Goal: Task Accomplishment & Management: Complete application form

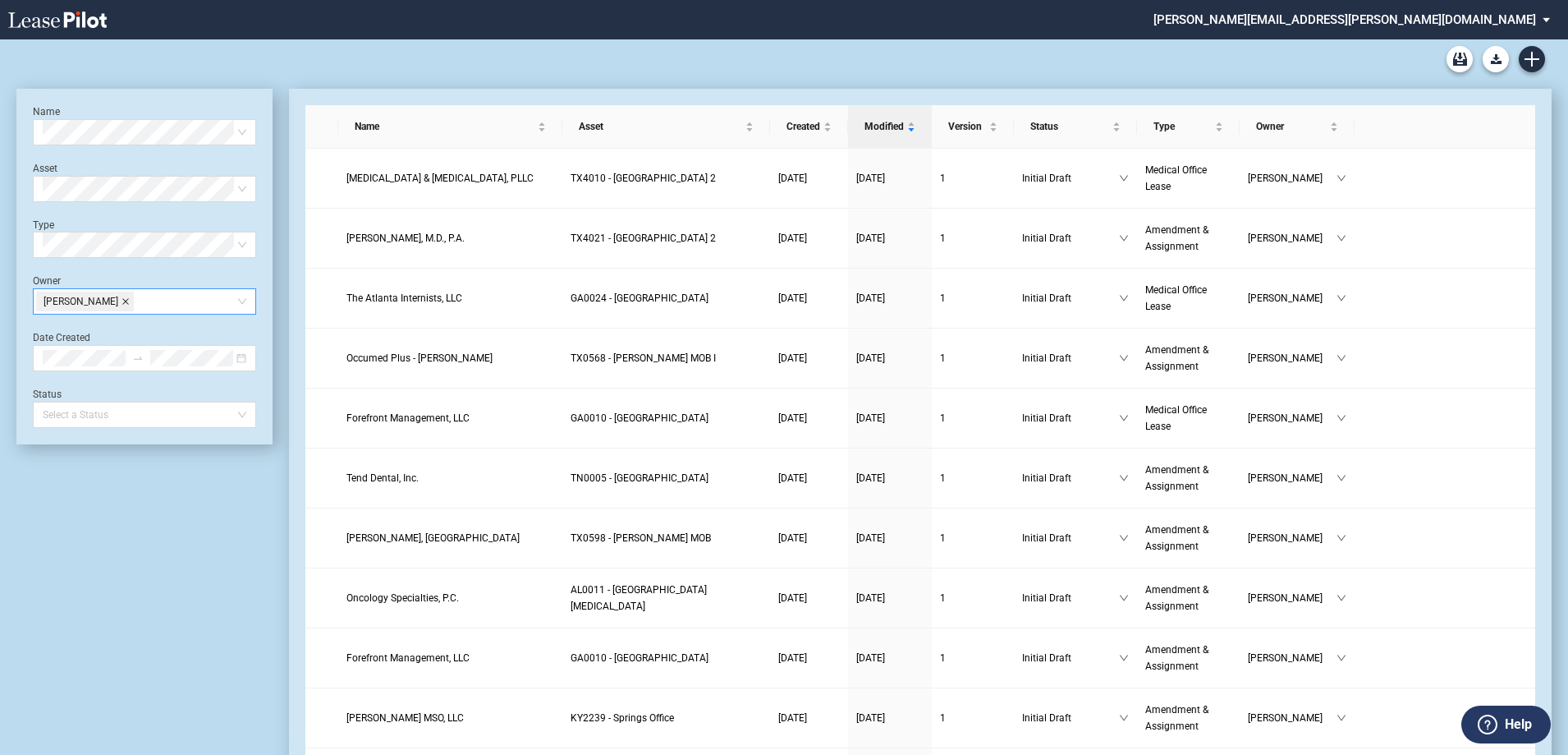
click at [127, 300] on icon "close" at bounding box center [126, 301] width 7 height 7
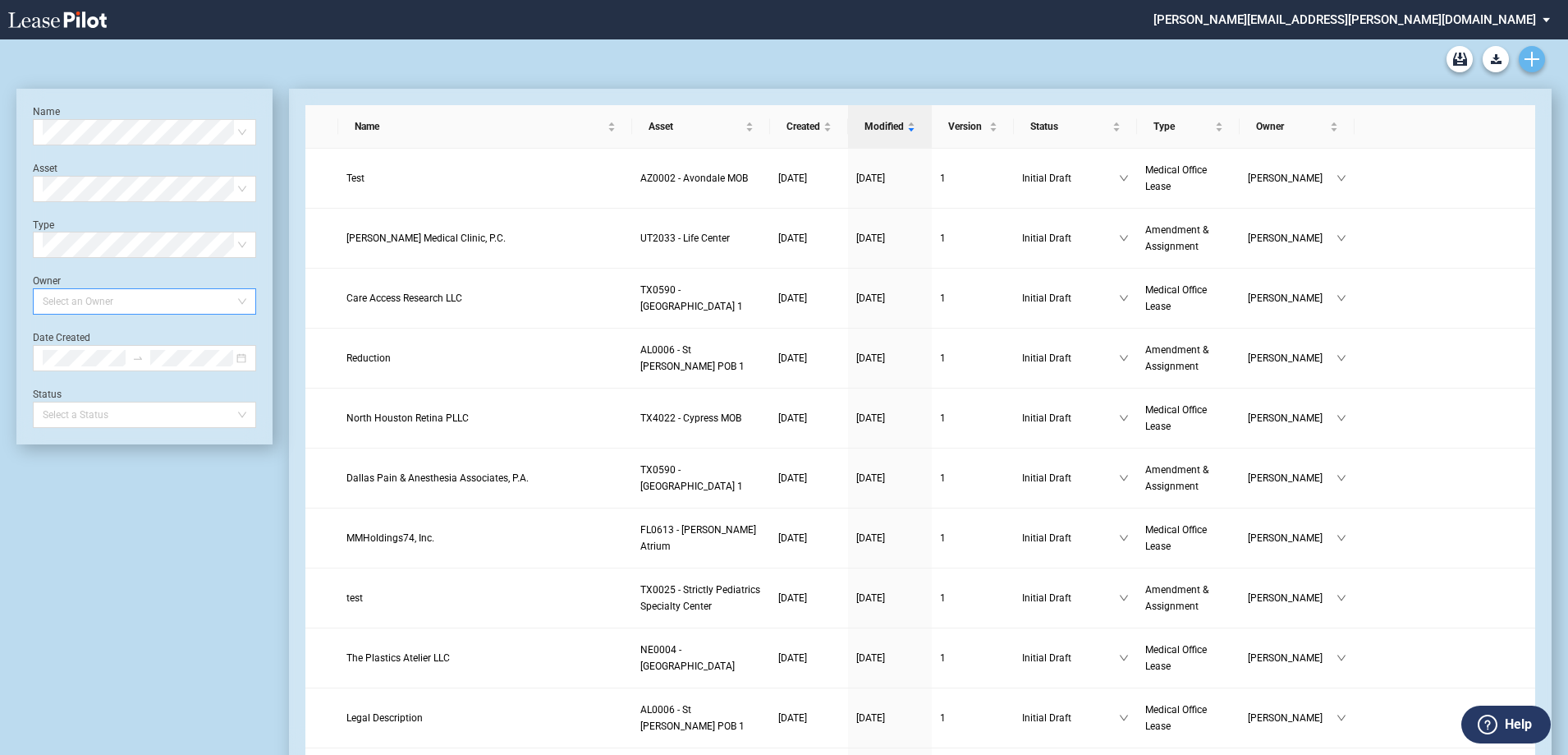
click at [1538, 57] on icon "Create new document" at bounding box center [1532, 58] width 14 height 14
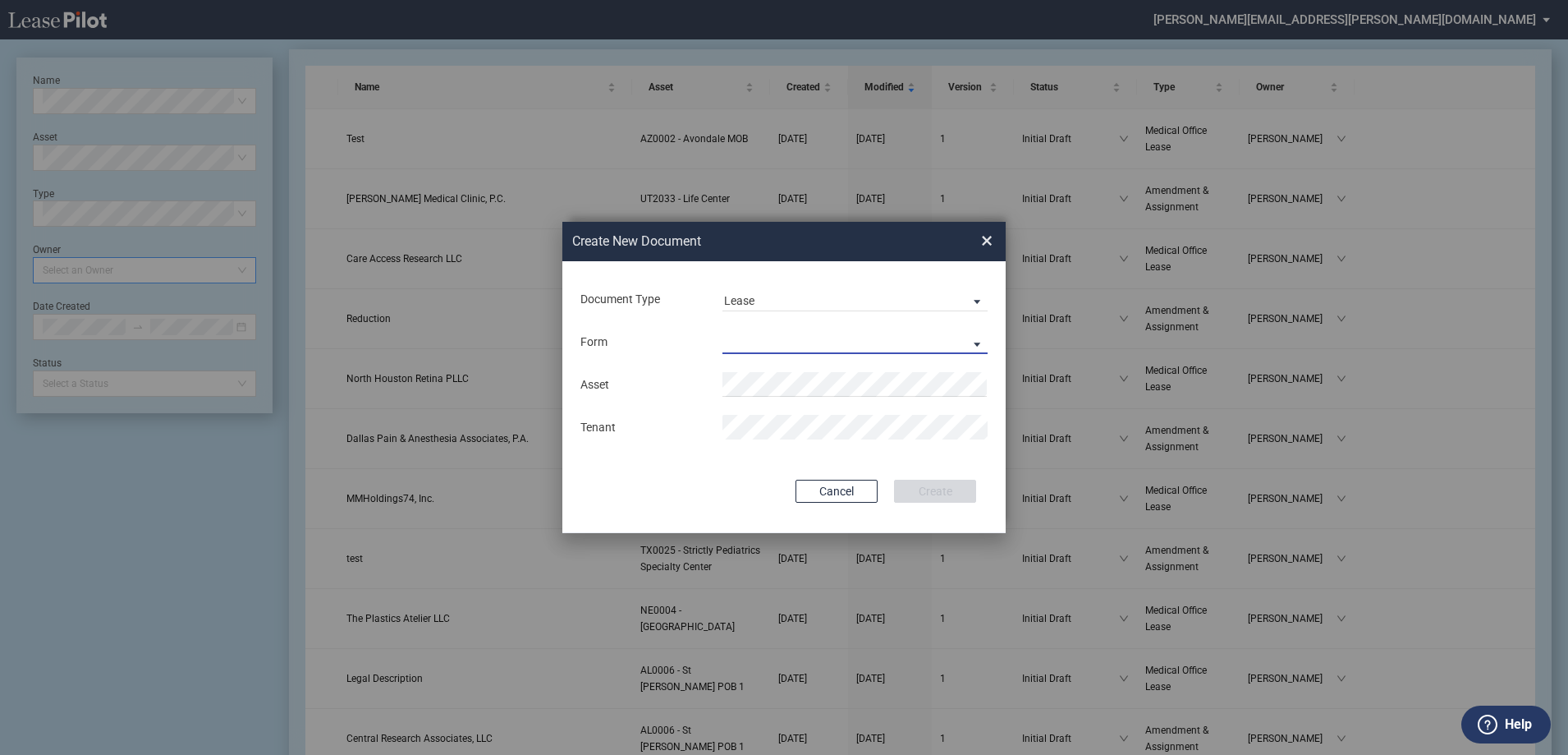
click at [861, 338] on md-select "Medical Office Lease Scottsdale Lease Louisville Lease 1370 Medical Place Lease…" at bounding box center [855, 341] width 265 height 25
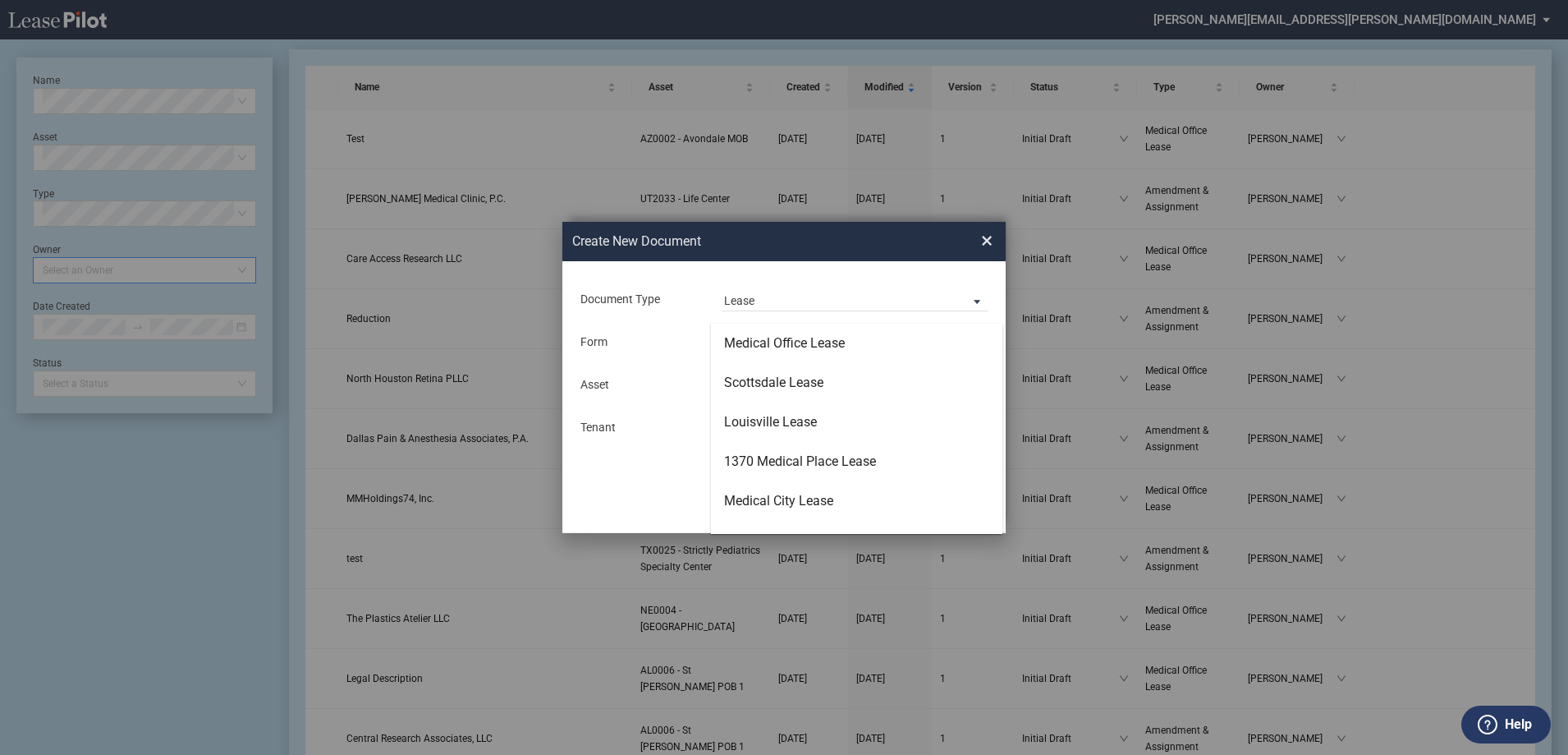
click at [869, 298] on md-backdrop at bounding box center [784, 397] width 1568 height 794
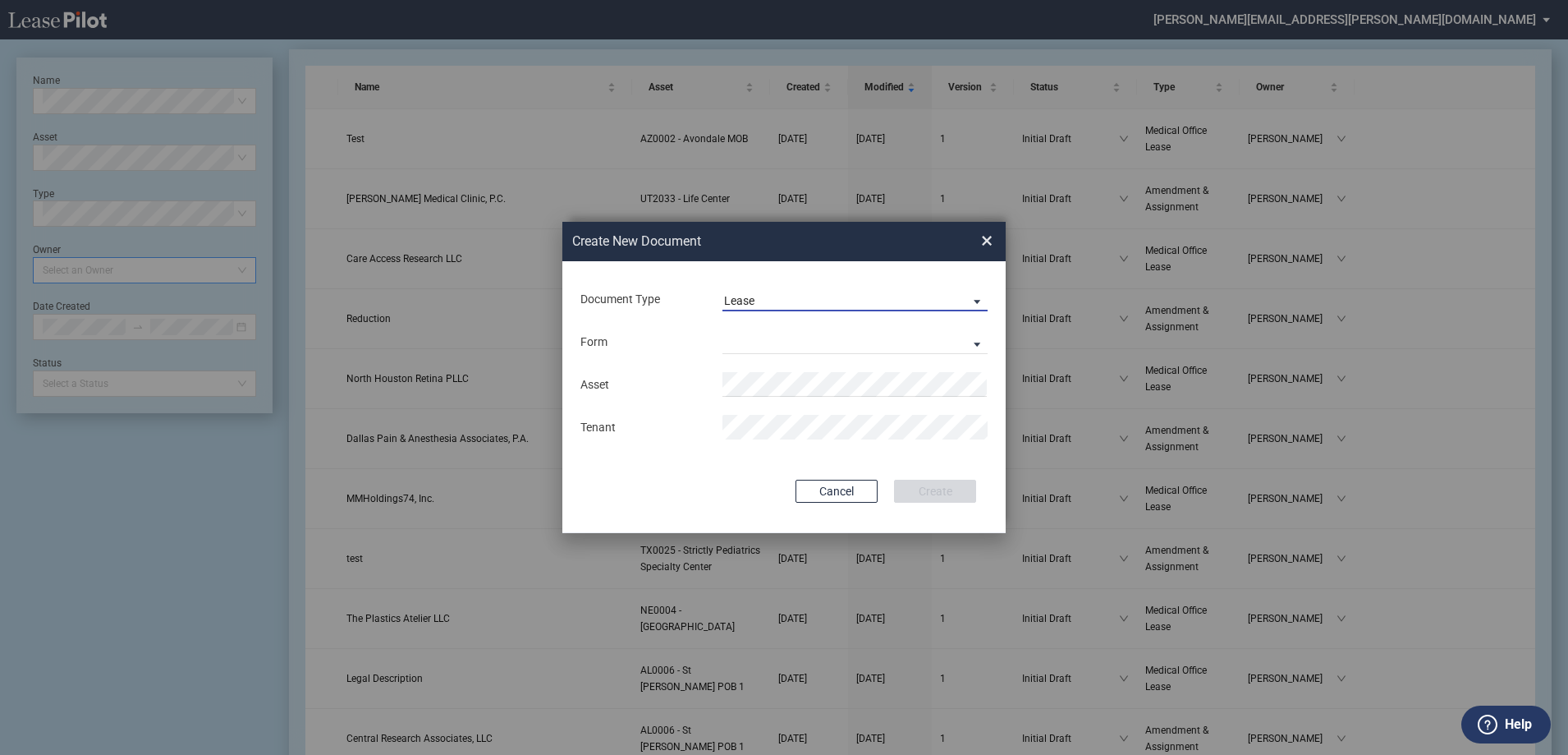
click at [863, 303] on span "Lease" at bounding box center [842, 300] width 235 height 16
click at [864, 320] on md-content "Lease Amendment" at bounding box center [856, 320] width 291 height 79
click at [870, 334] on md-option "Amendment" at bounding box center [856, 339] width 291 height 40
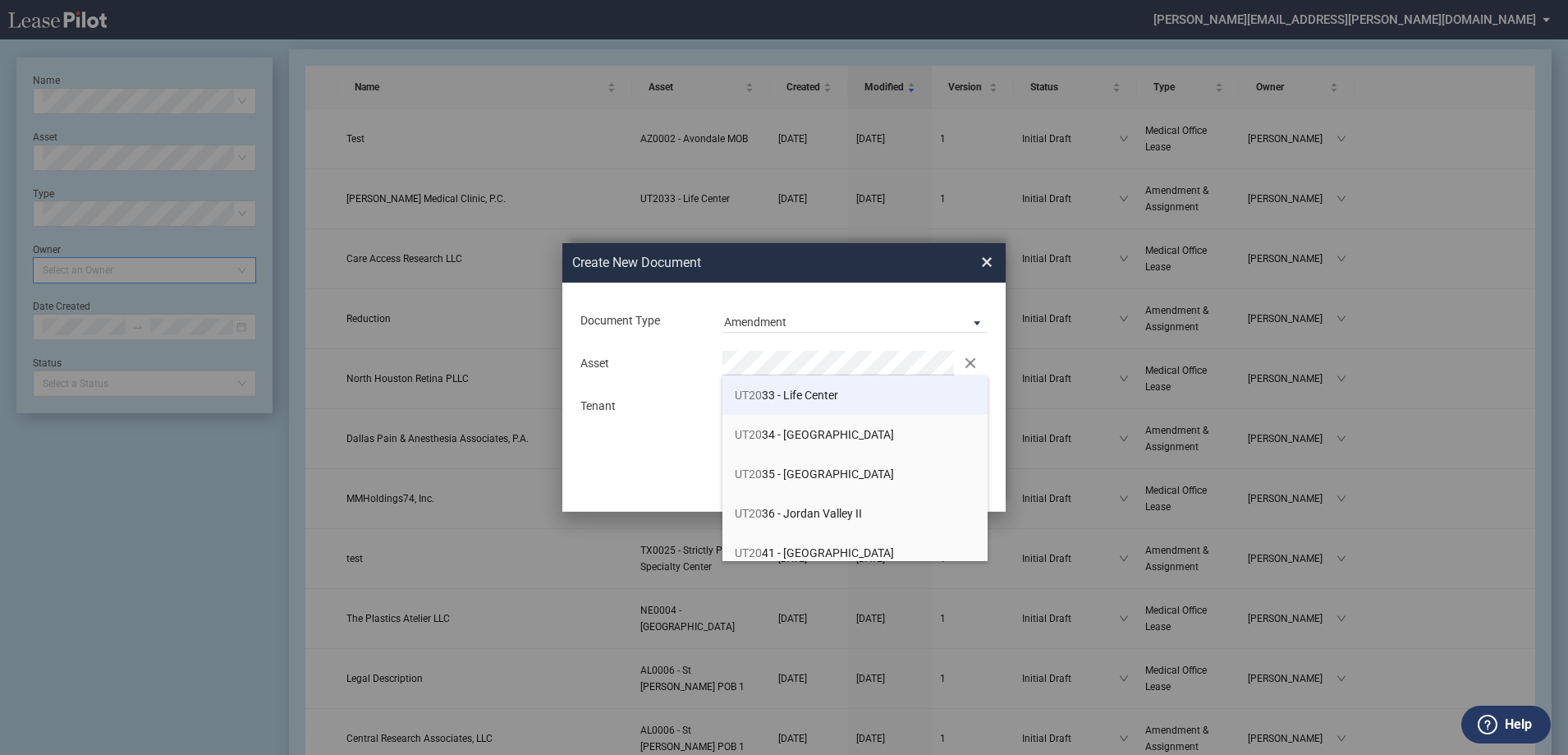
click at [845, 396] on li "UT20 33 - Life Center" at bounding box center [855, 394] width 265 height 40
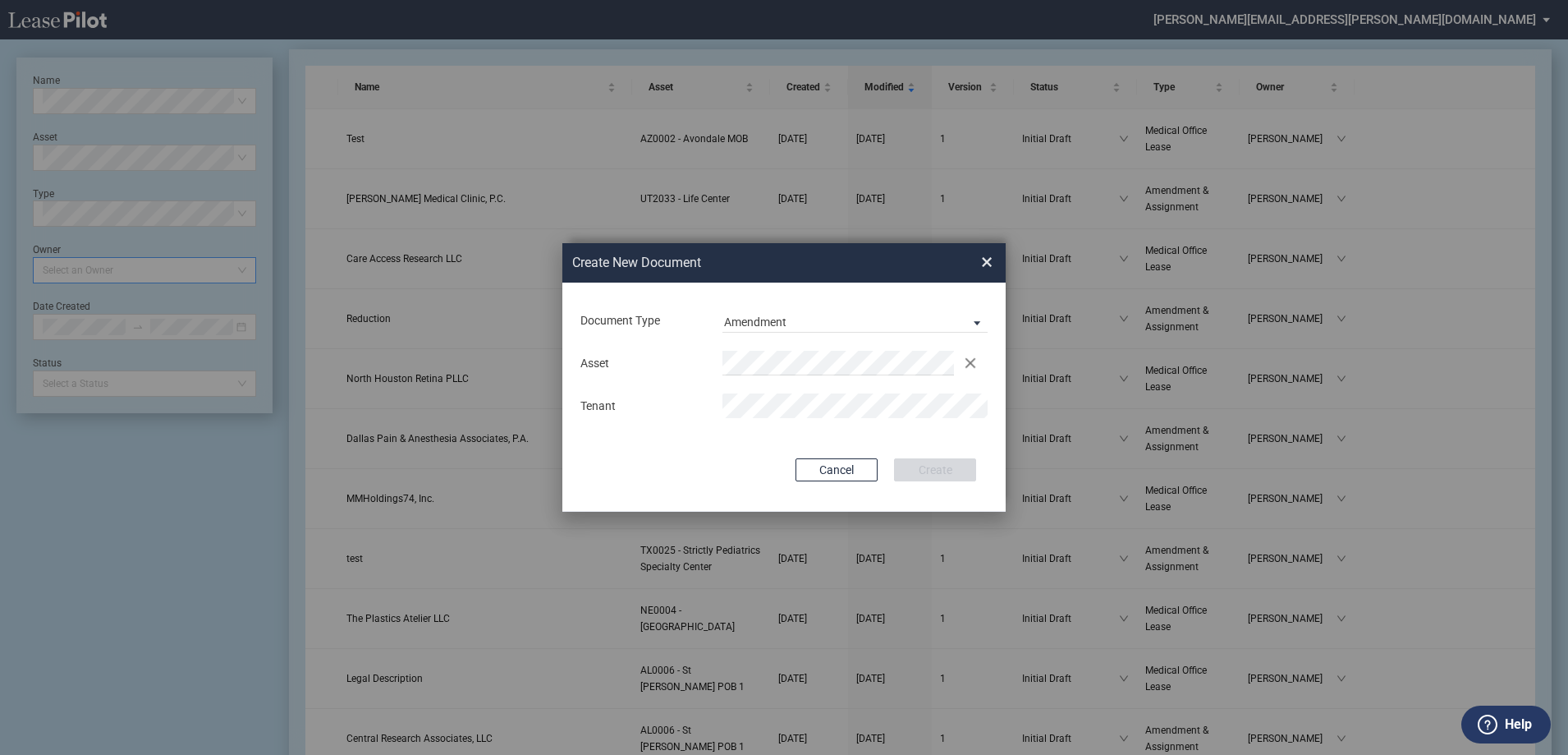
click at [807, 388] on div "Asset Clear Tenant" at bounding box center [784, 384] width 410 height 85
click at [986, 469] on div "Document Type Amendment Deal Type Office Deal Type Office Form Amendment & Assi…" at bounding box center [784, 397] width 443 height 229
click at [978, 470] on div "Document Type Amendment Deal Type Office Deal Type Office Form Amendment & Assi…" at bounding box center [784, 397] width 443 height 229
click at [962, 466] on button "Create" at bounding box center [935, 469] width 82 height 23
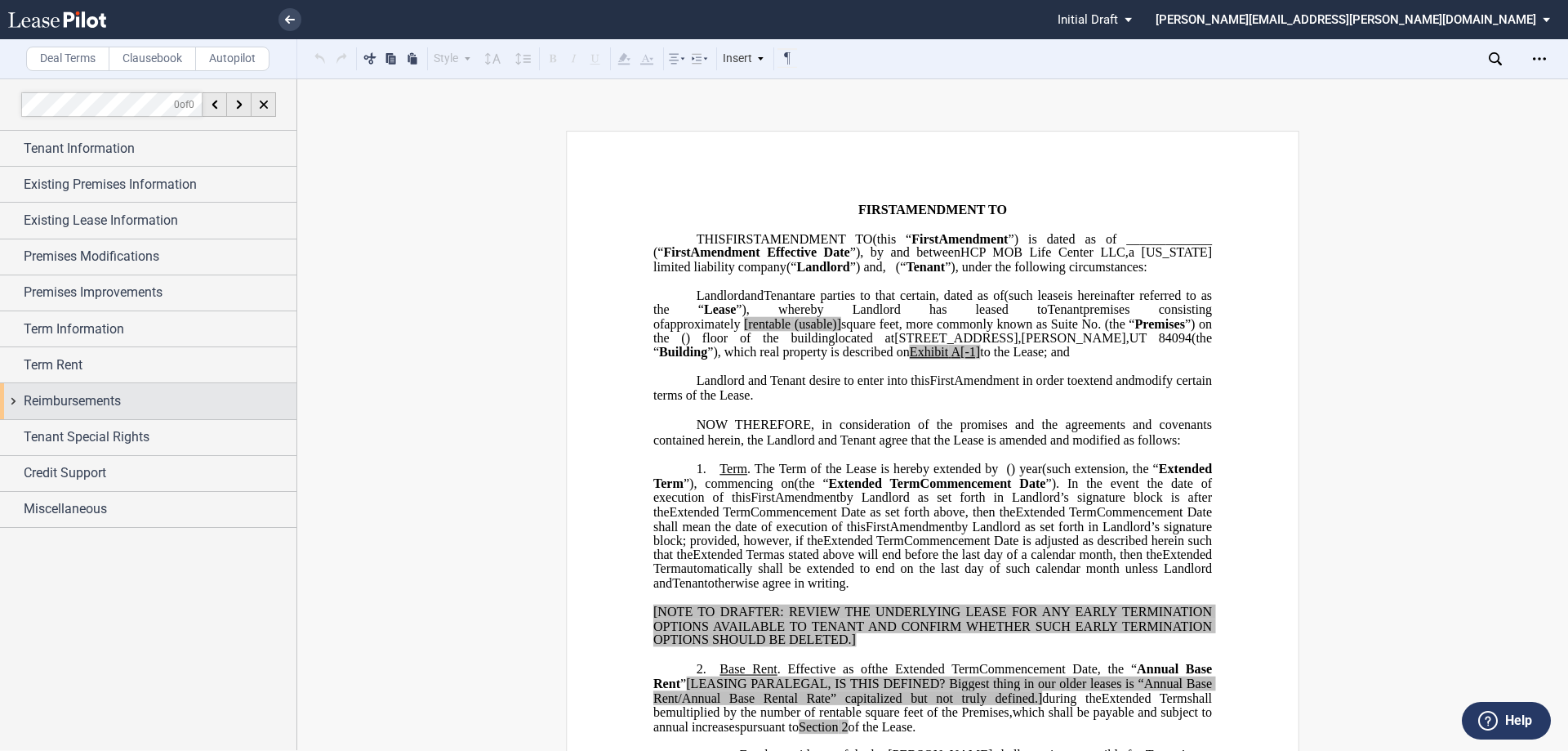
click at [136, 403] on div "Reimbursements" at bounding box center [160, 401] width 273 height 19
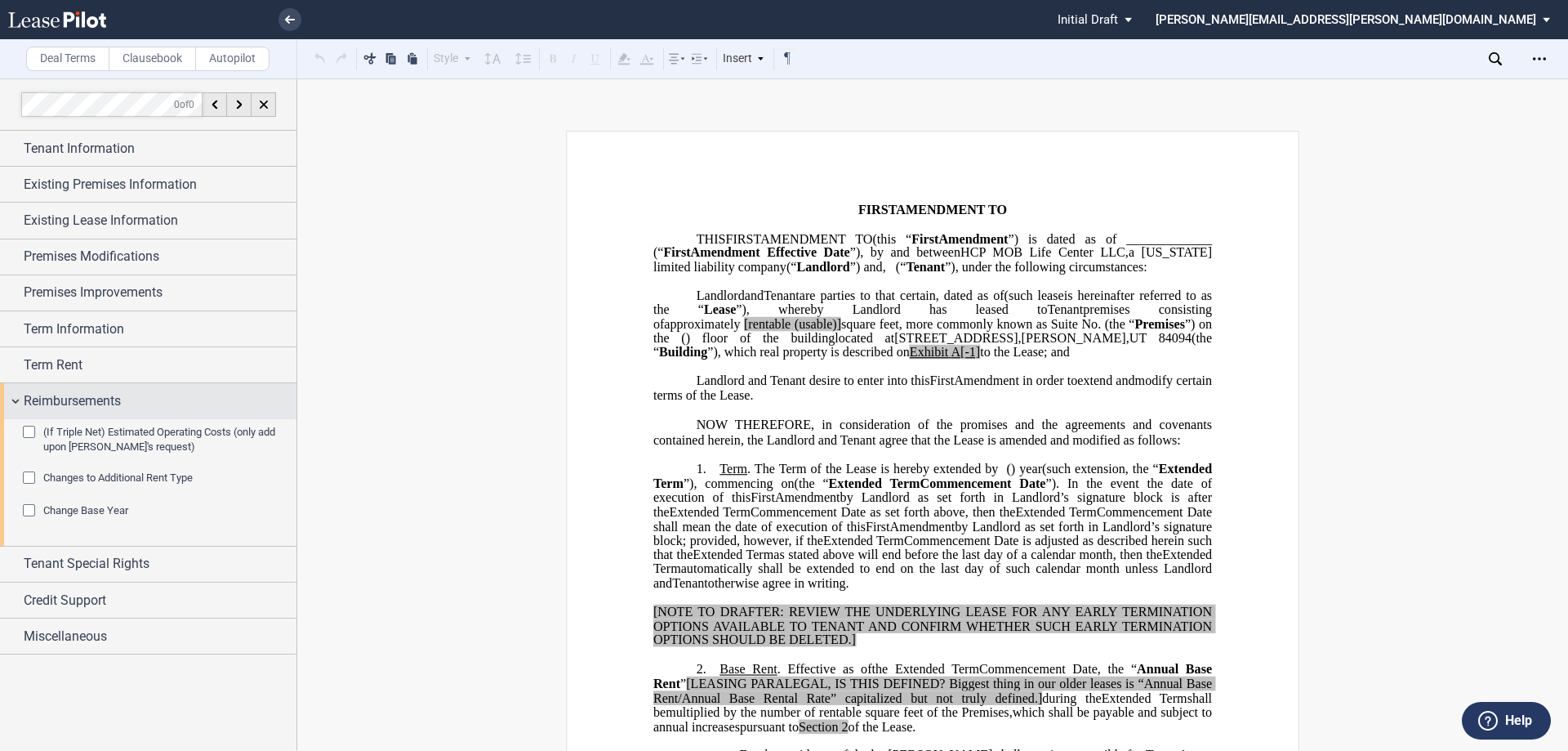
click at [80, 403] on span "Reimbursements" at bounding box center [72, 401] width 97 height 19
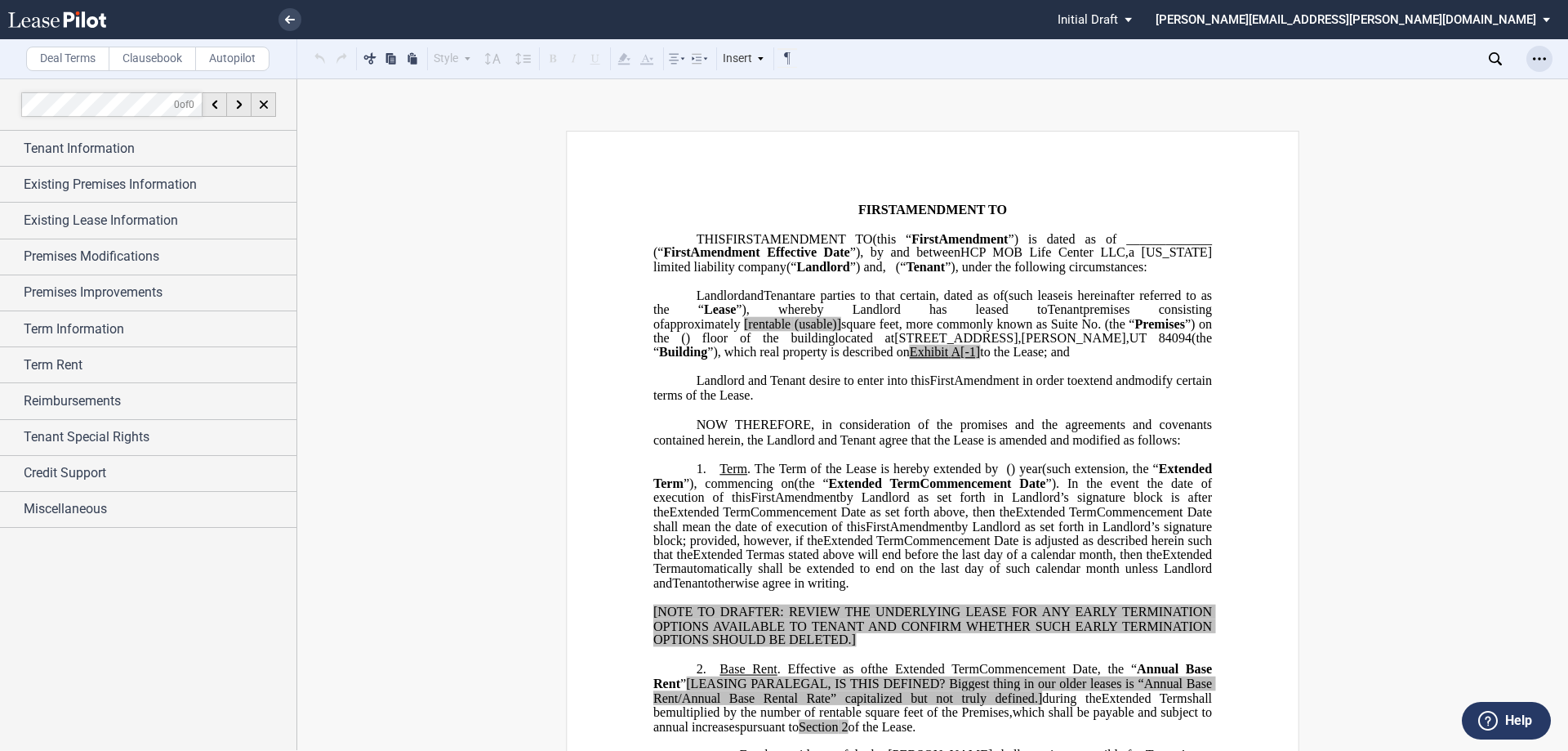
click at [1534, 51] on div "Open Lease options menu" at bounding box center [1539, 58] width 26 height 26
click at [1464, 95] on div "Download" at bounding box center [1438, 88] width 229 height 22
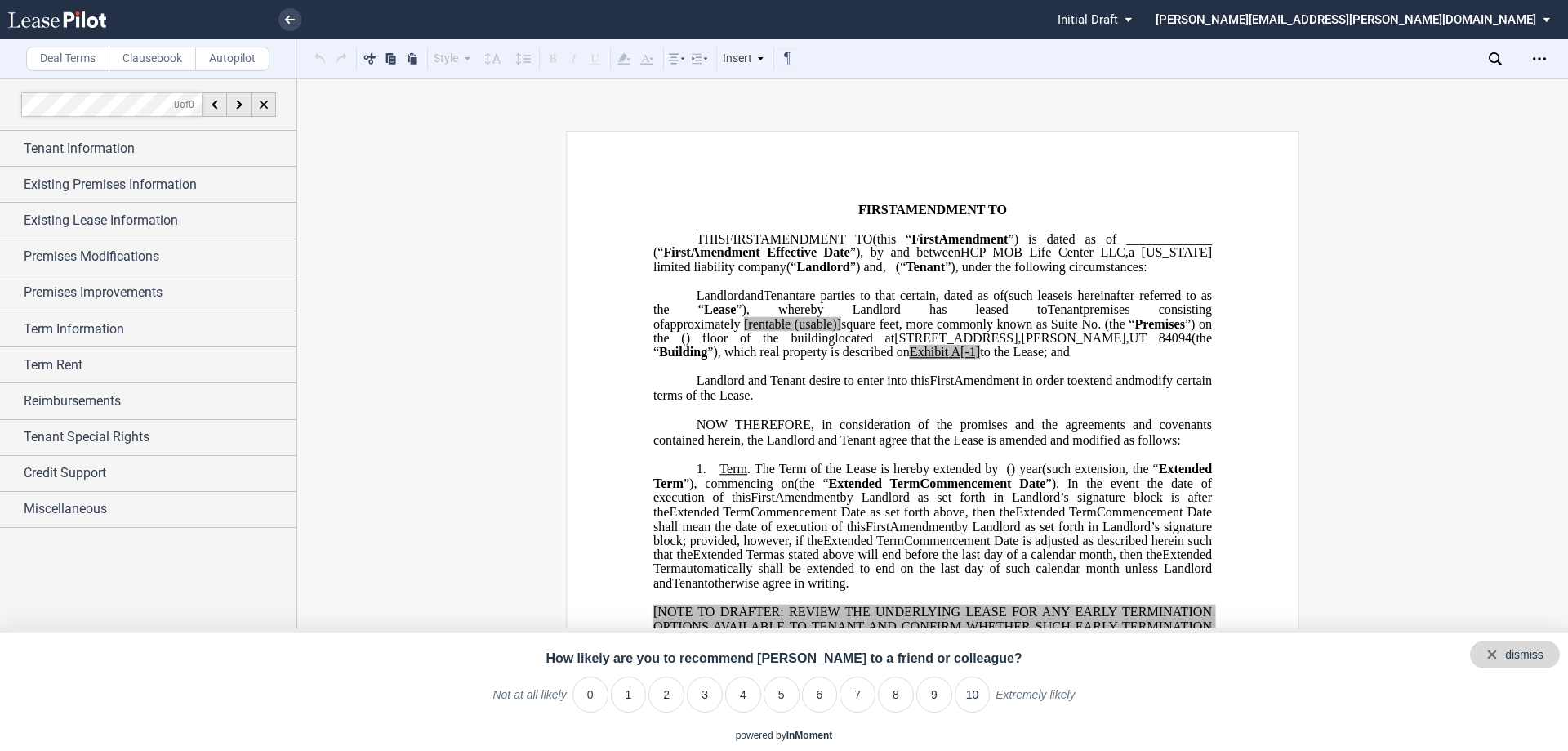
click at [1543, 651] on div "dismiss" at bounding box center [1524, 654] width 39 height 16
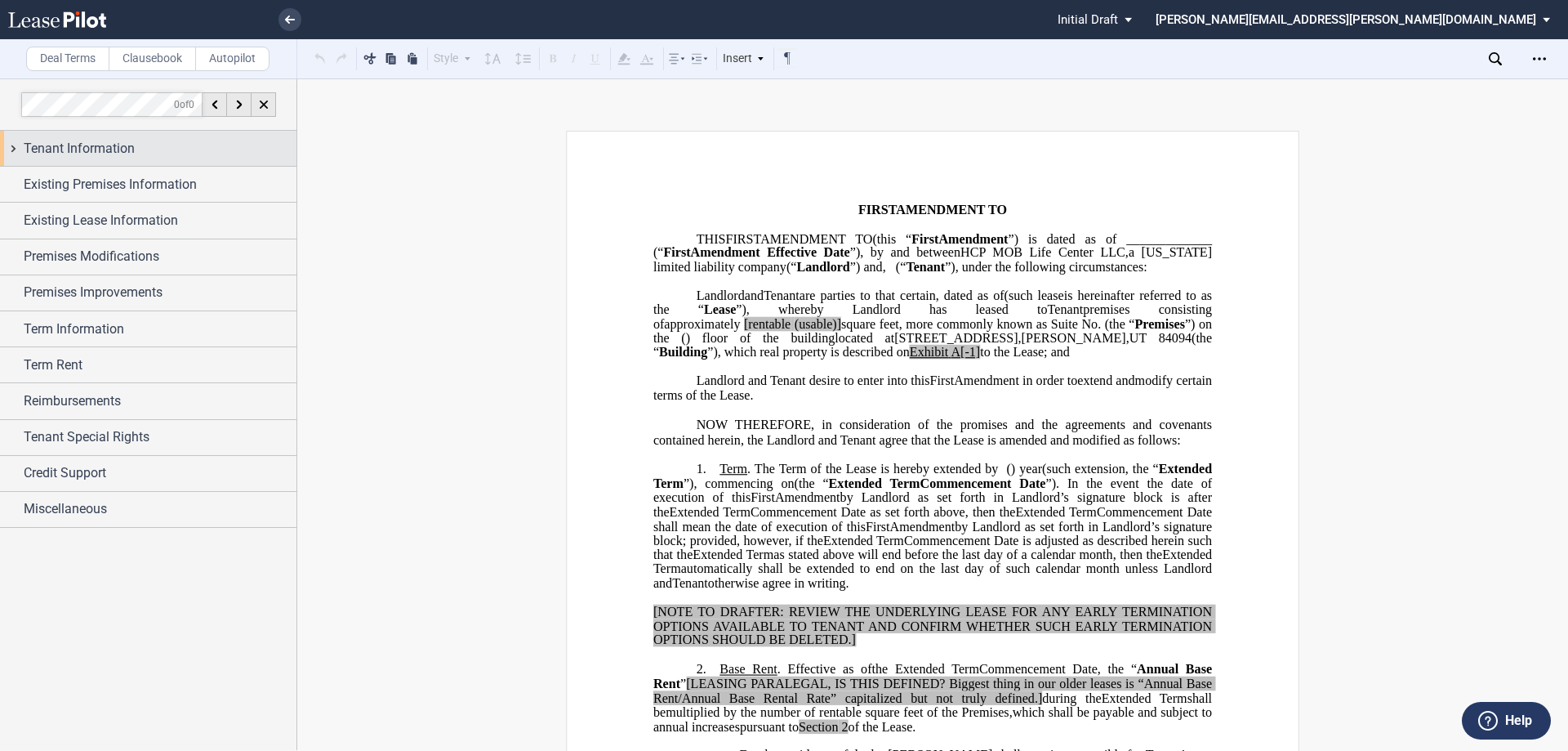
click at [194, 134] on div "Tenant Information" at bounding box center [148, 148] width 296 height 35
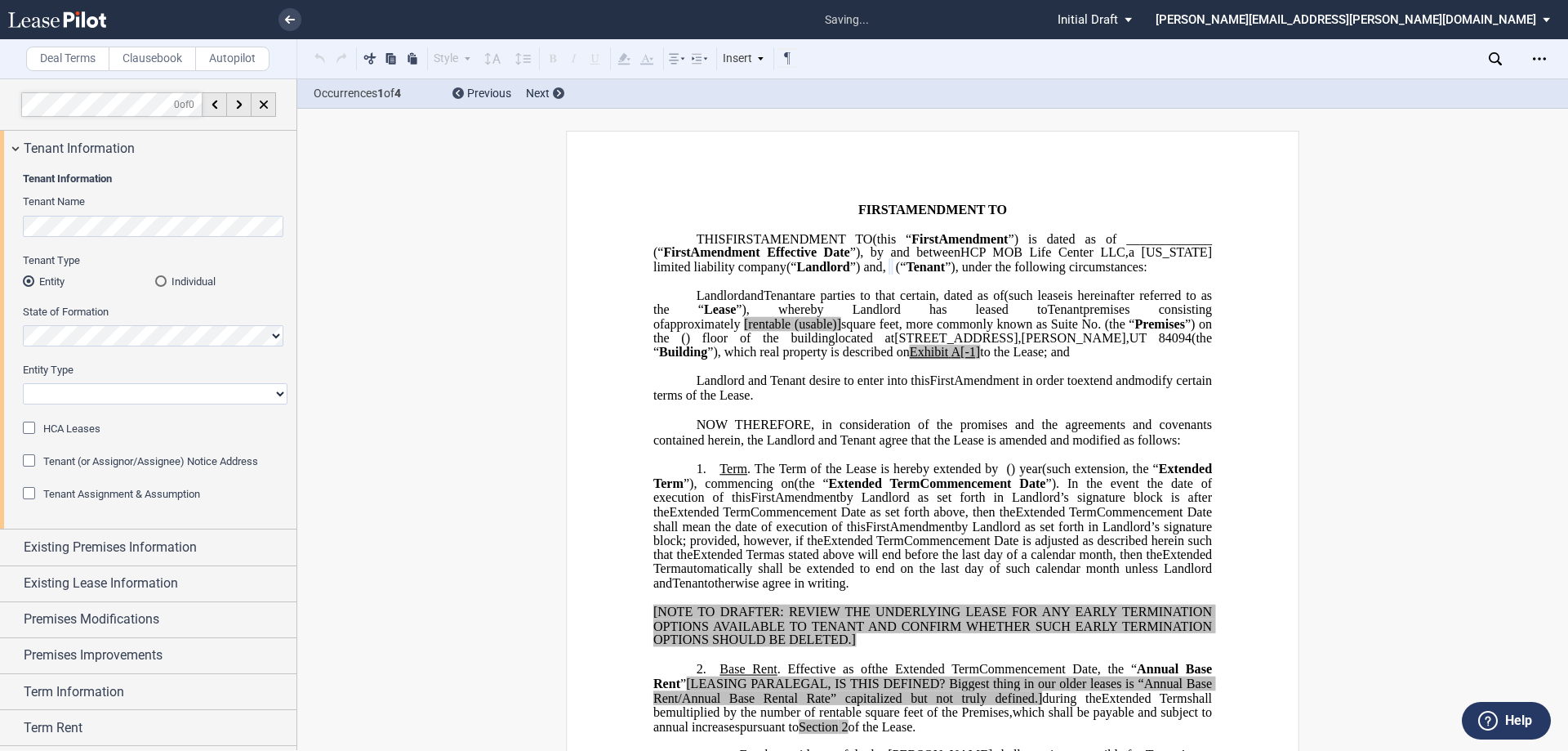
click at [96, 392] on select "Corporation Limited Liability Company General Partnership Limited Partnership O…" at bounding box center [155, 393] width 264 height 21
select select "Other"
click at [23, 383] on select "Corporation Limited Liability Company General Partnership Limited Partnership O…" at bounding box center [155, 393] width 264 height 21
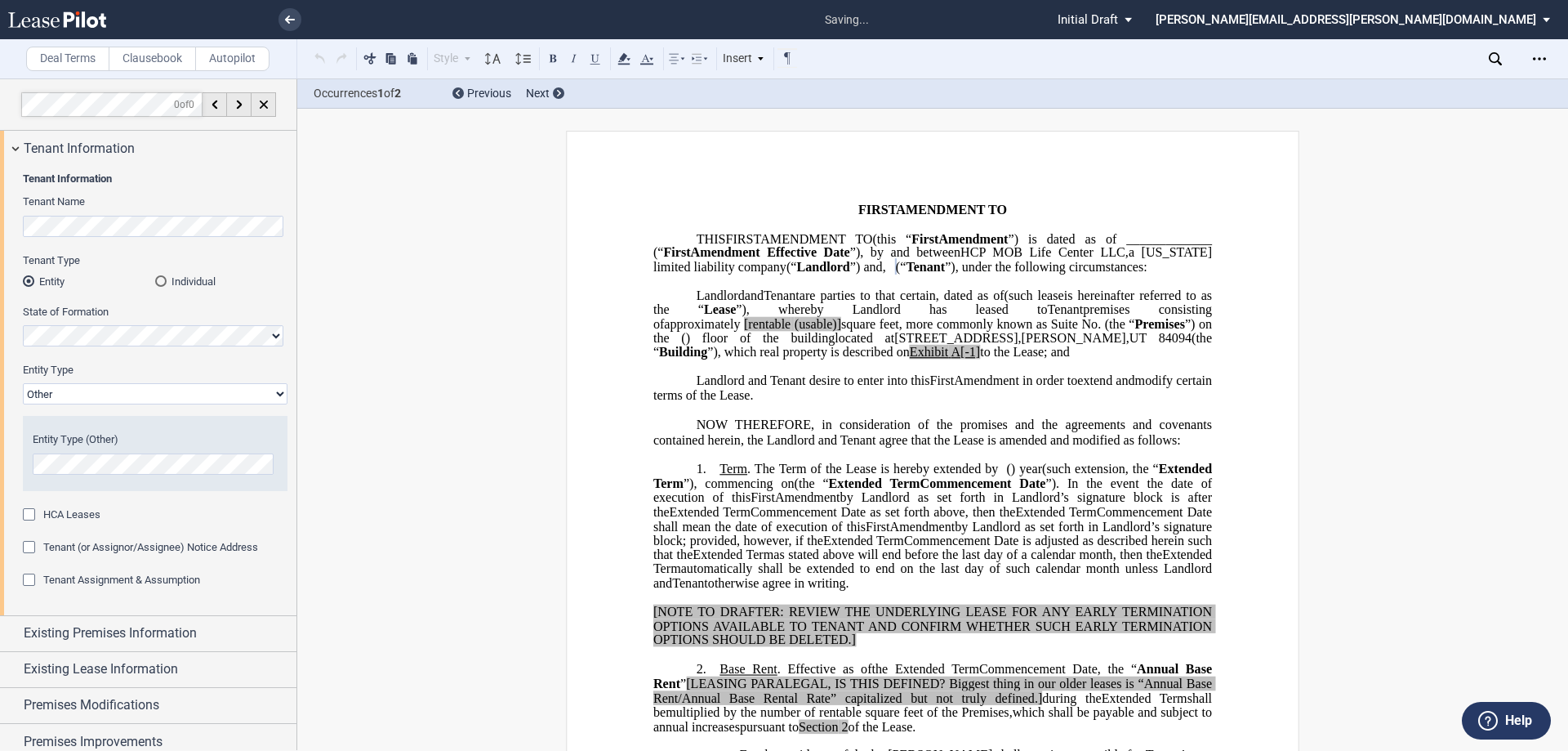
drag, startPoint x: 807, startPoint y: 328, endPoint x: 900, endPoint y: 316, distance: 93.8
click at [807, 302] on span "are parties to that certain" at bounding box center [868, 295] width 136 height 14
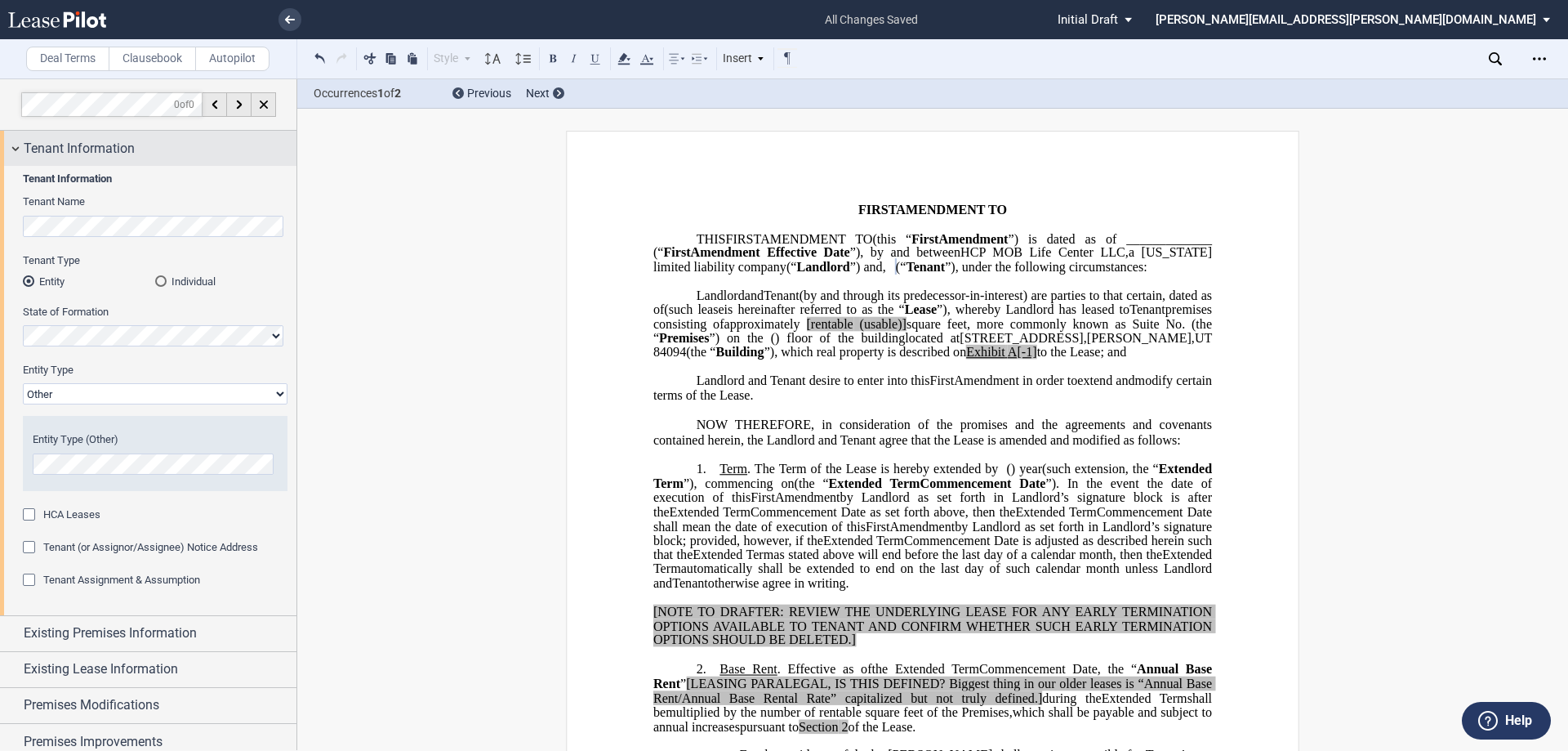
click at [188, 152] on div "Tenant Information" at bounding box center [160, 148] width 273 height 19
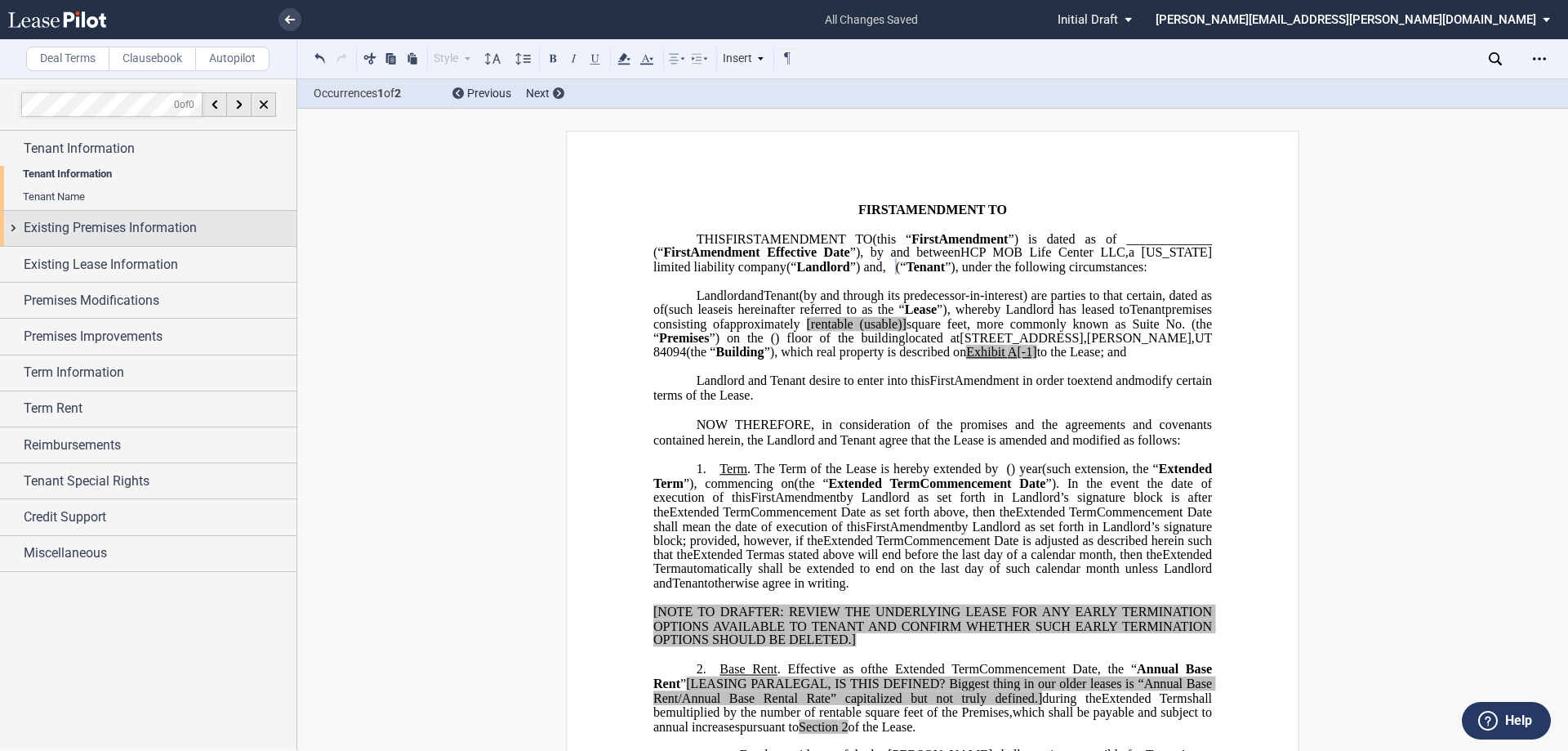
click at [202, 210] on div "Existing Premises Information" at bounding box center [148, 228] width 296 height 35
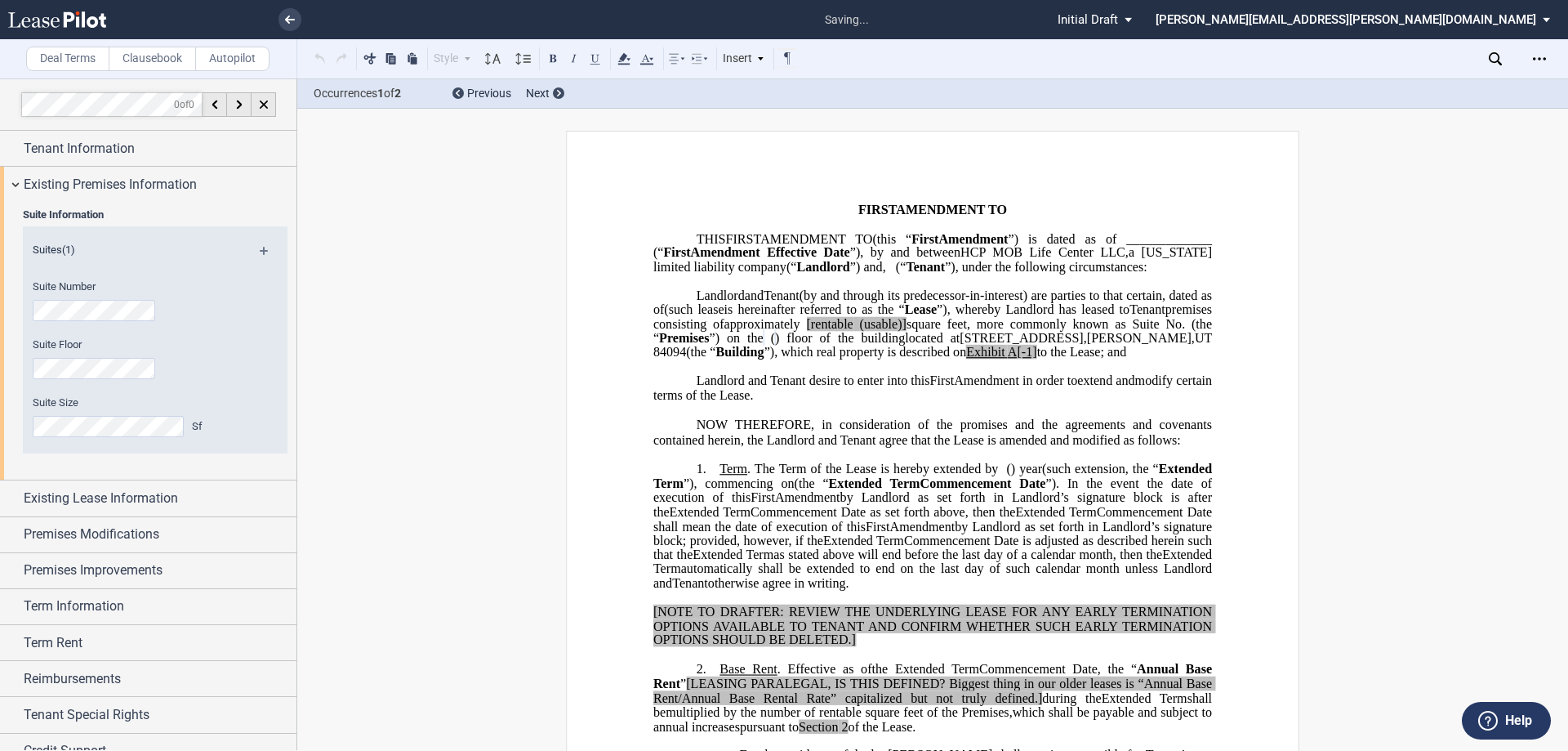
click at [104, 440] on div "Suite Size Sf" at bounding box center [133, 424] width 221 height 58
click at [156, 413] on div "Suite Size Sf" at bounding box center [133, 416] width 201 height 41
click at [100, 190] on span "Existing Premises Information" at bounding box center [110, 184] width 173 height 19
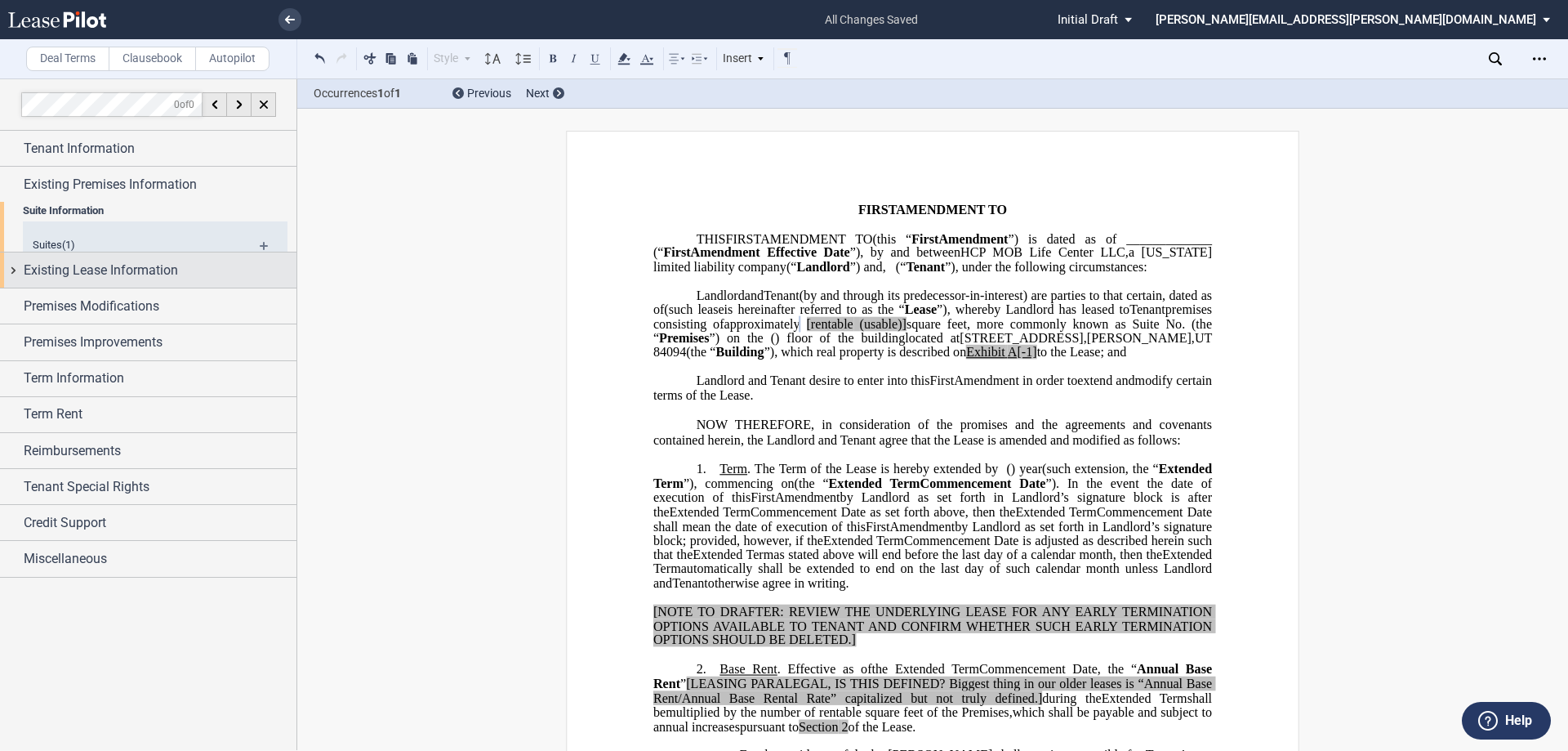
click at [124, 261] on span "Existing Lease Information" at bounding box center [100, 270] width 154 height 19
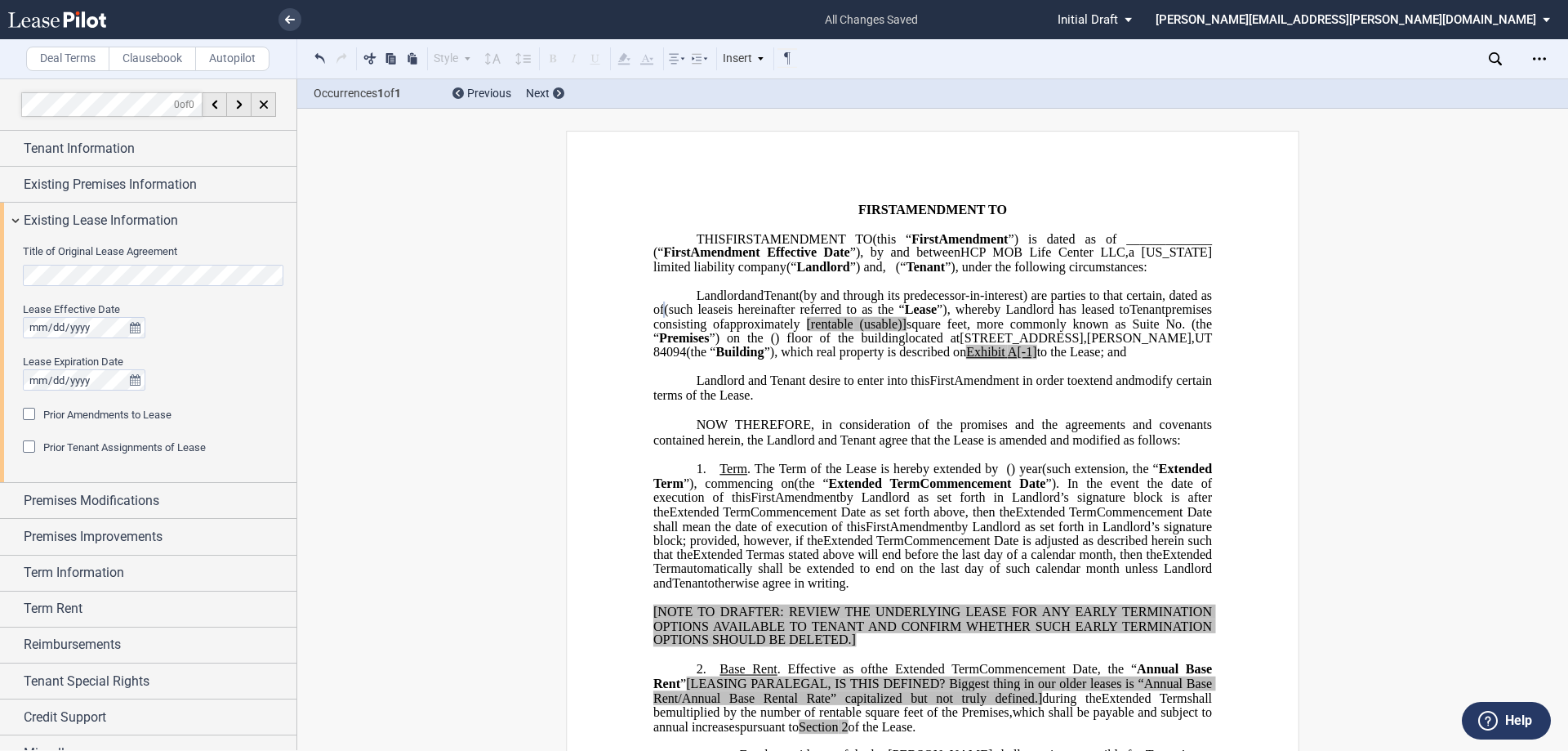
click at [22, 416] on div "Title of Original Lease Agreement Lease Effective Date Lease Expiration Date Pr…" at bounding box center [148, 360] width 296 height 244
click at [33, 418] on div "Prior Amendments to Lease" at bounding box center [30, 415] width 16 height 16
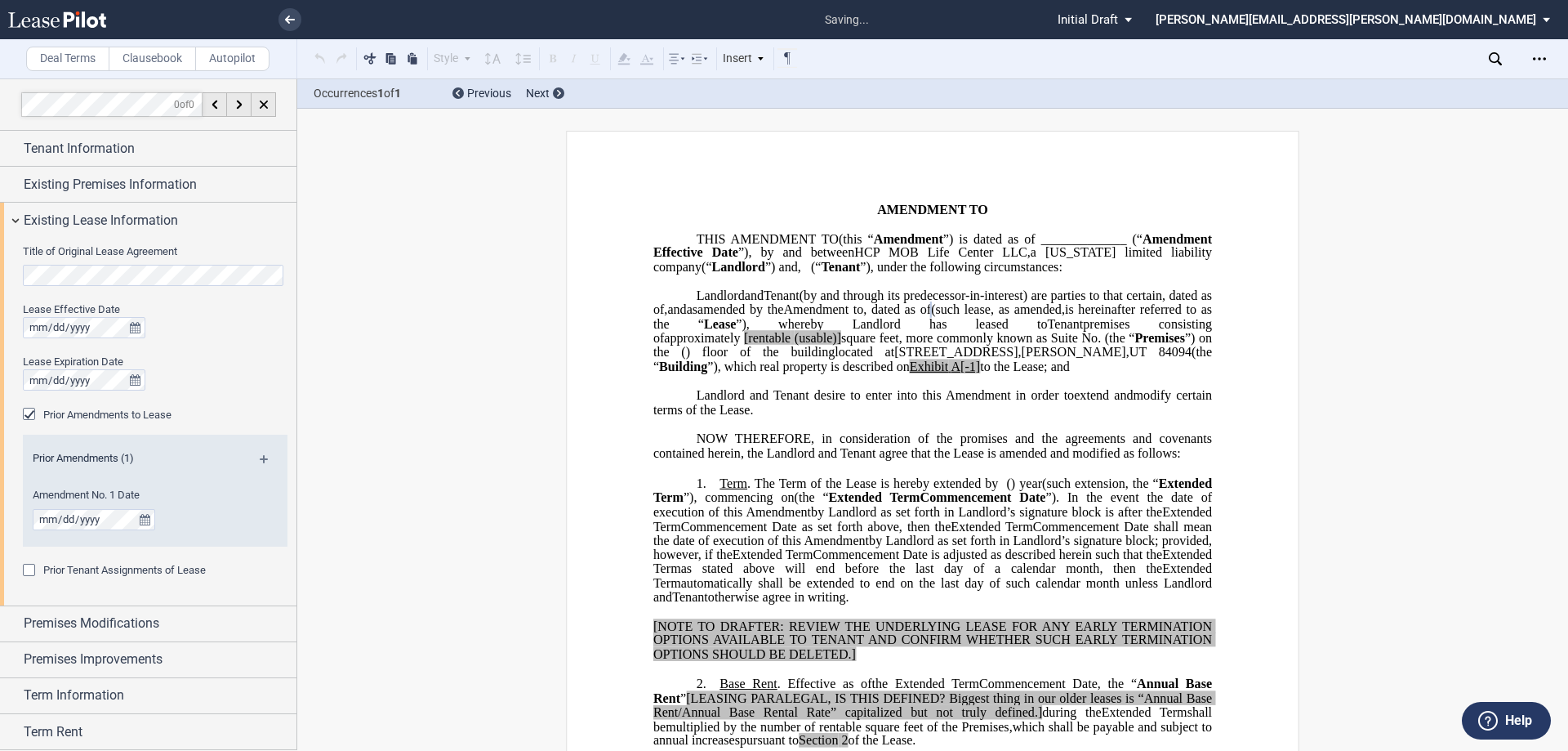
click at [260, 458] on md-icon at bounding box center [271, 464] width 22 height 19
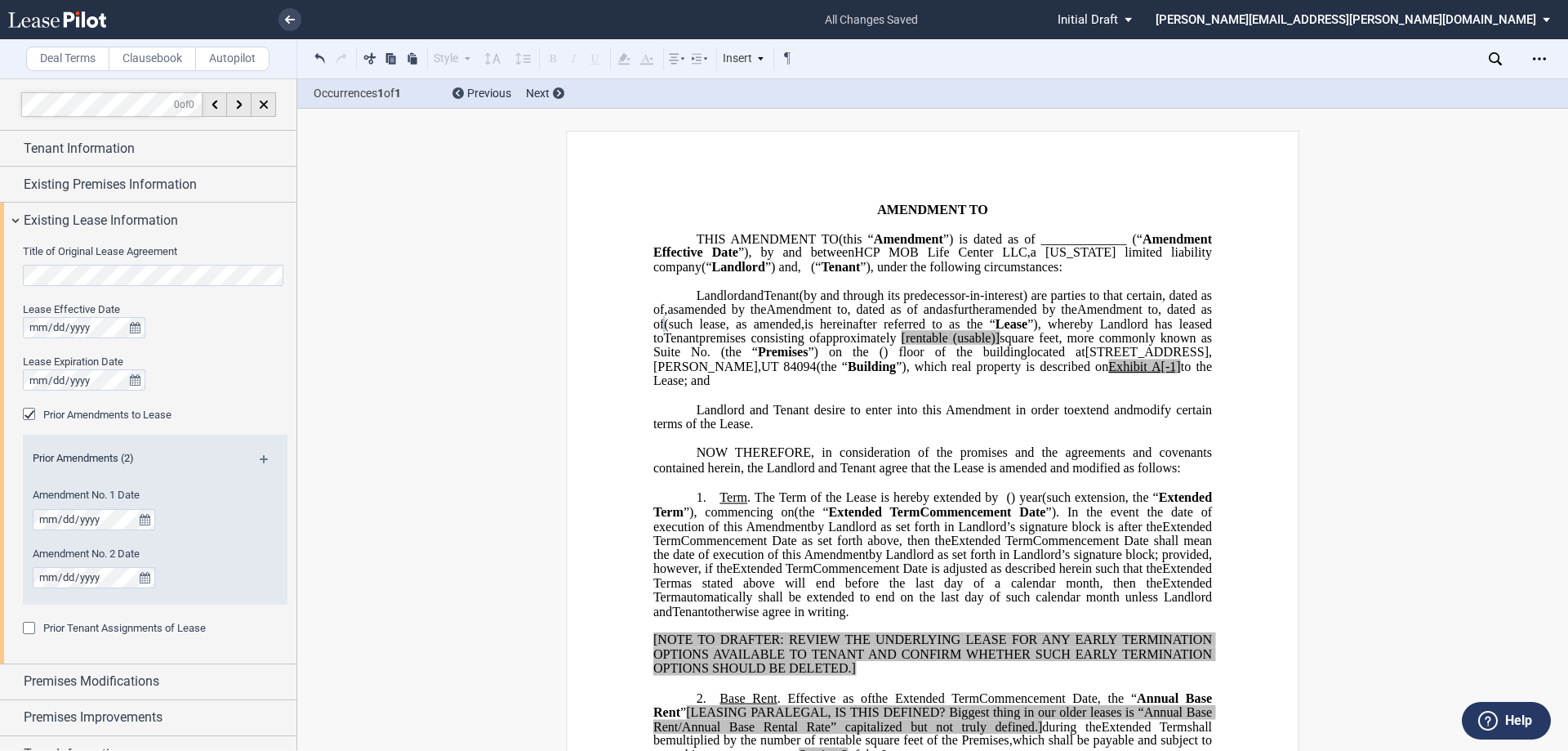
click at [260, 462] on md-icon at bounding box center [271, 464] width 22 height 19
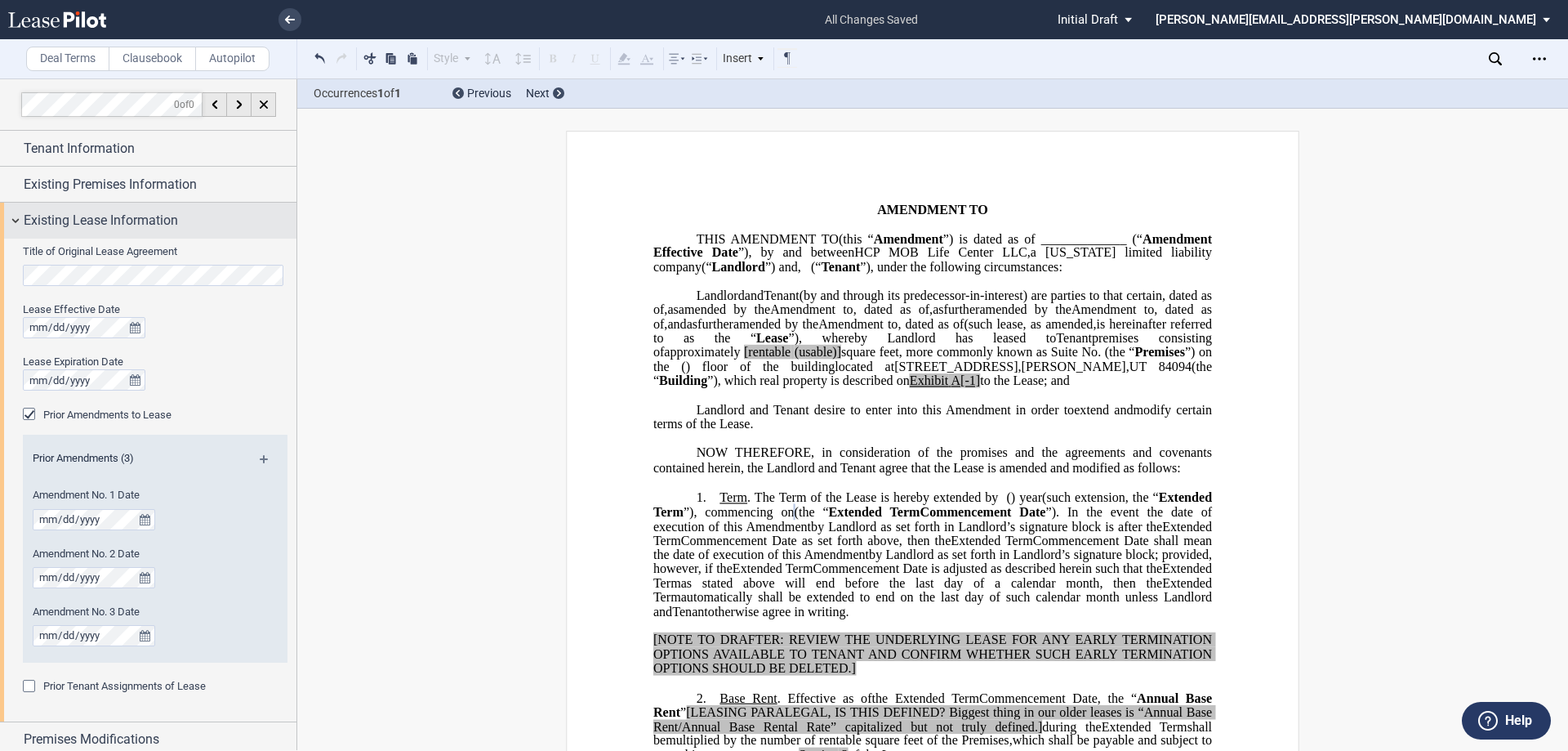
click at [140, 228] on span "Existing Lease Information" at bounding box center [100, 220] width 154 height 19
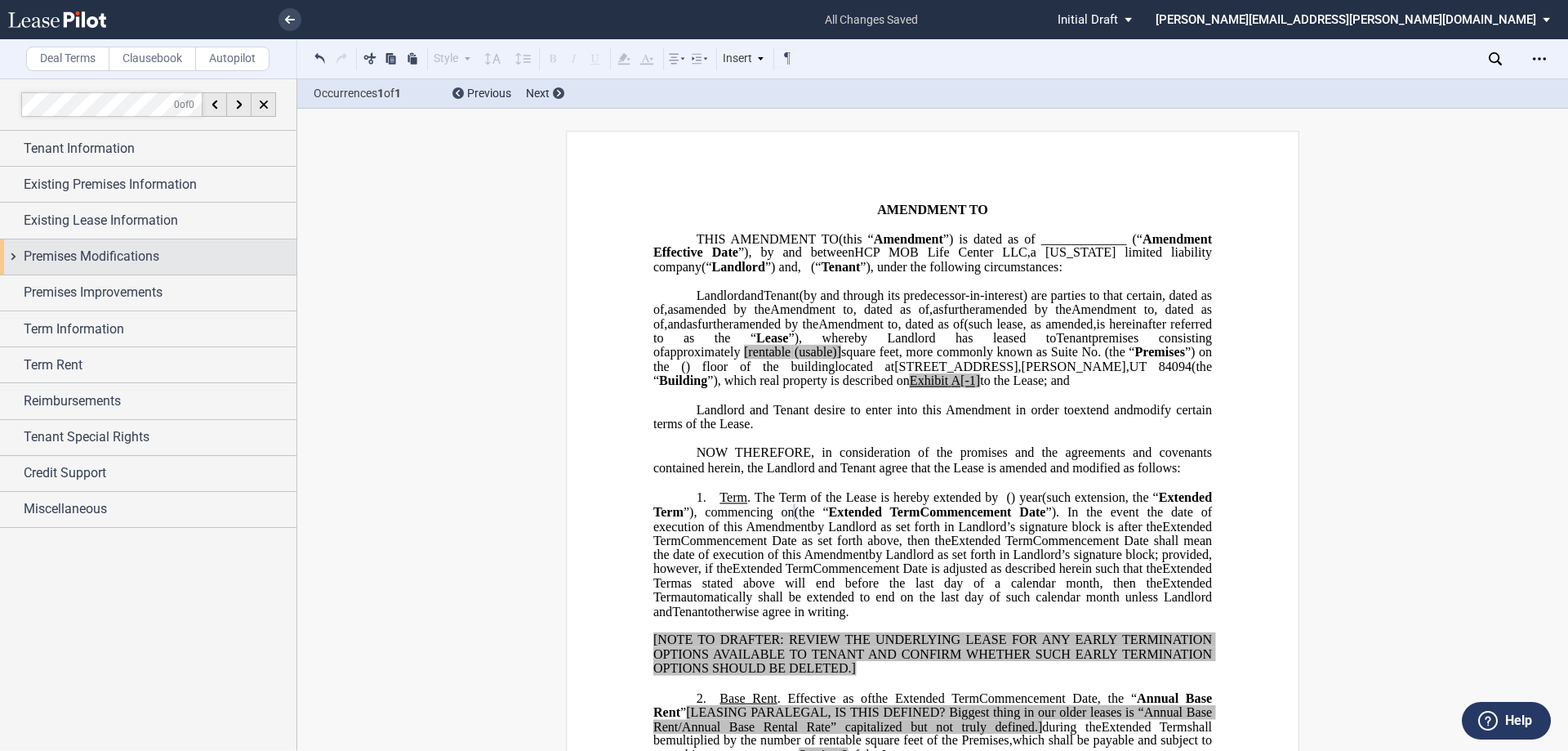
click at [146, 268] on div "Premises Modifications" at bounding box center [148, 257] width 296 height 35
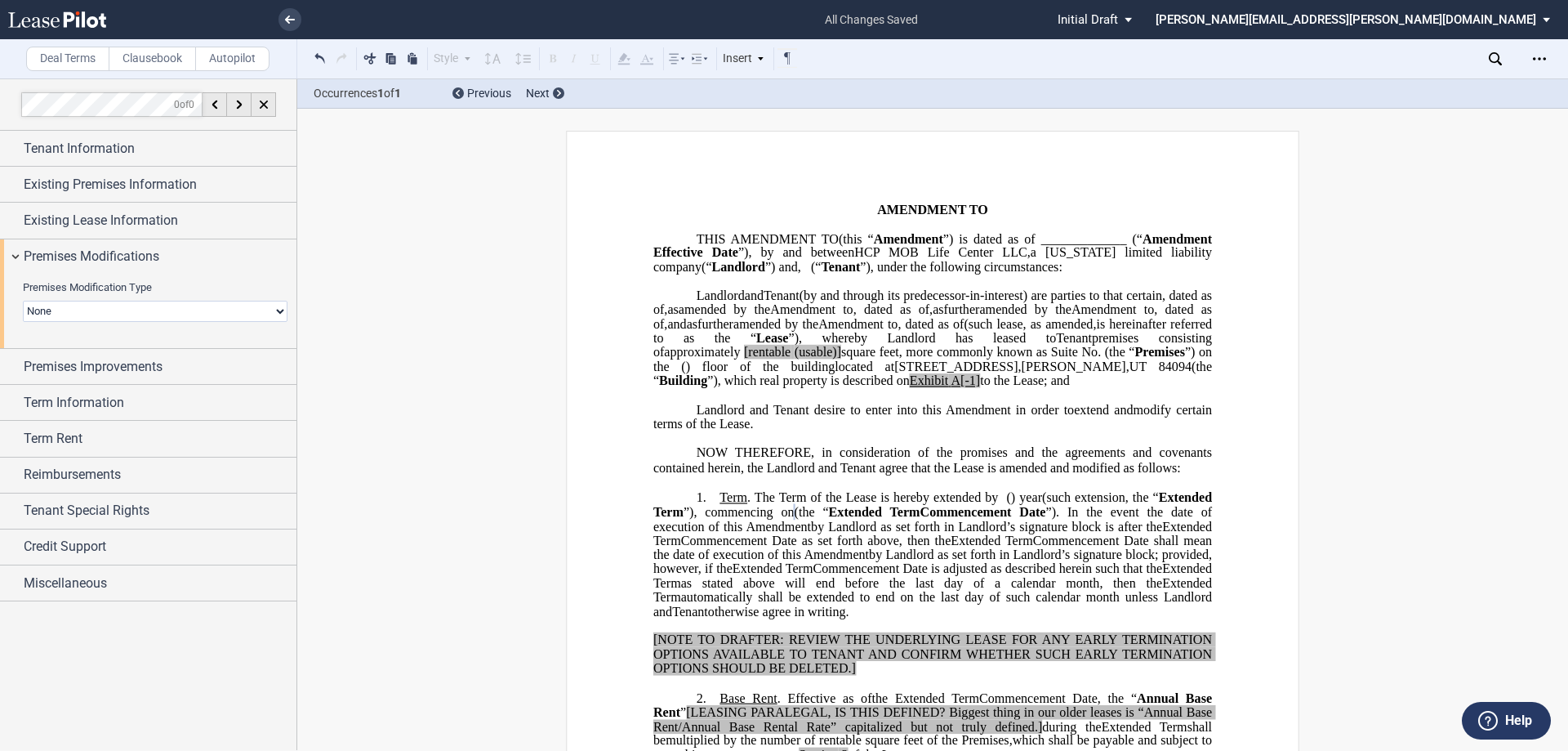
click at [156, 306] on select "None Expansion Relocation" at bounding box center [155, 311] width 264 height 21
click at [160, 370] on span "Premises Improvements" at bounding box center [93, 366] width 139 height 19
click at [151, 422] on select "Landlord Constructs Tenant Improvements Tenant Constructs Tenant Improvements "…" at bounding box center [155, 420] width 264 height 21
select select "landlord"
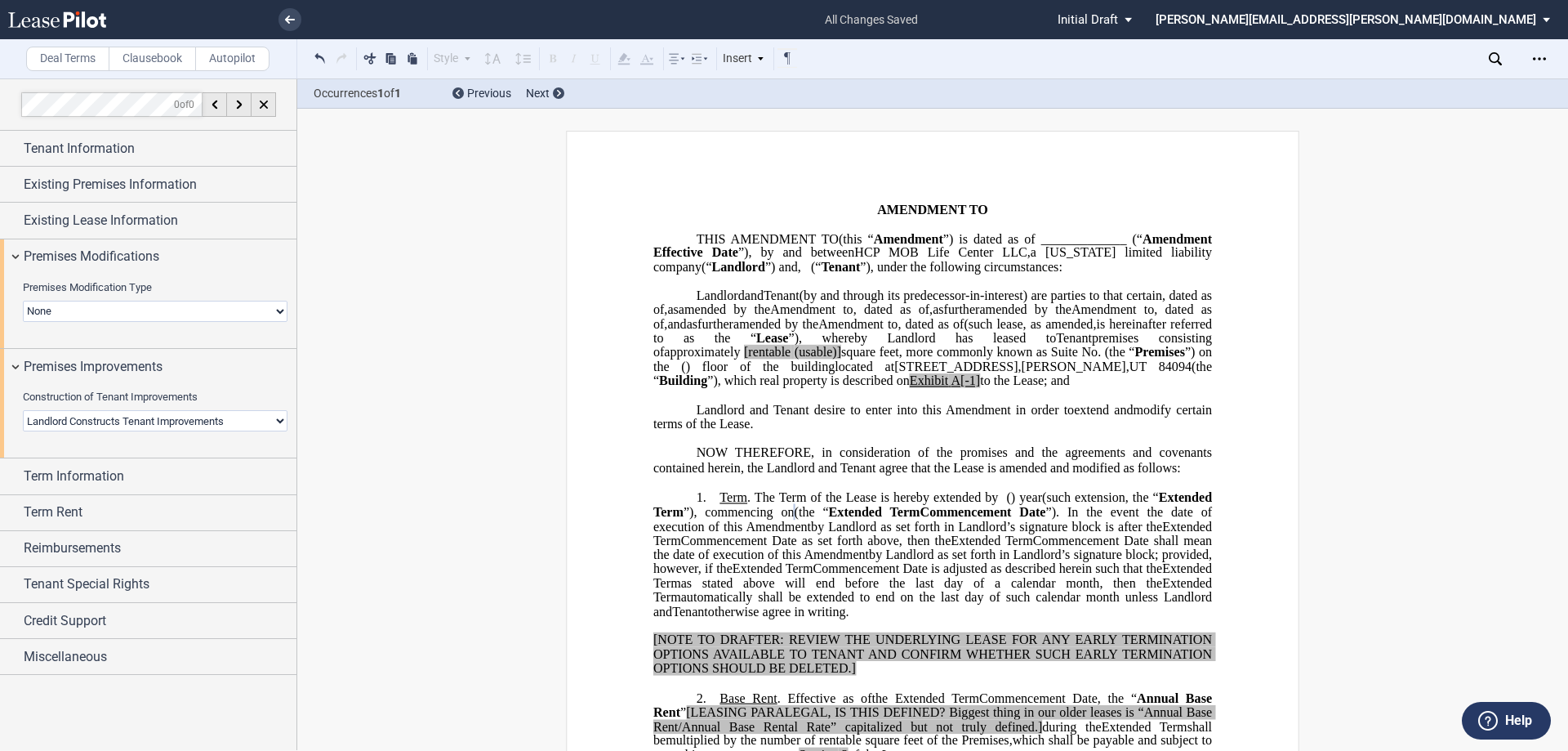
click at [23, 410] on select "Landlord Constructs Tenant Improvements Tenant Constructs Tenant Improvements "…" at bounding box center [155, 420] width 264 height 21
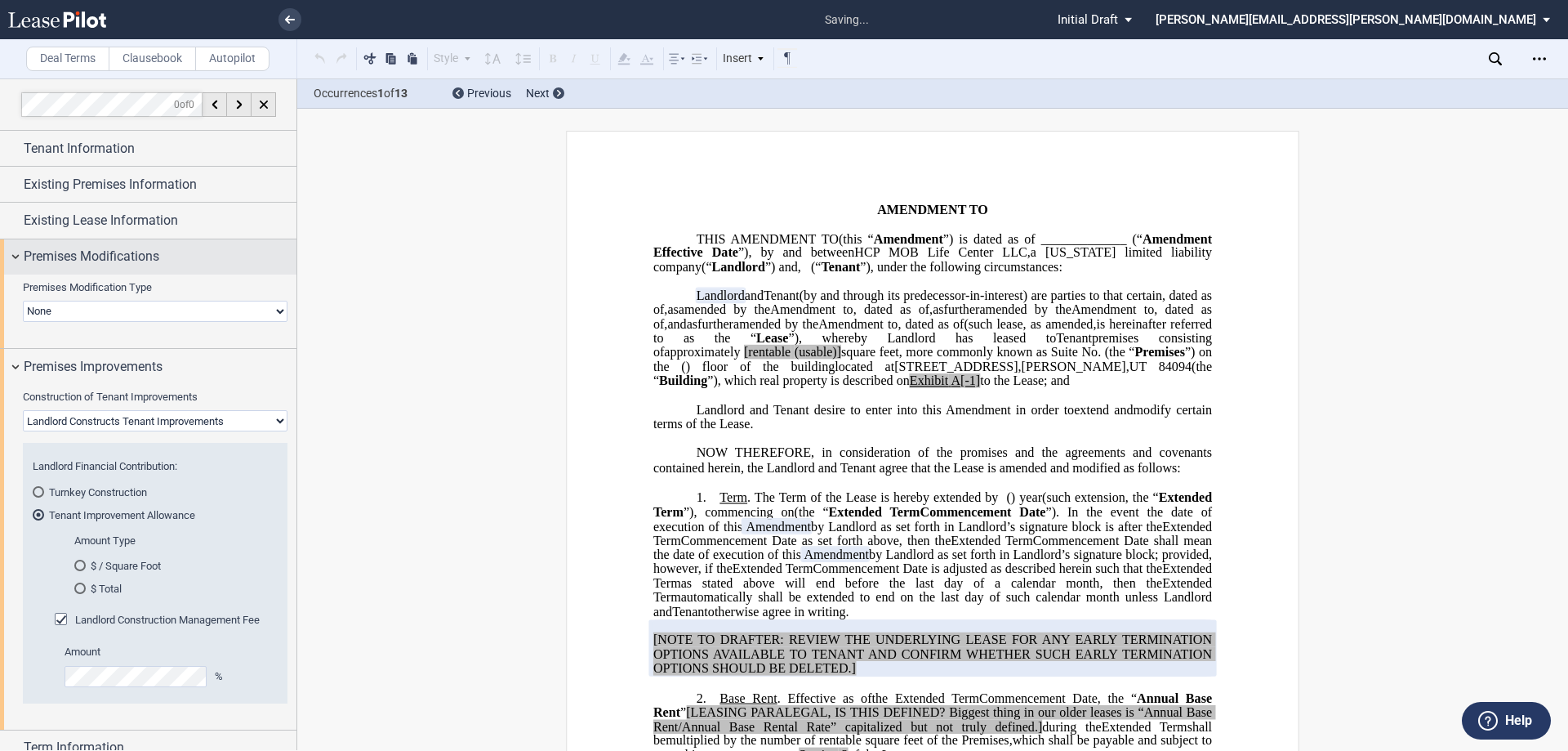
click at [40, 252] on span "Premises Modifications" at bounding box center [91, 256] width 136 height 19
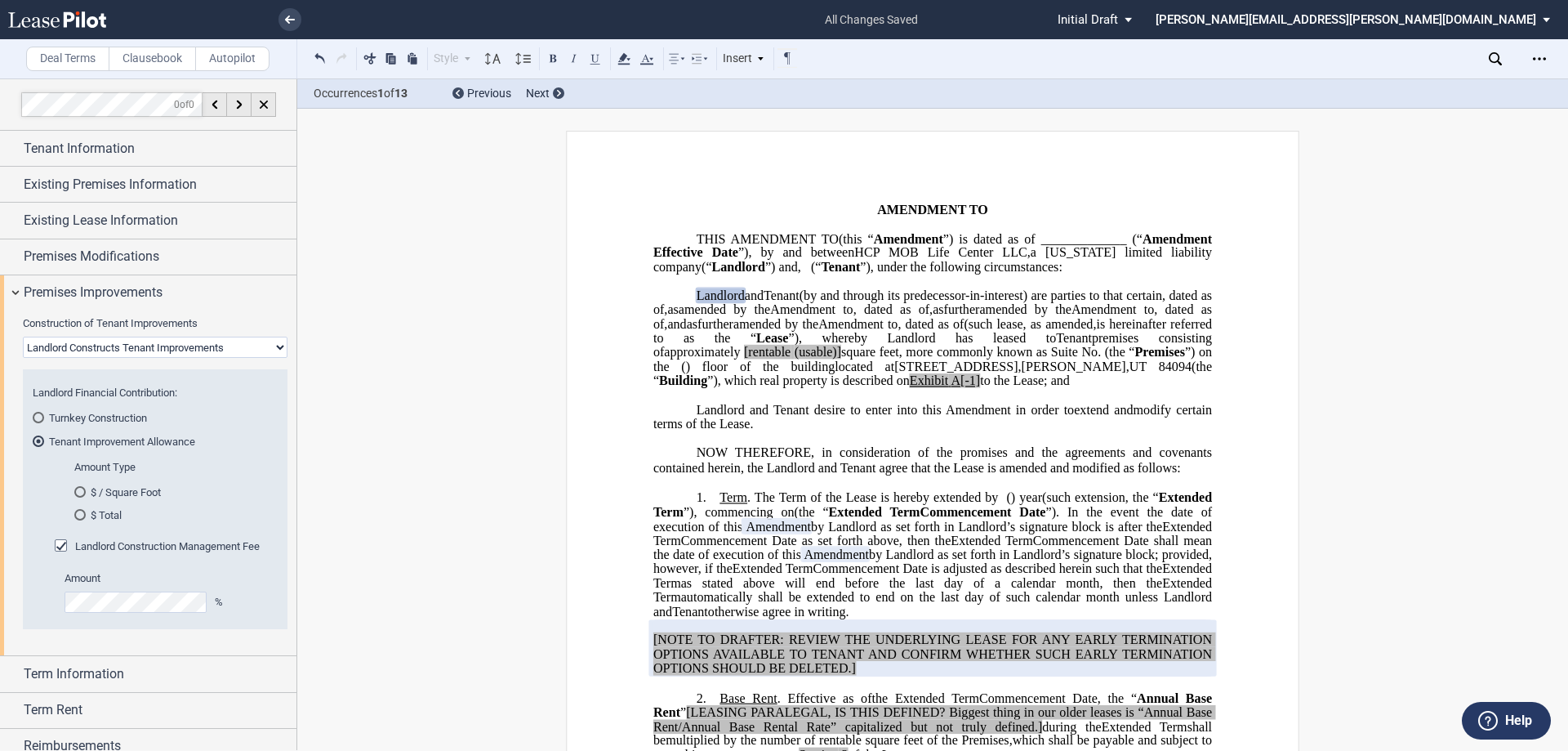
click at [82, 487] on div "$ / Square Foot" at bounding box center [80, 492] width 12 height 12
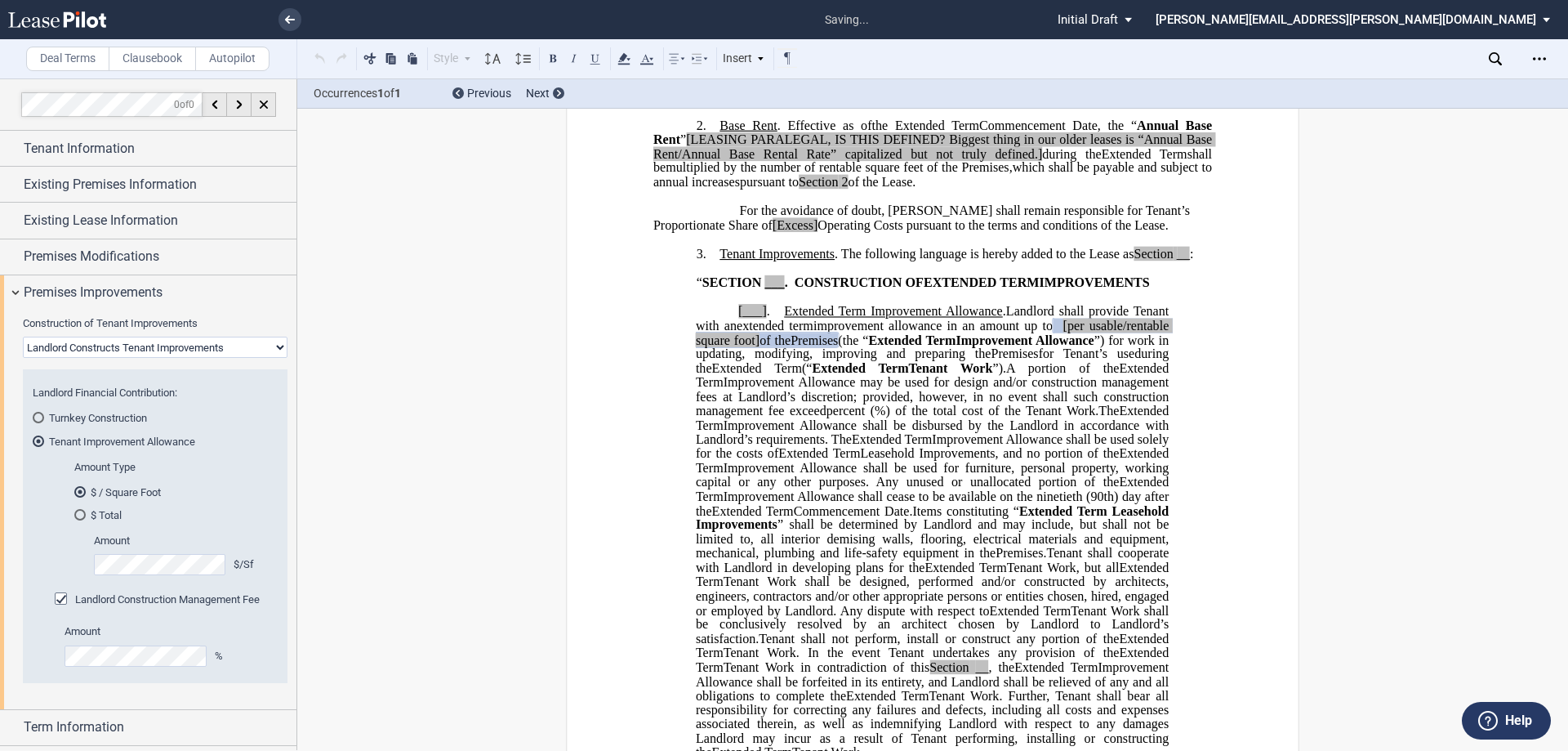
scroll to position [613, 0]
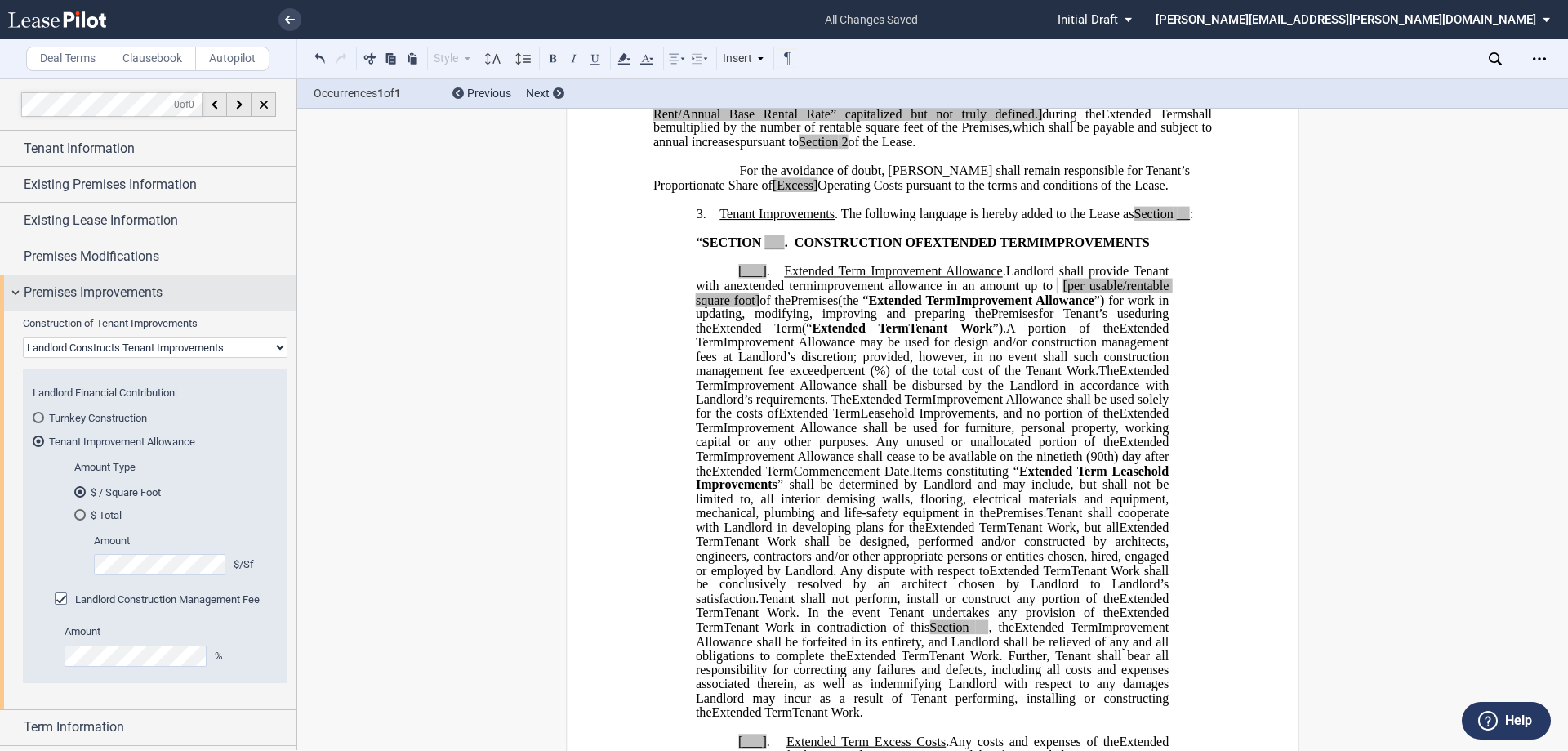
click at [82, 301] on span "Premises Improvements" at bounding box center [93, 292] width 139 height 19
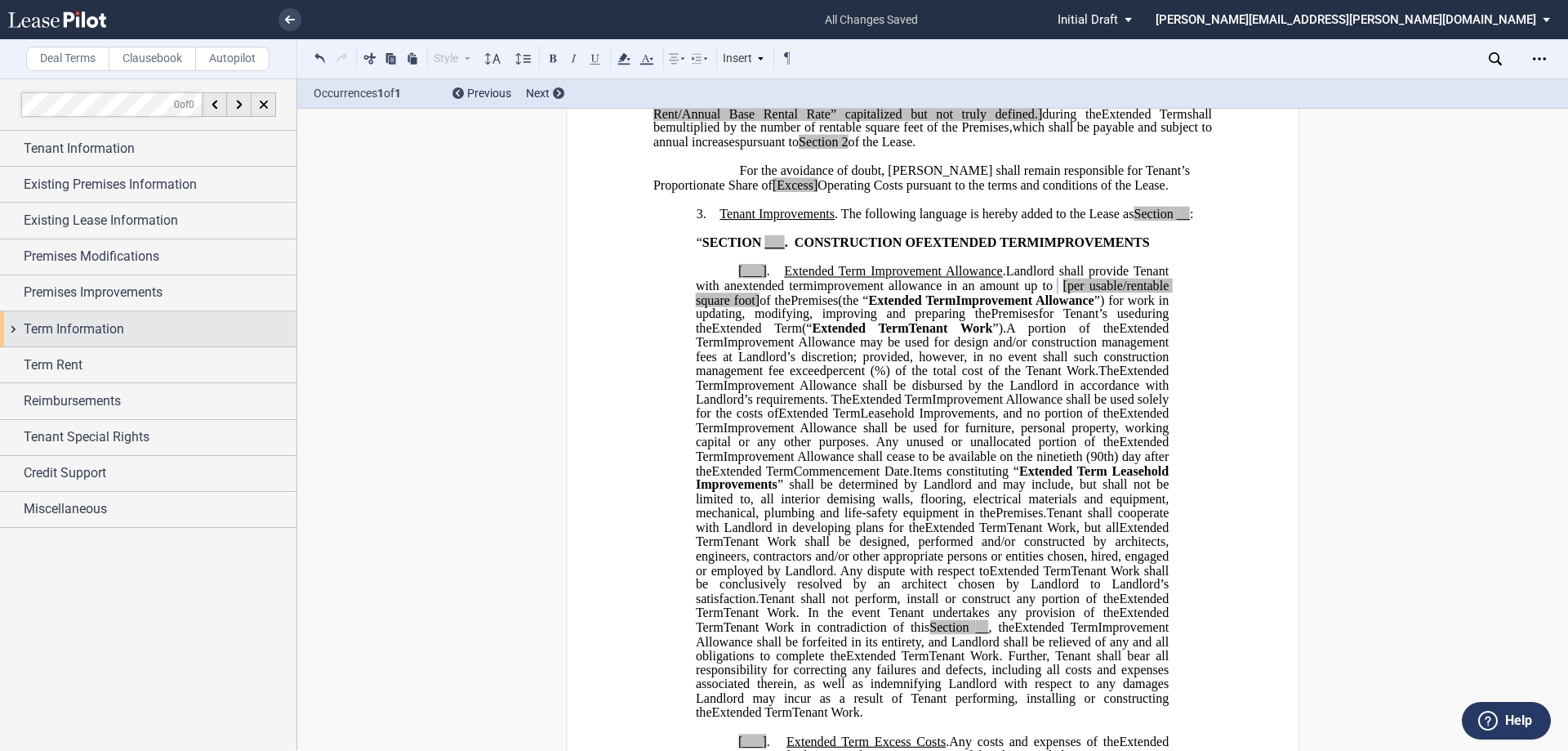
click at [100, 332] on span "Term Information" at bounding box center [73, 328] width 100 height 19
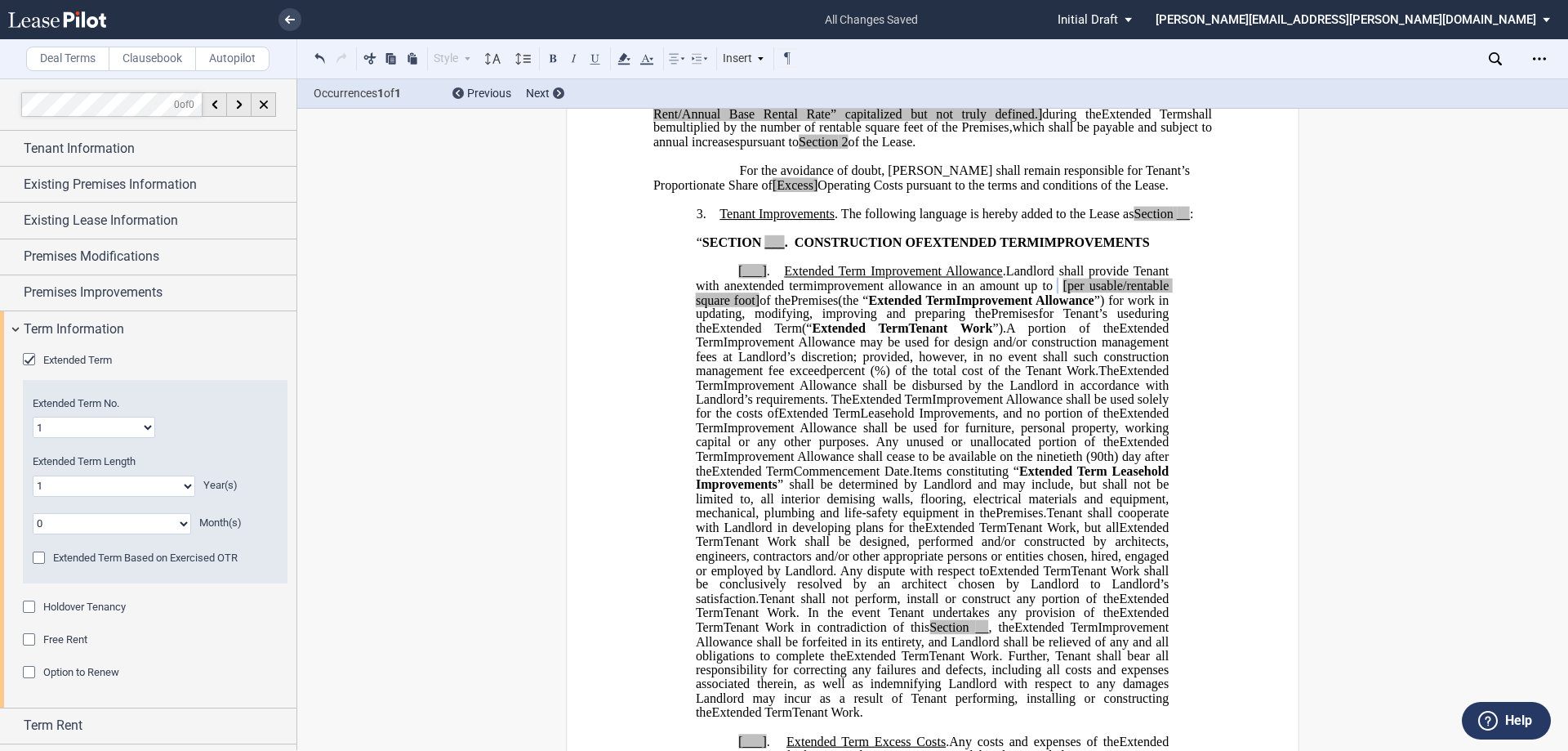
click at [114, 422] on select "1 2 3 4 5 6 7 8 9 10 11 12 13 14 15 16 17 18 19 20" at bounding box center [94, 427] width 123 height 21
select select "number:3"
click at [33, 417] on select "1 2 3 4 5 6 7 8 9 10 11 12 13 14 15 16 17 18 19 20" at bounding box center [94, 427] width 123 height 21
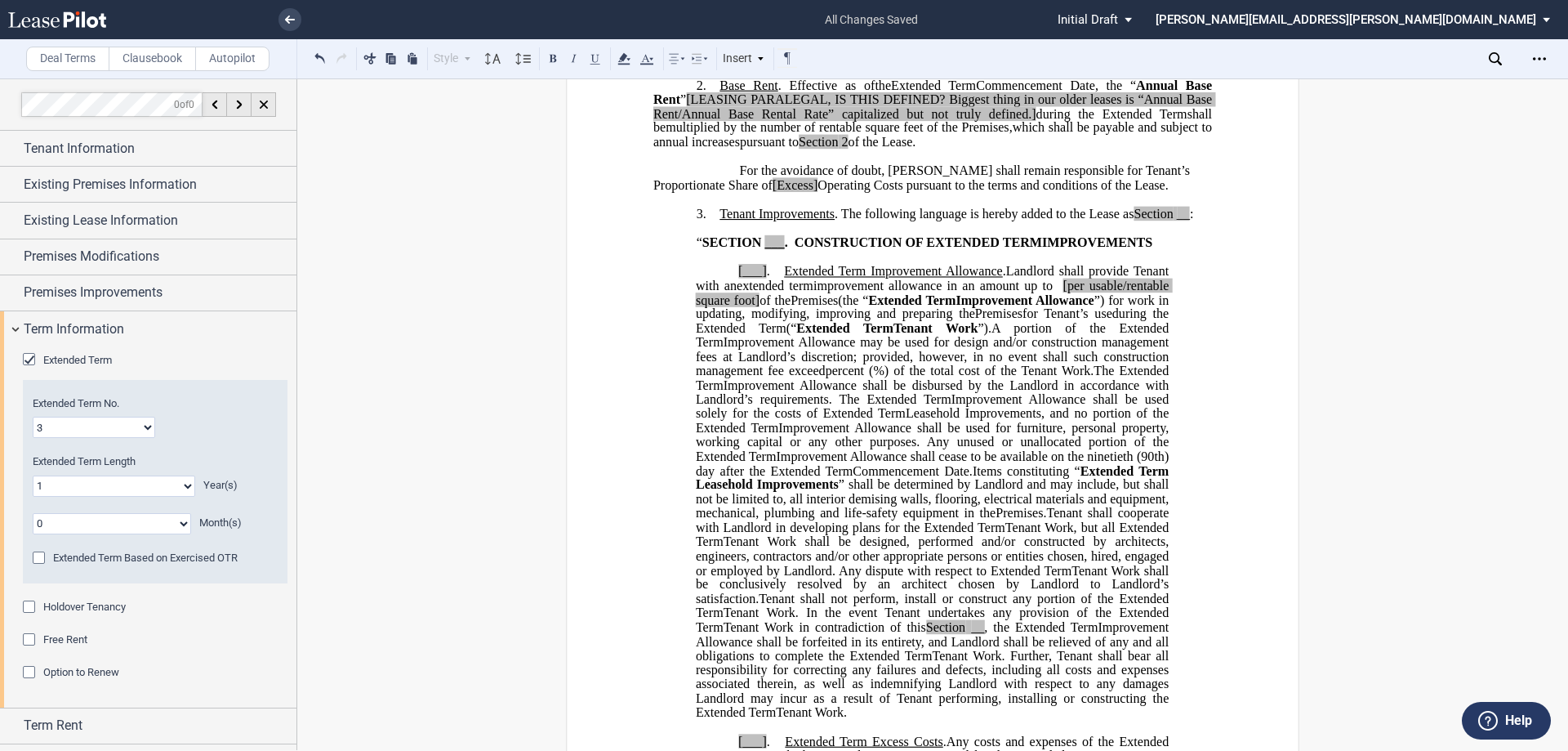
scroll to position [627, 0]
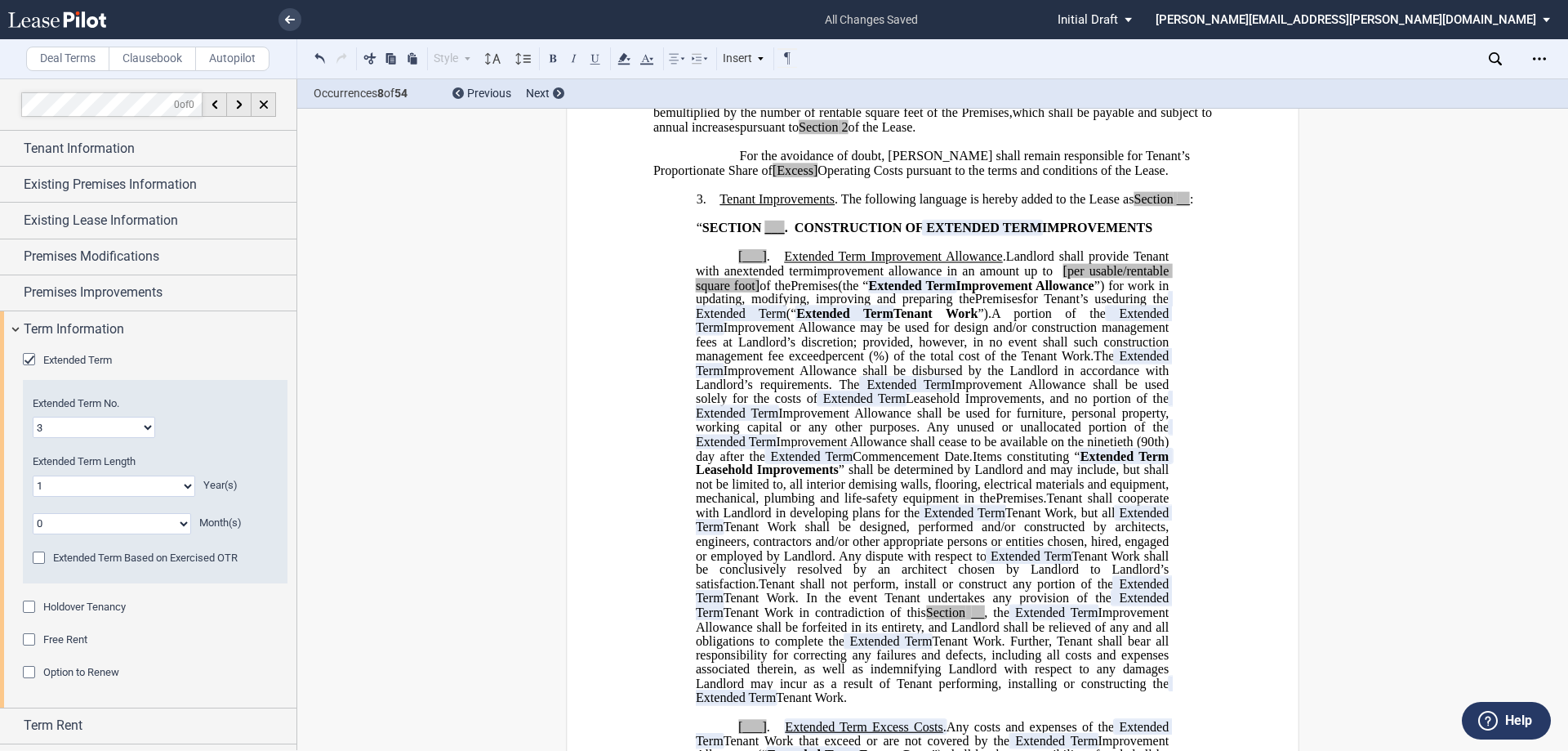
click at [82, 490] on select "0 1 2 3 4 5 6 7 8 9 10 11 12 13 14 15 16 17 18 19 20" at bounding box center [114, 486] width 162 height 21
select select "number:5"
click at [33, 476] on select "0 1 2 3 4 5 6 7 8 9 10 11 12 13 14 15 16 17 18 19 20" at bounding box center [114, 486] width 162 height 21
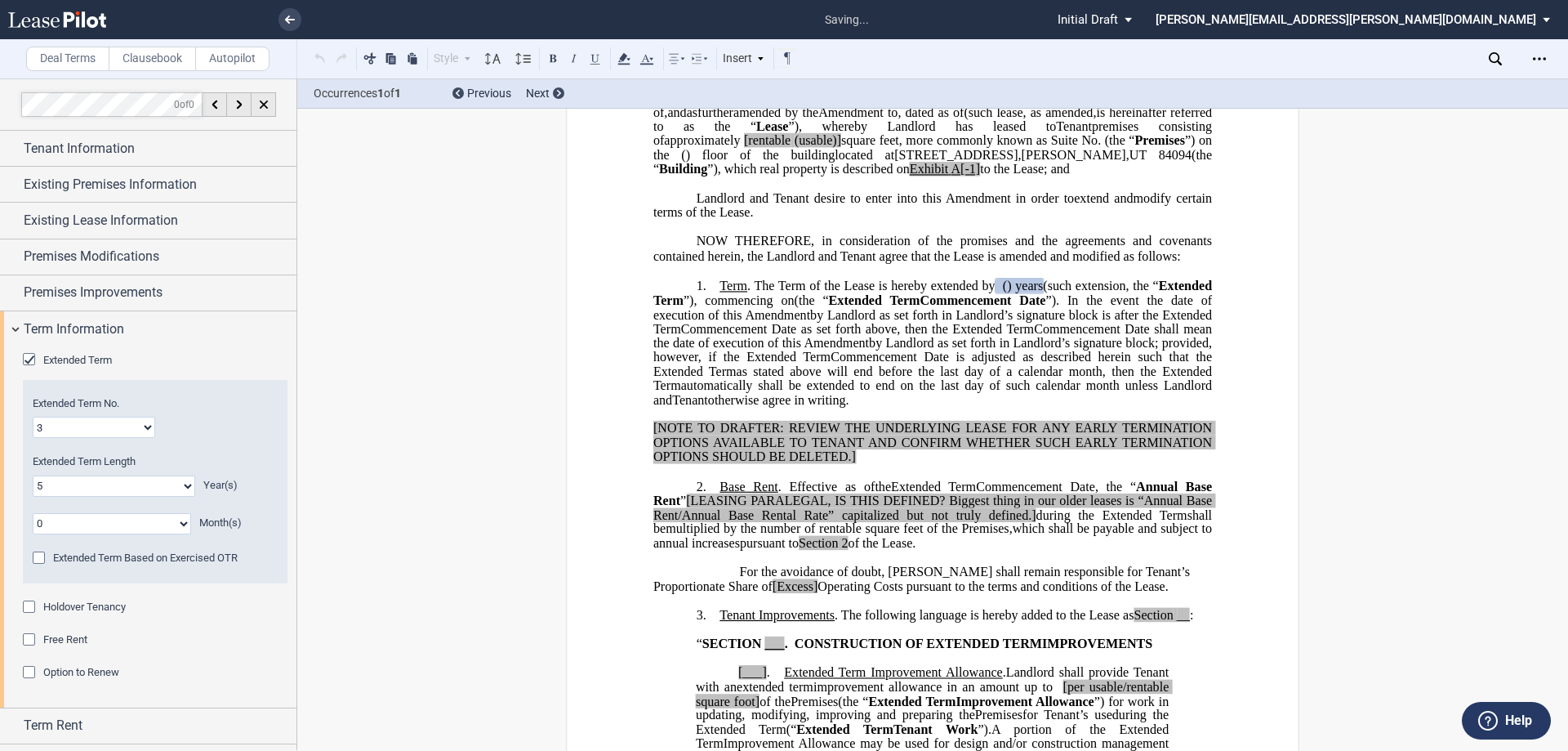
scroll to position [206, 0]
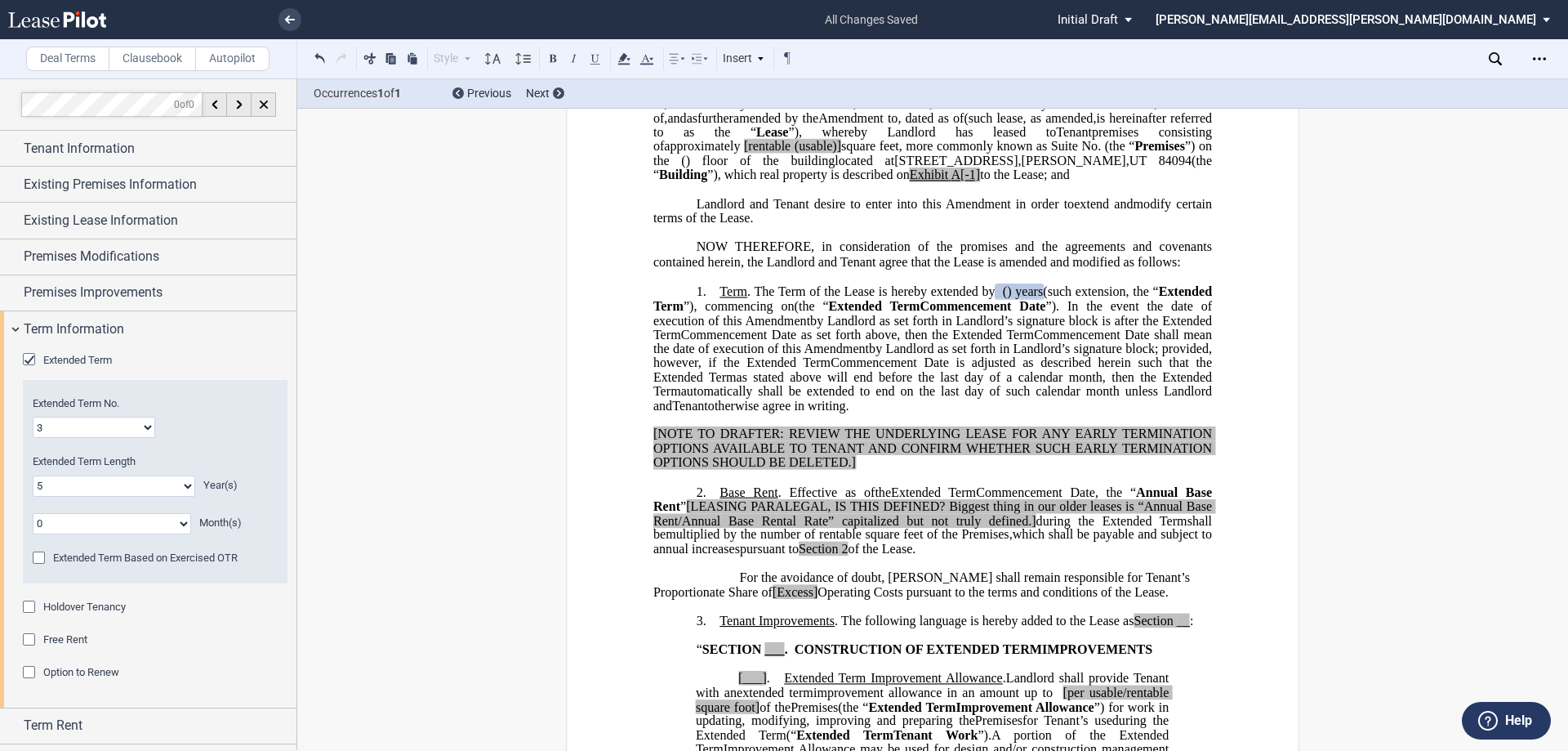
click at [128, 313] on div "Term Information" at bounding box center [148, 329] width 296 height 35
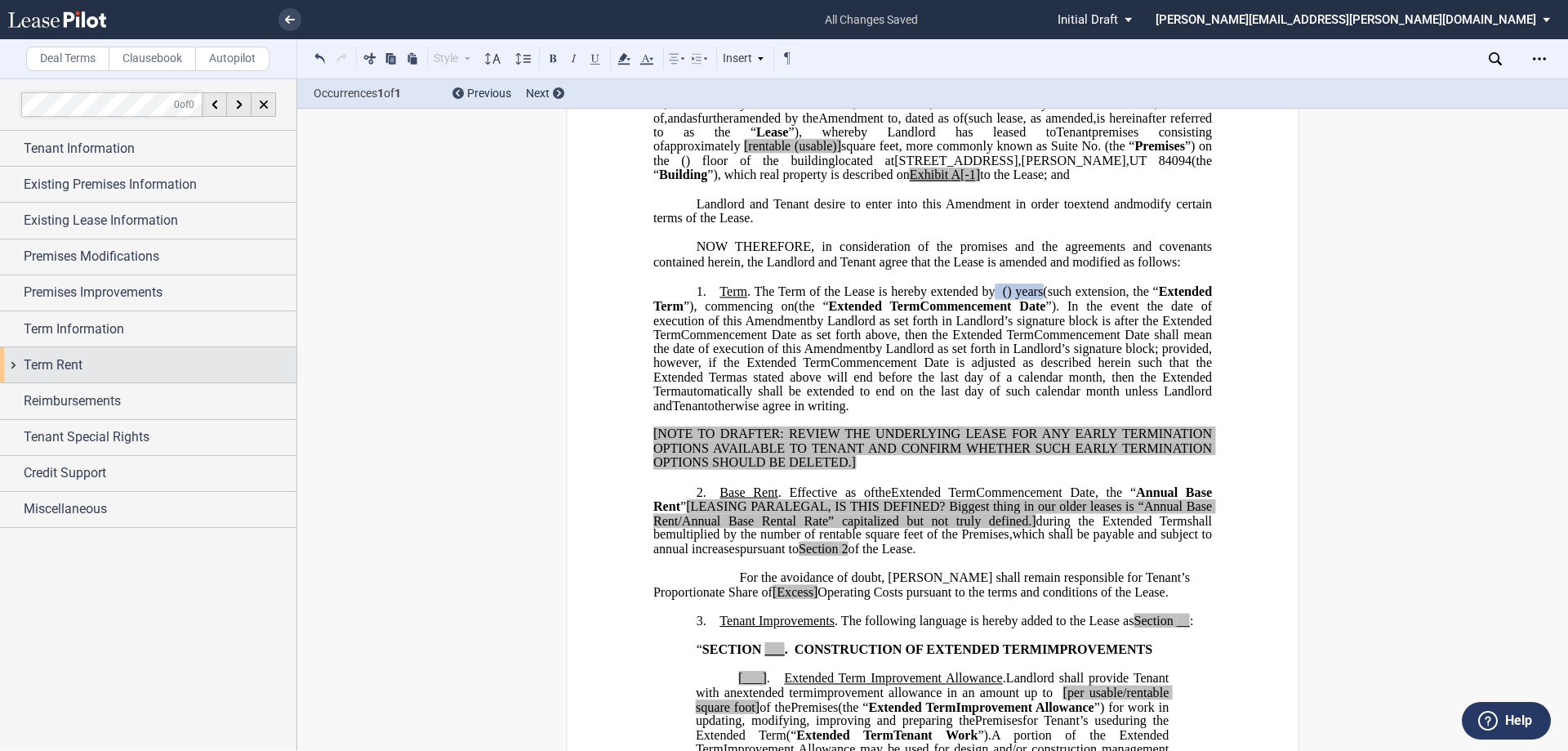
click at [135, 368] on div "Term Rent" at bounding box center [160, 365] width 273 height 19
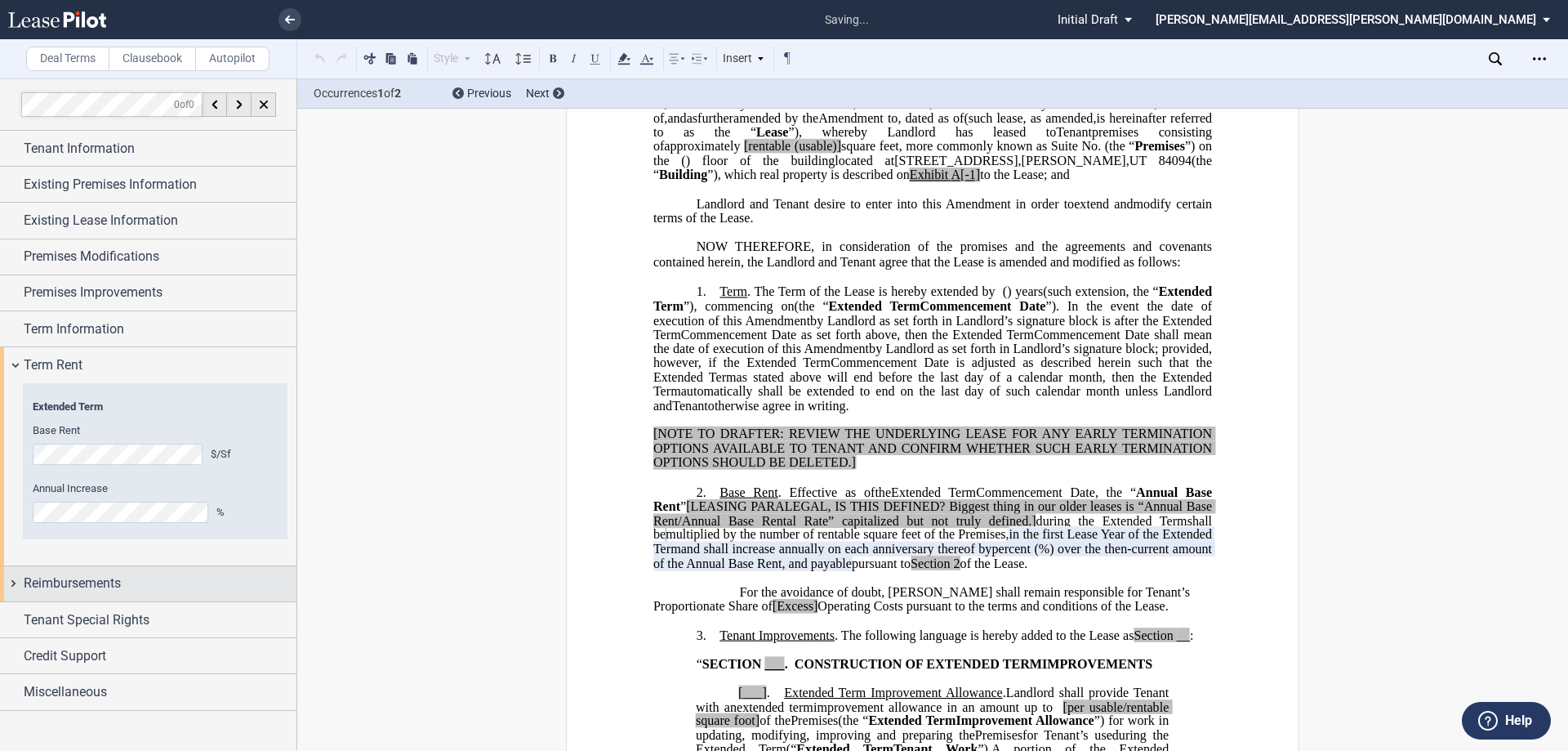
click at [134, 590] on div "Reimbursements" at bounding box center [160, 583] width 273 height 19
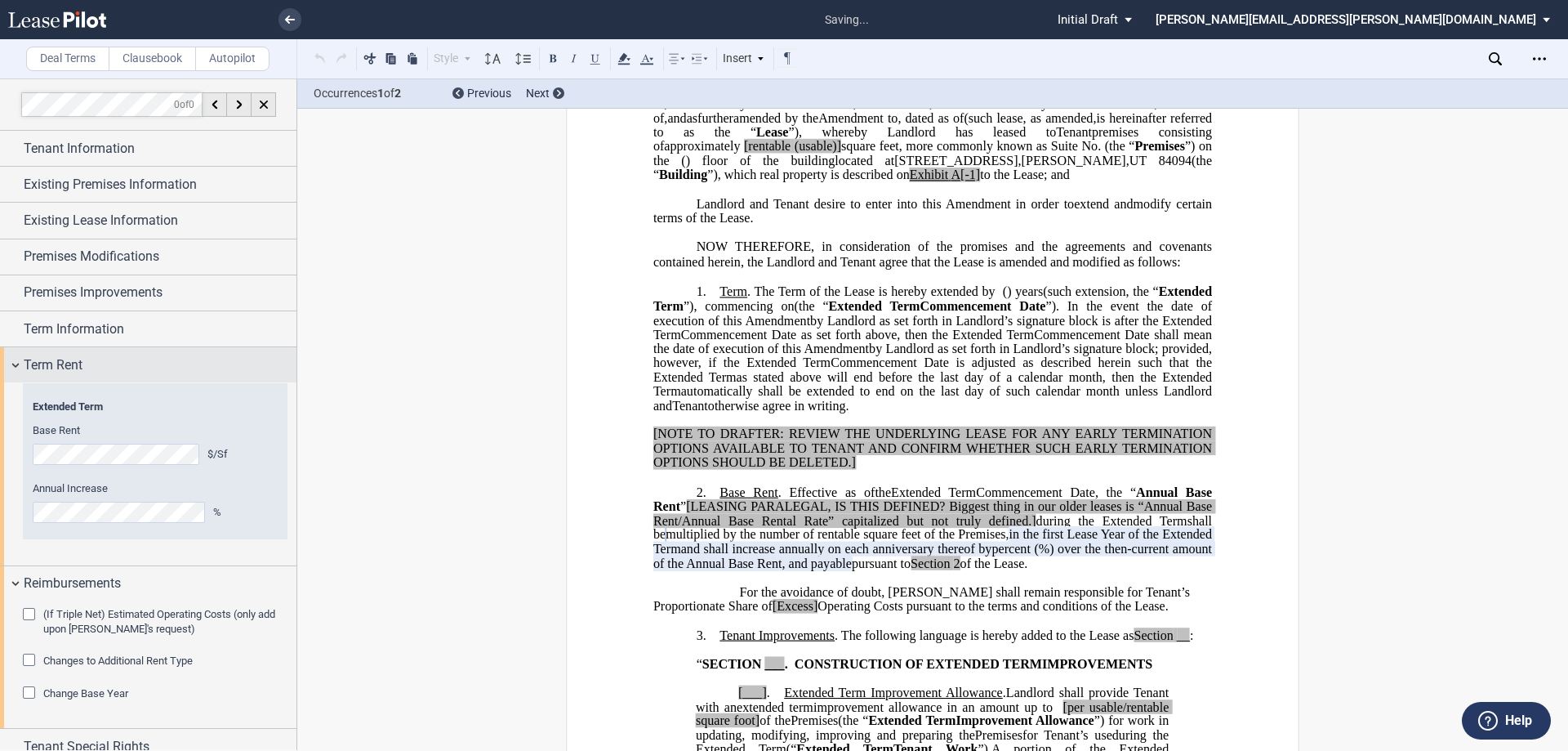
click at [58, 365] on span "Term Rent" at bounding box center [53, 365] width 59 height 19
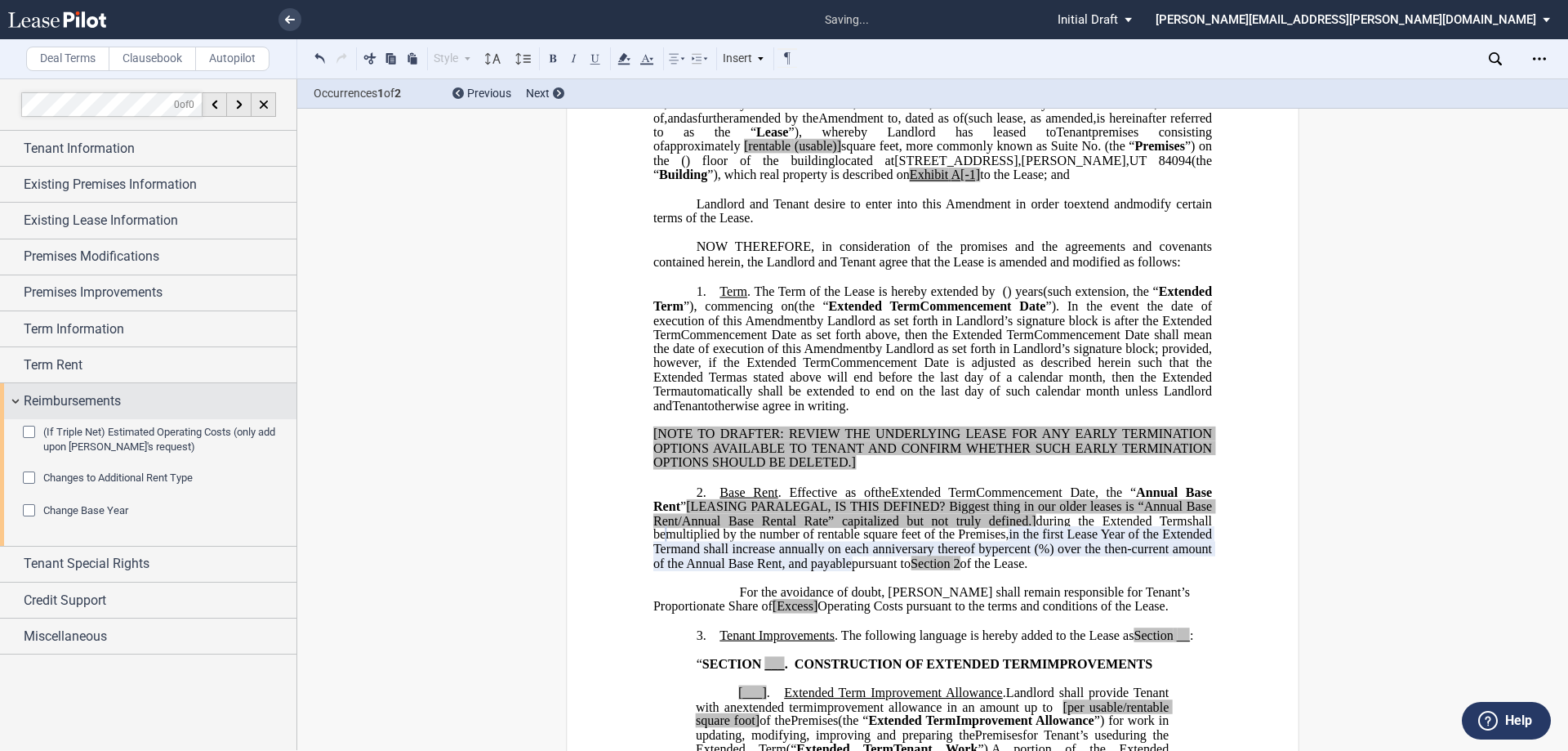
click at [85, 400] on span "Reimbursements" at bounding box center [72, 401] width 97 height 19
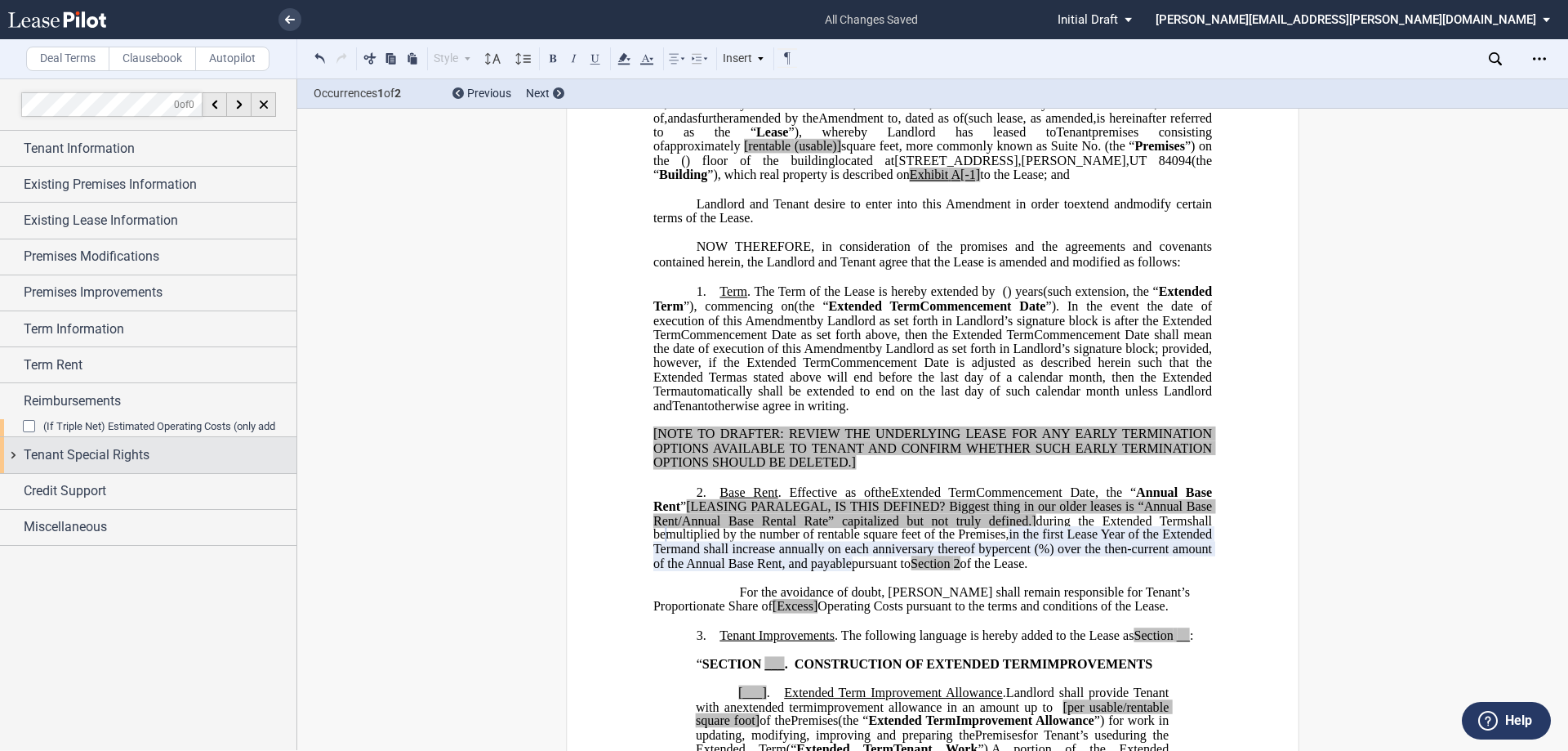
click at [101, 445] on span "Tenant Special Rights" at bounding box center [86, 455] width 125 height 19
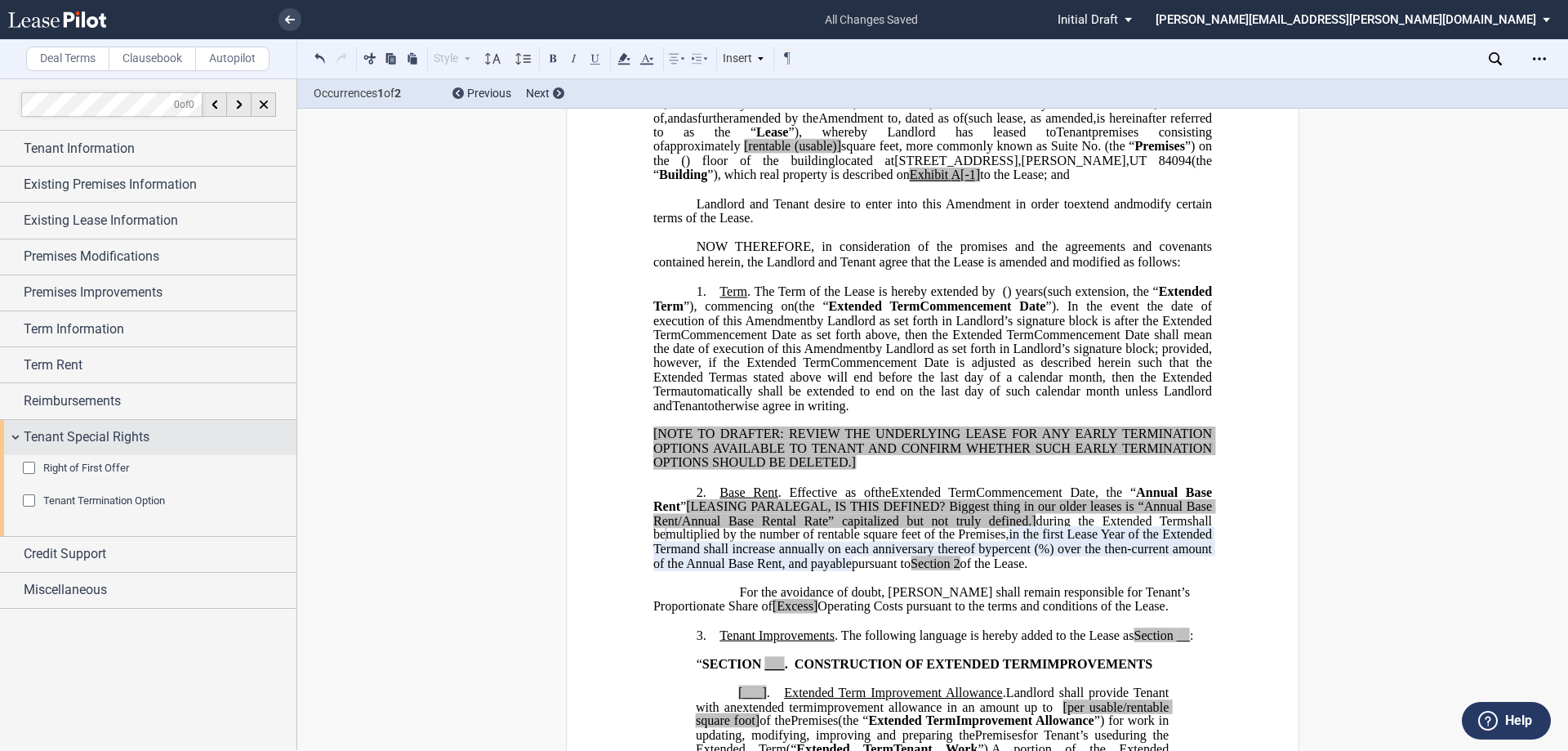
click at [107, 431] on span "Tenant Special Rights" at bounding box center [86, 436] width 125 height 19
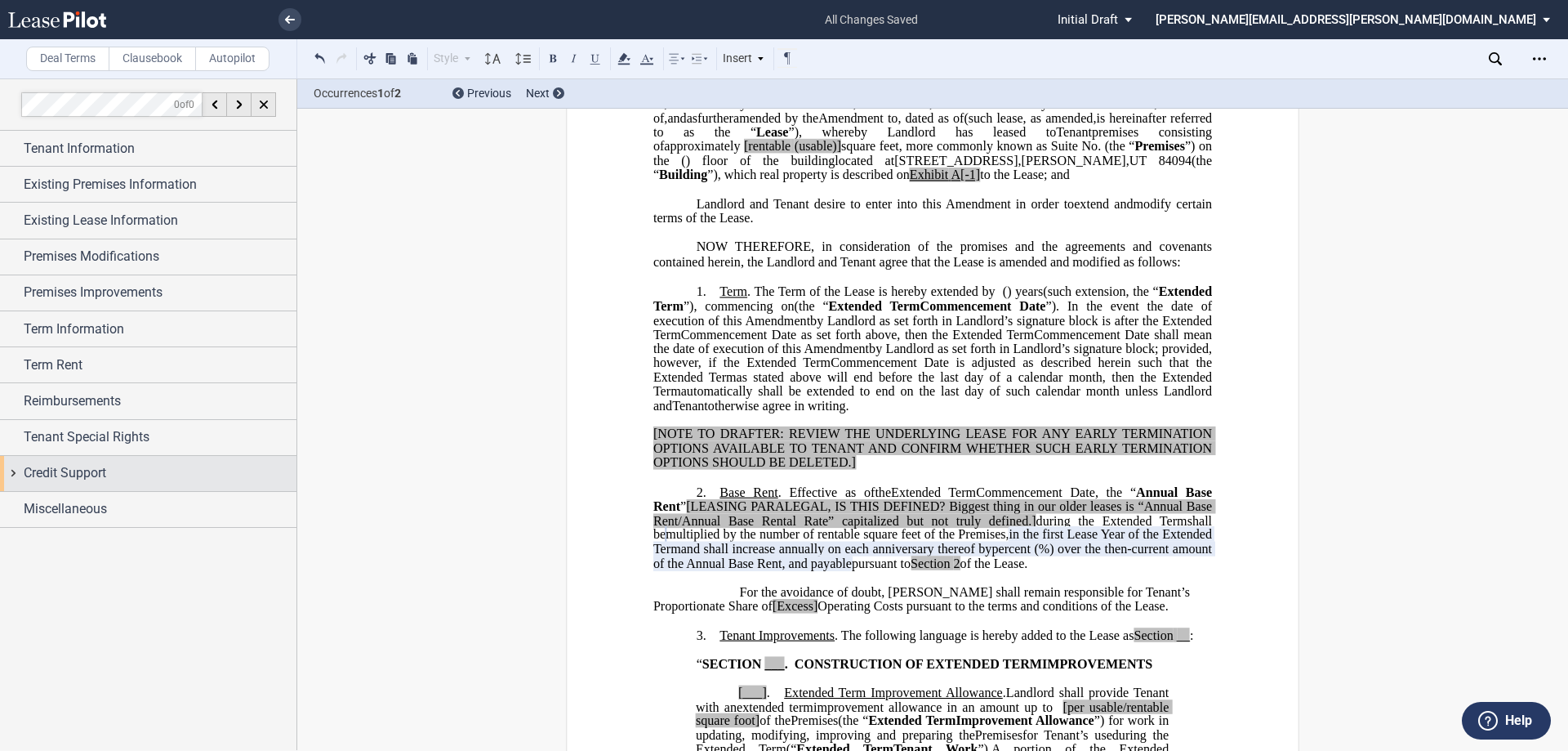
click at [114, 477] on div "Credit Support" at bounding box center [160, 472] width 273 height 19
click at [72, 459] on div "Credit Support" at bounding box center [148, 473] width 296 height 35
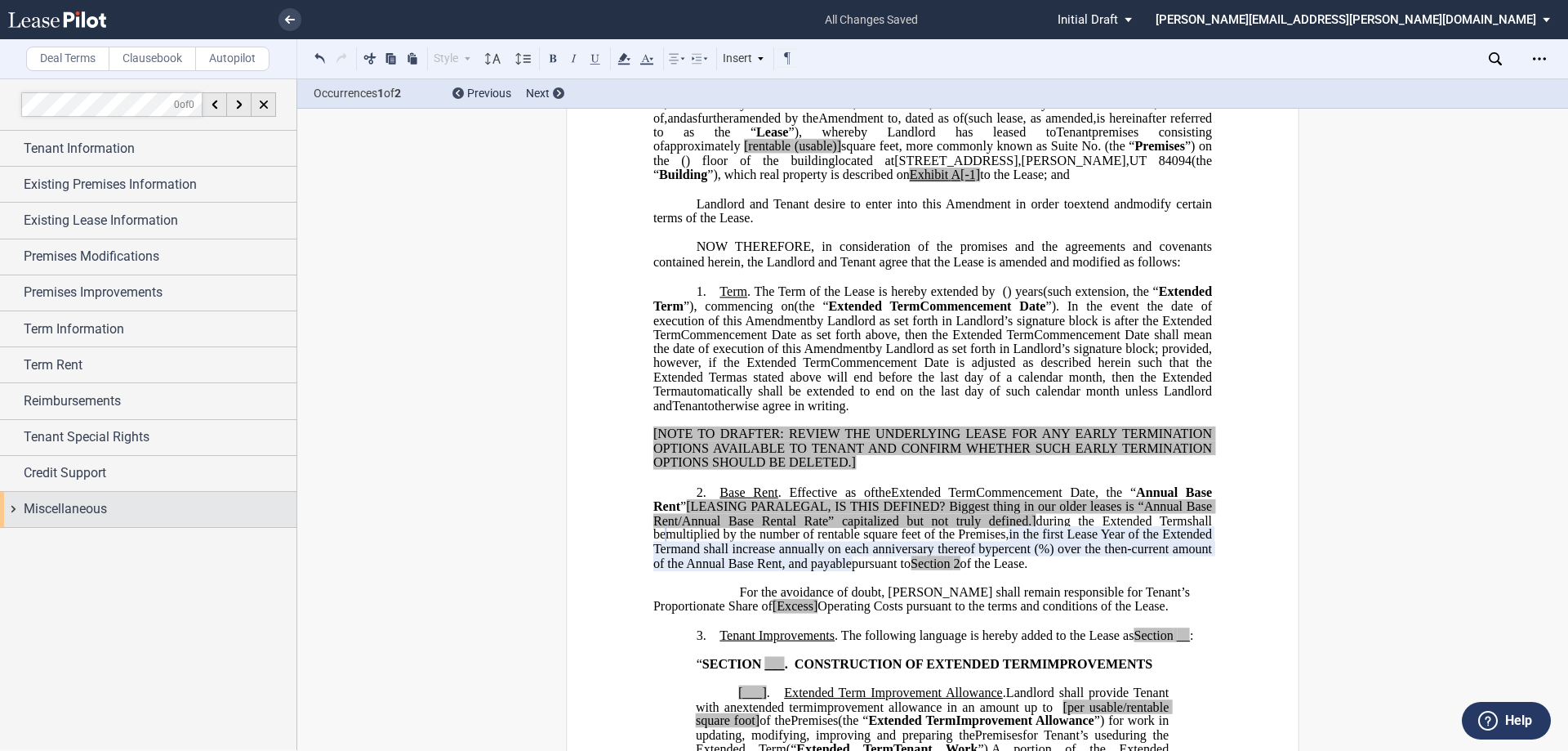
click at [98, 513] on span "Miscellaneous" at bounding box center [65, 509] width 83 height 19
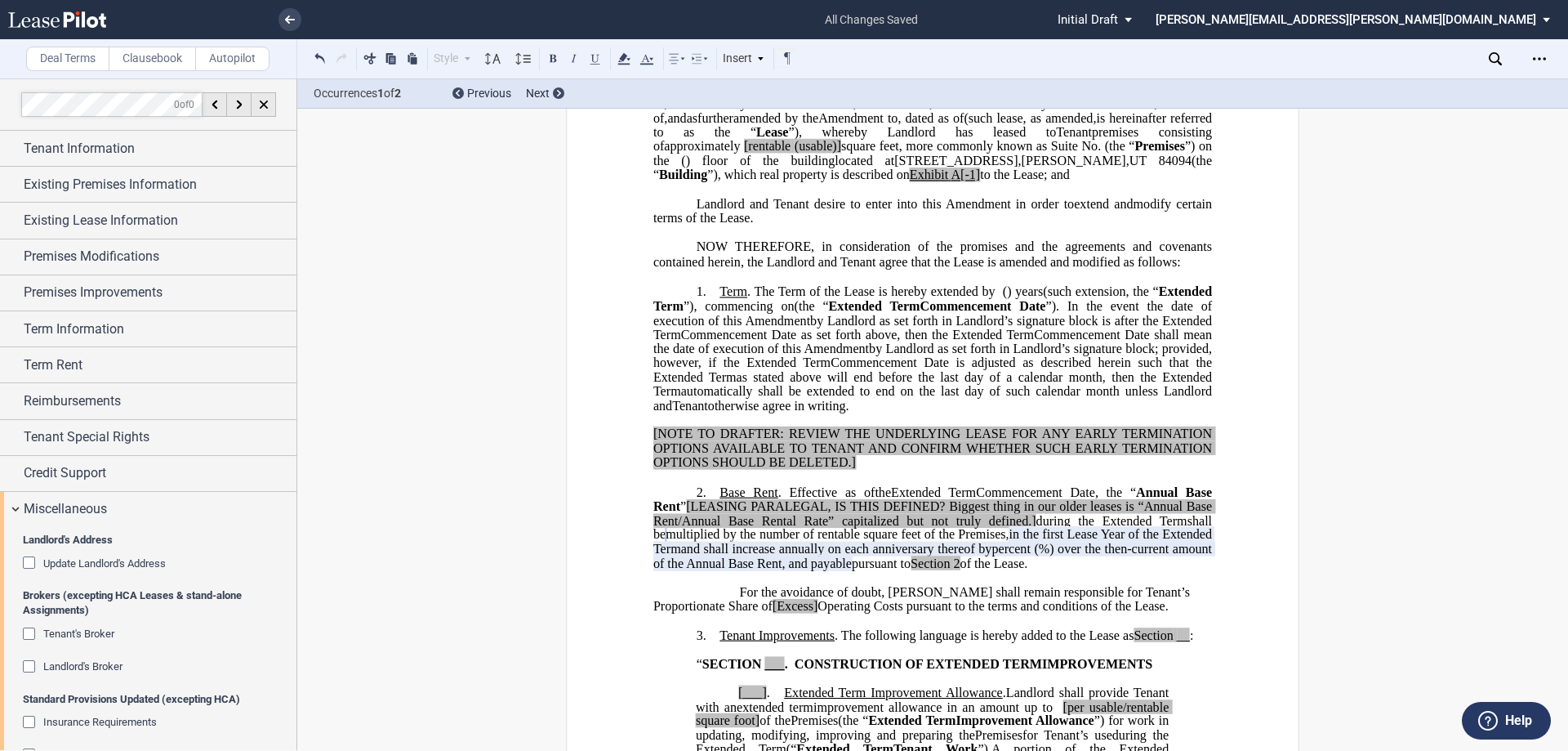
scroll to position [245, 0]
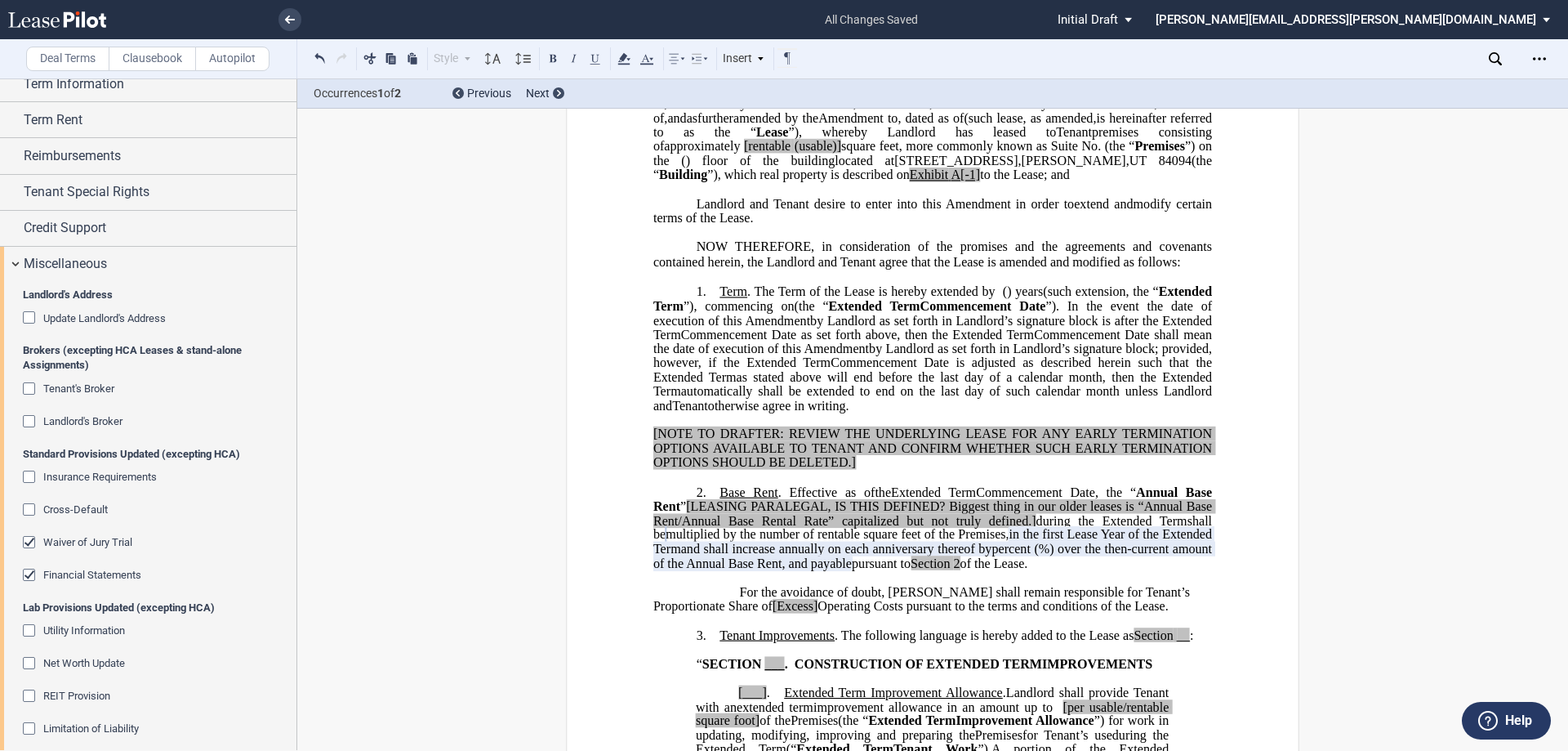
click at [28, 390] on div "Tenant's Broker" at bounding box center [30, 390] width 16 height 16
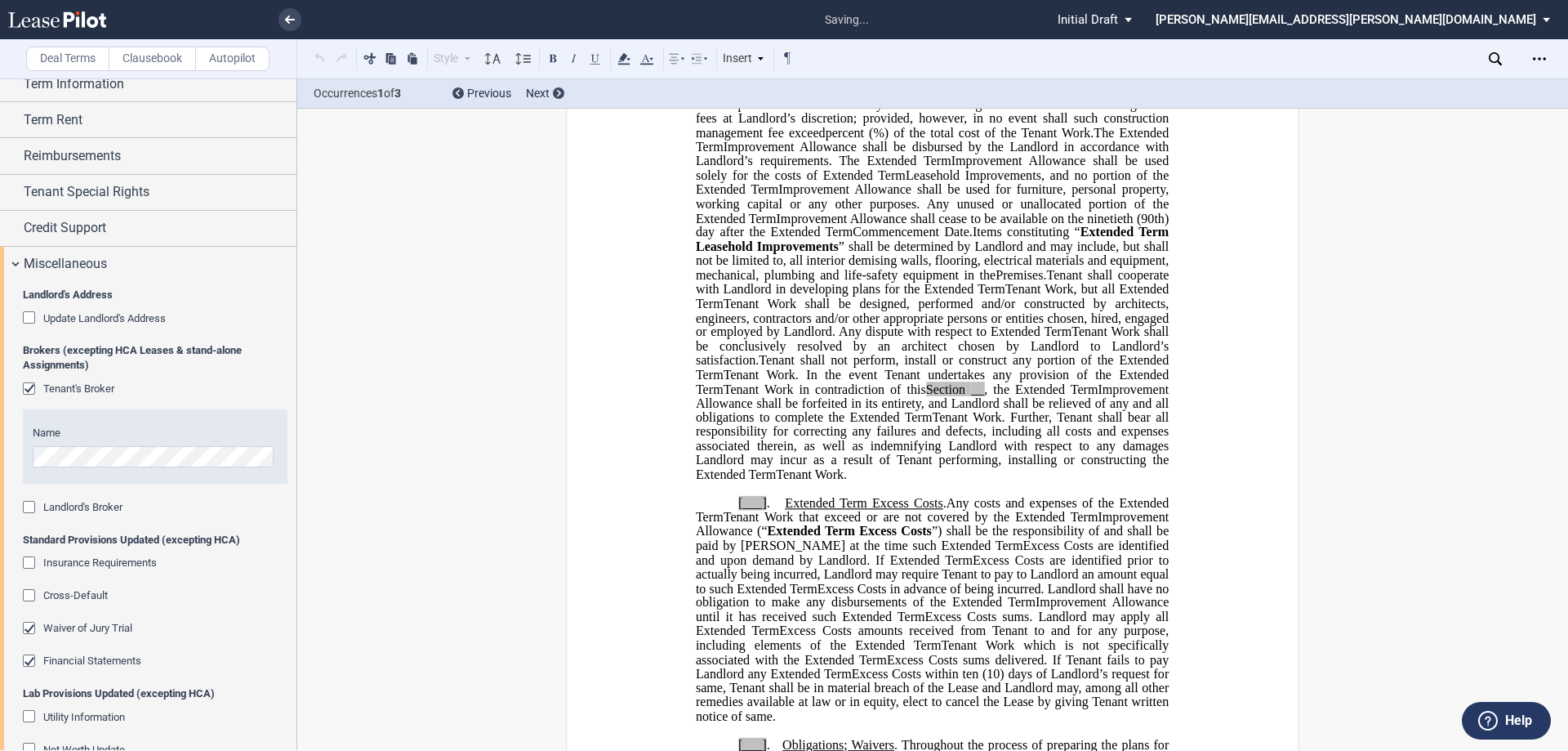
click at [28, 390] on div "Tenant's Broker" at bounding box center [30, 390] width 16 height 16
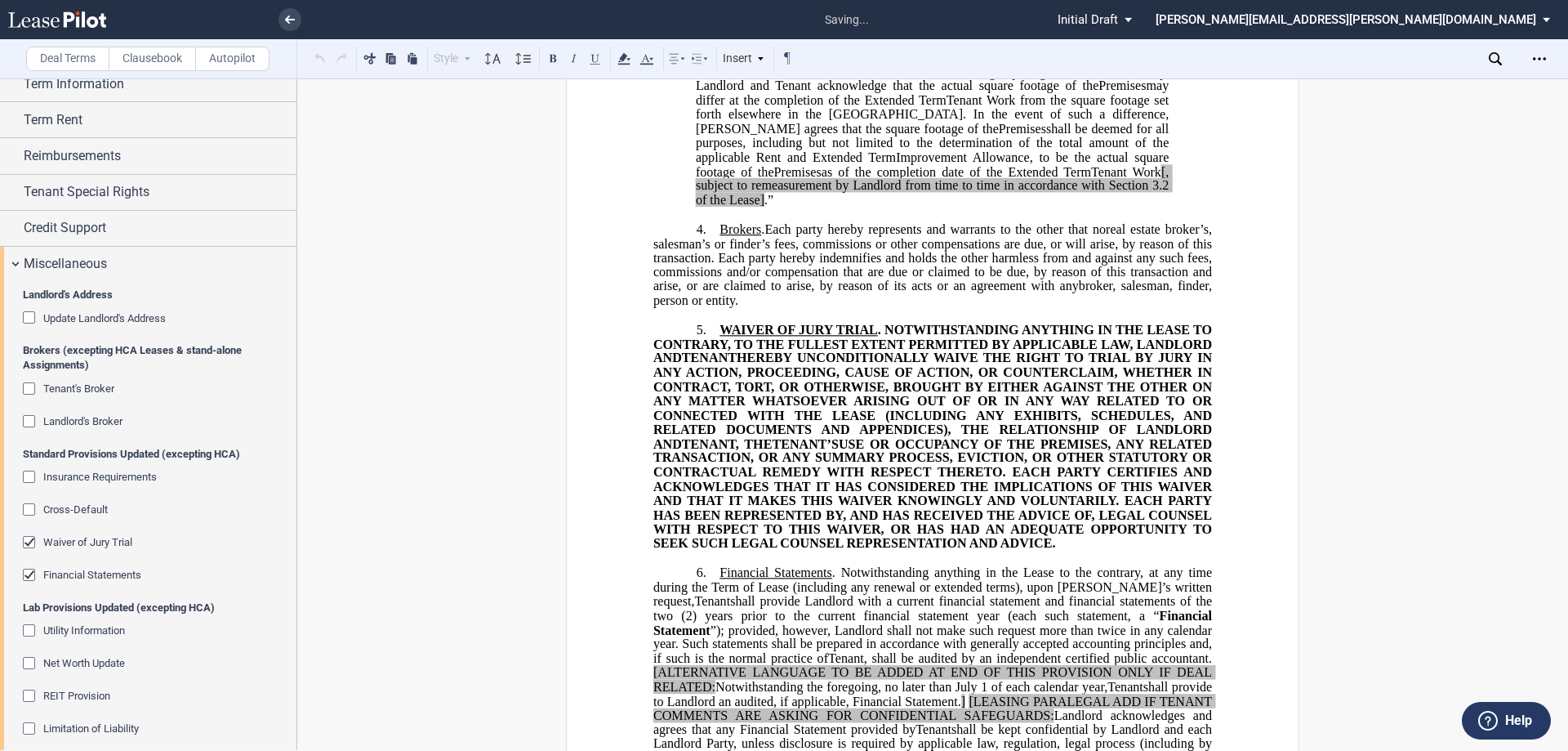
scroll to position [2115, 0]
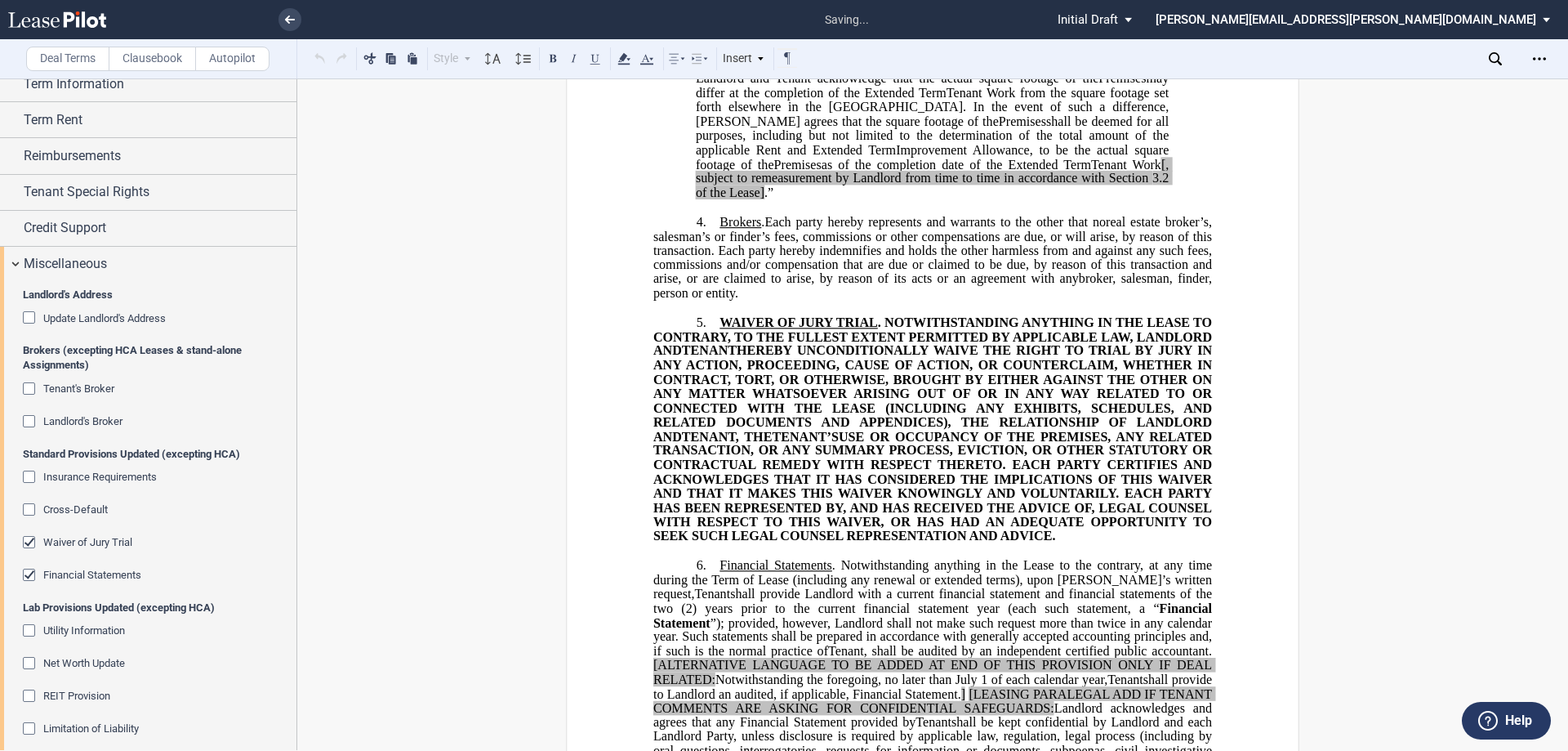
click at [30, 418] on div "Landlord's Broker" at bounding box center [30, 423] width 16 height 16
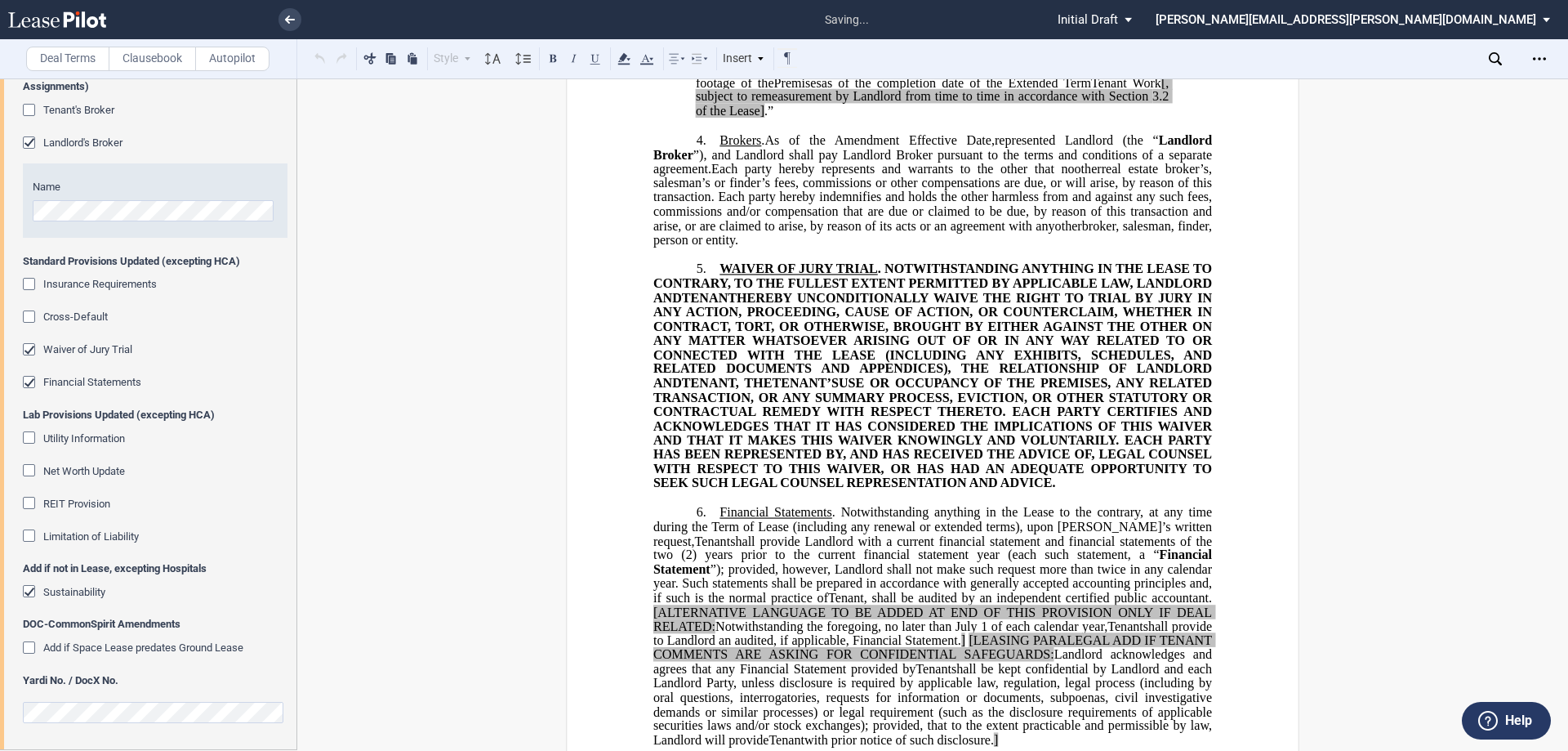
scroll to position [279, 0]
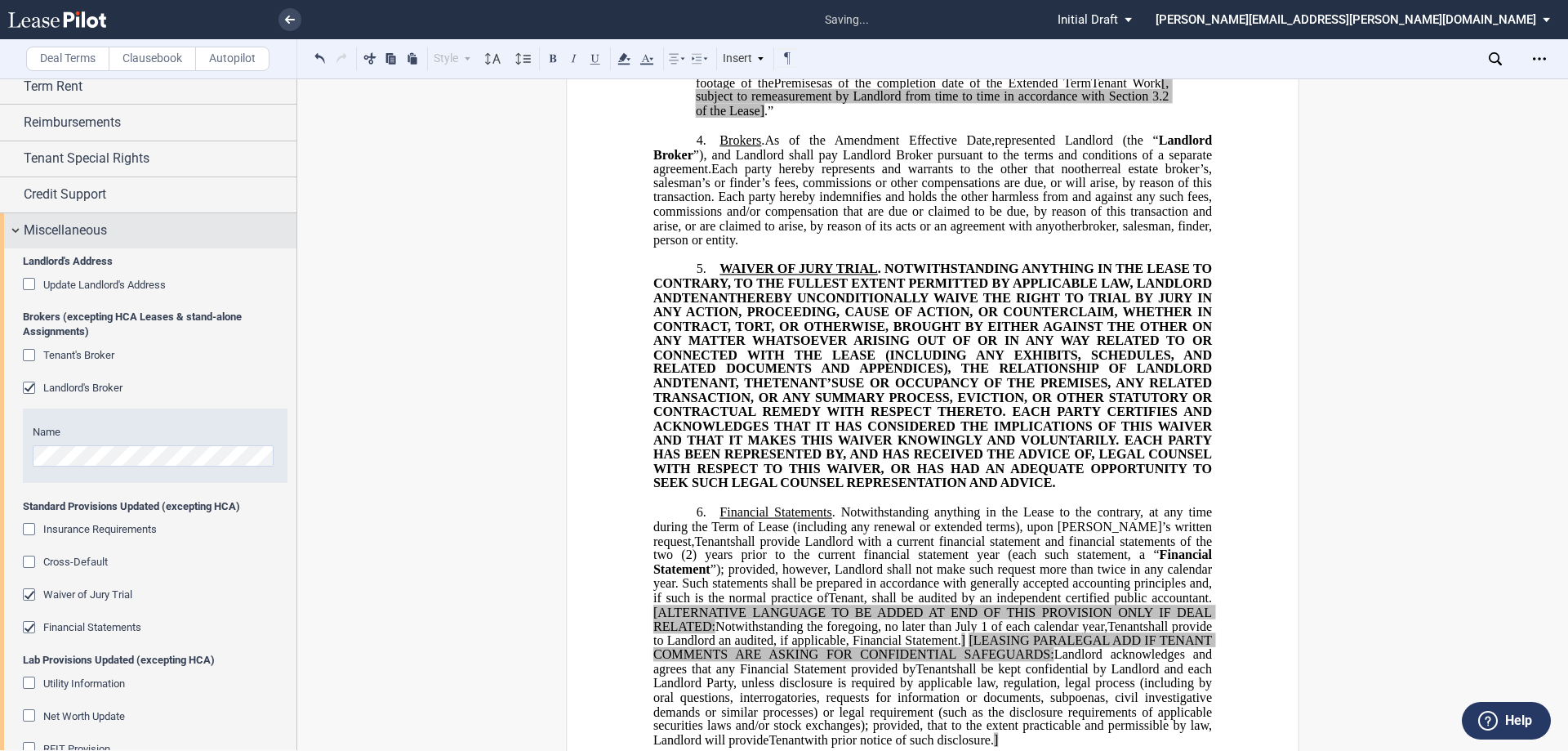
click at [100, 243] on div "Miscellaneous" at bounding box center [148, 231] width 296 height 35
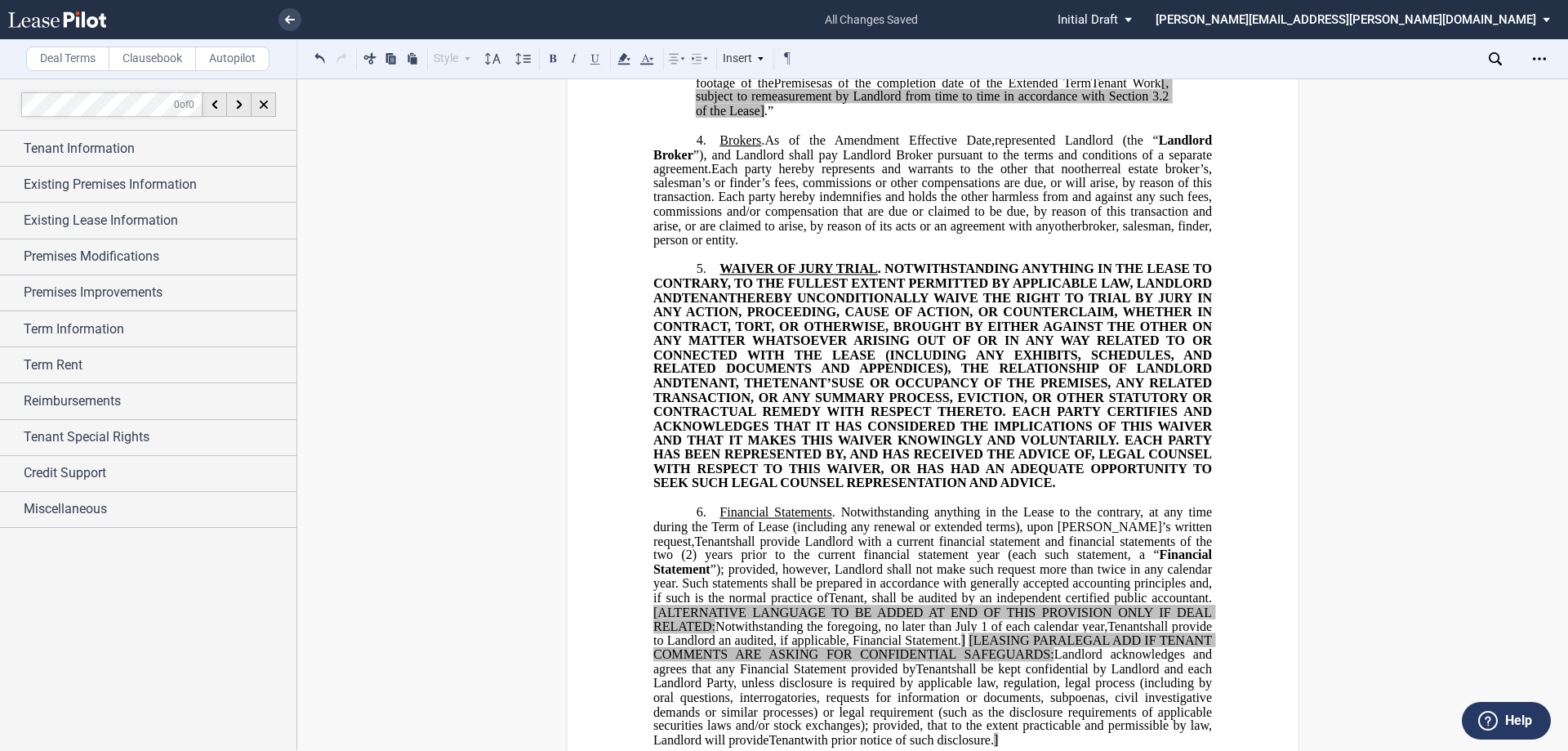
scroll to position [0, 0]
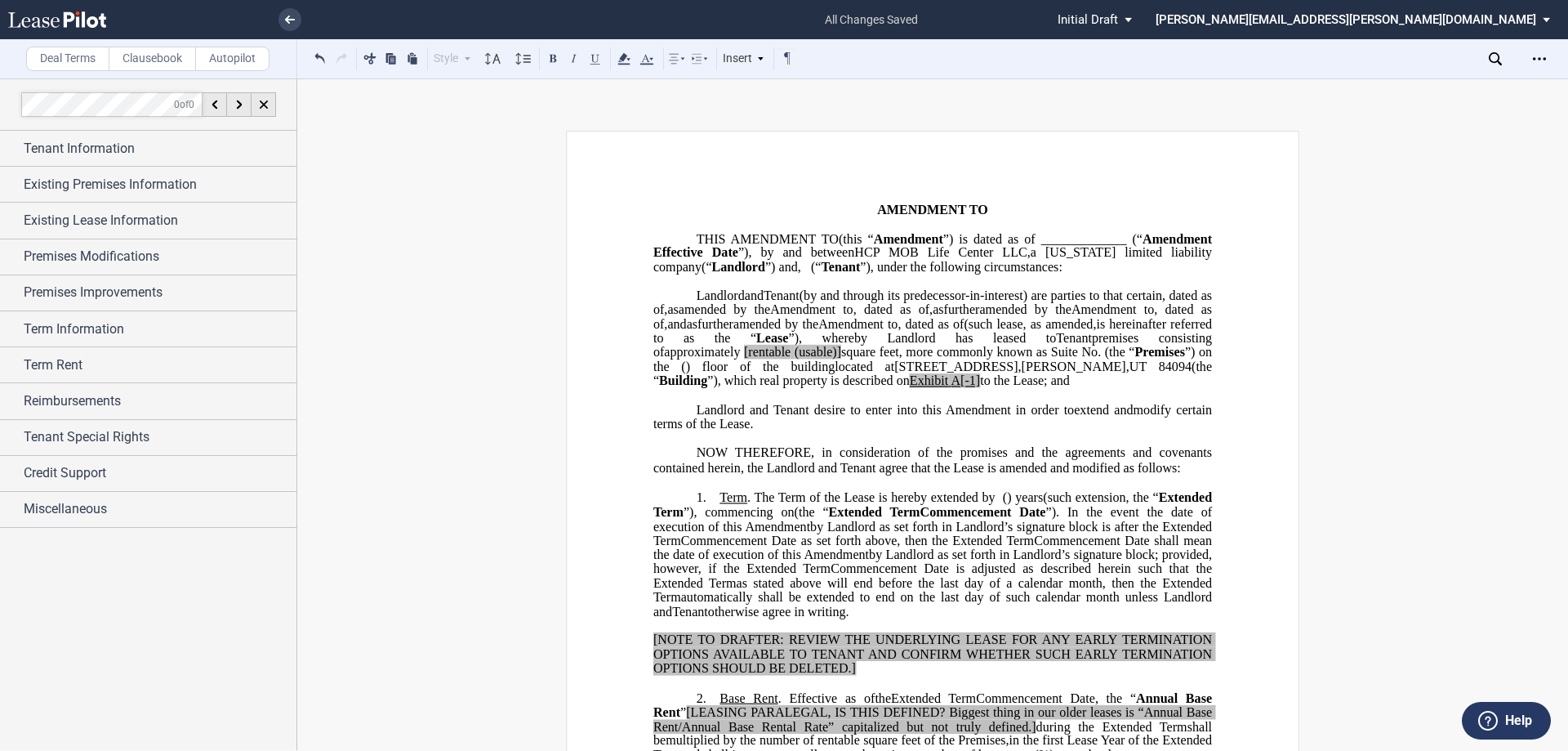
drag, startPoint x: 943, startPoint y: 410, endPoint x: 1104, endPoint y: 392, distance: 162.0
click at [790, 360] on span "[rentable" at bounding box center [767, 351] width 46 height 14
click at [837, 360] on span "(usable)]" at bounding box center [813, 351] width 46 height 14
drag, startPoint x: 1061, startPoint y: 434, endPoint x: 1270, endPoint y: 459, distance: 210.5
click at [999, 388] on span "to the Lease; and" at bounding box center [954, 380] width 90 height 14
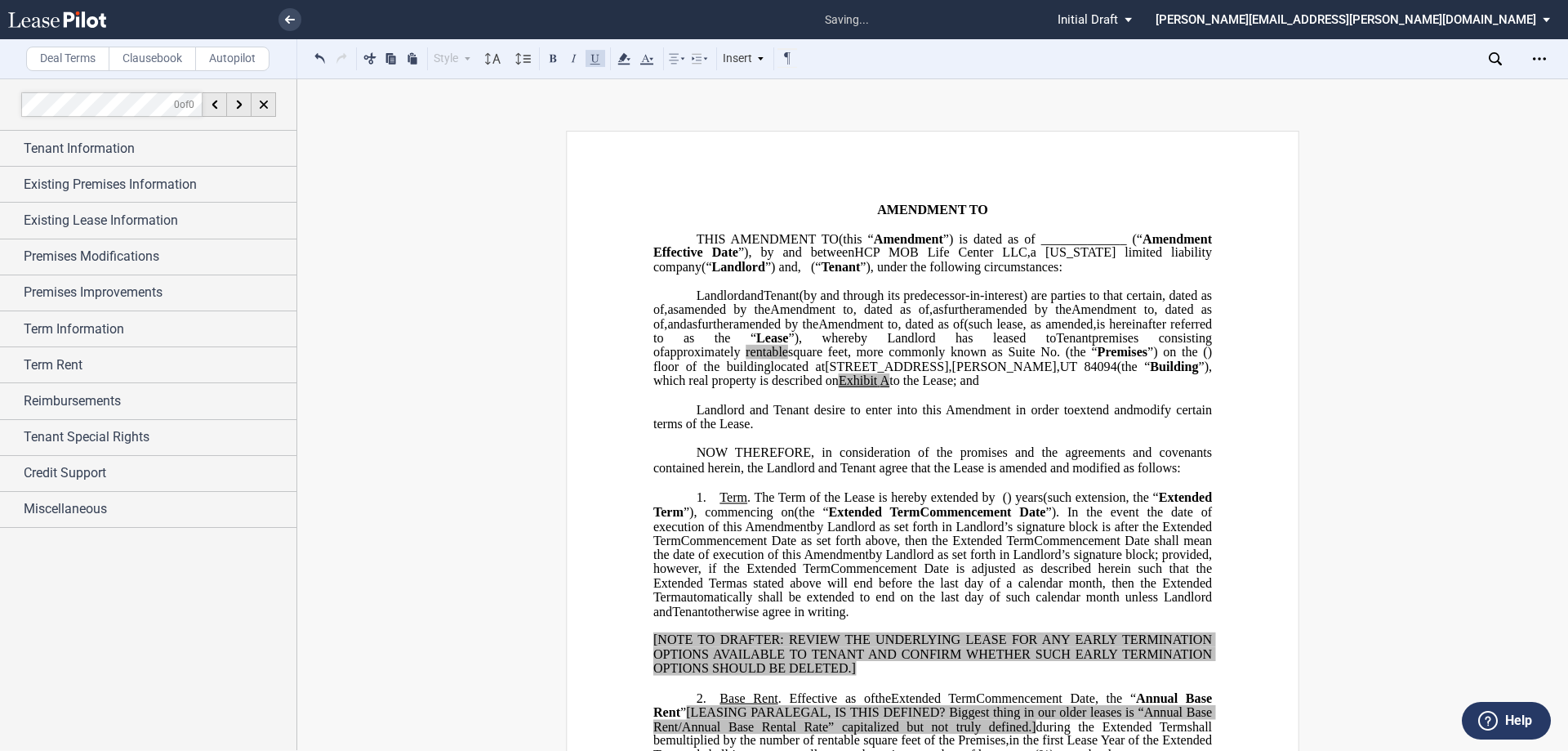
scroll to position [327, 0]
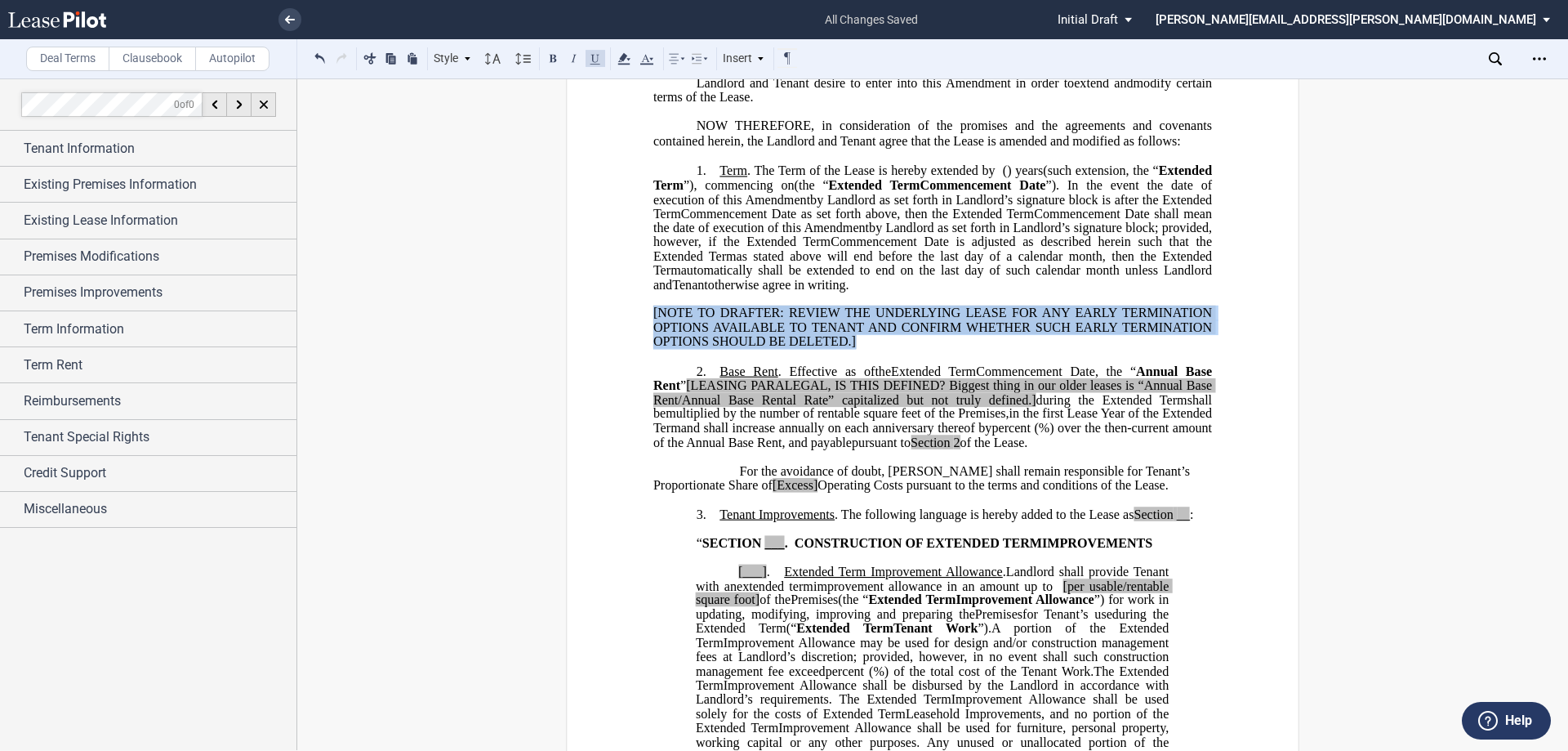
drag, startPoint x: 860, startPoint y: 411, endPoint x: 651, endPoint y: 370, distance: 213.0
click at [653, 349] on div "﻿ [NOTE TO DRAFTER: REVIEW THE UNDERLYING LEASE FOR ANY EARLY TERMINATION OPTIO…" at bounding box center [933, 321] width 559 height 57
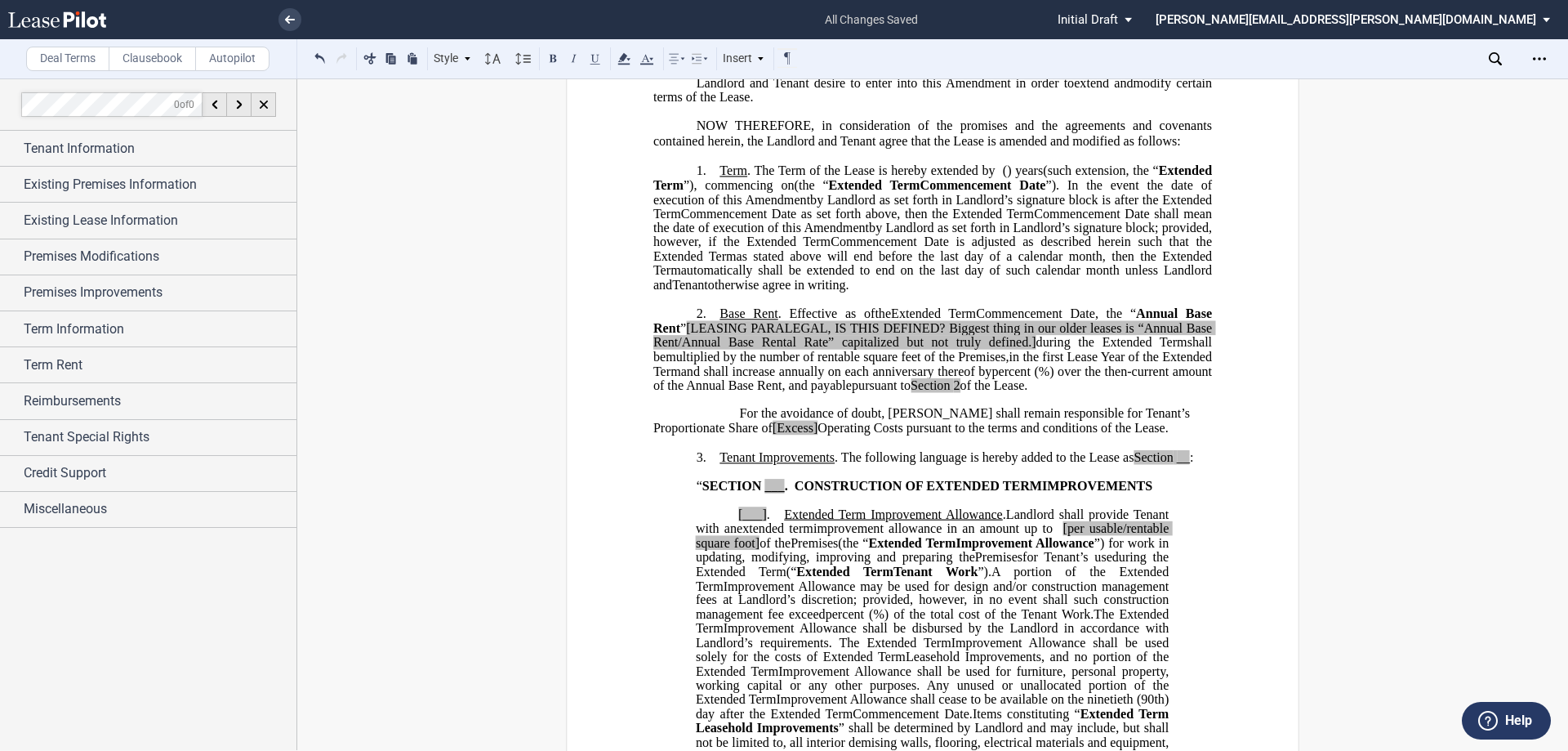
drag, startPoint x: 703, startPoint y: 397, endPoint x: 762, endPoint y: 395, distance: 59.0
click at [703, 335] on span "Annual Base Rent" at bounding box center [934, 321] width 562 height 29
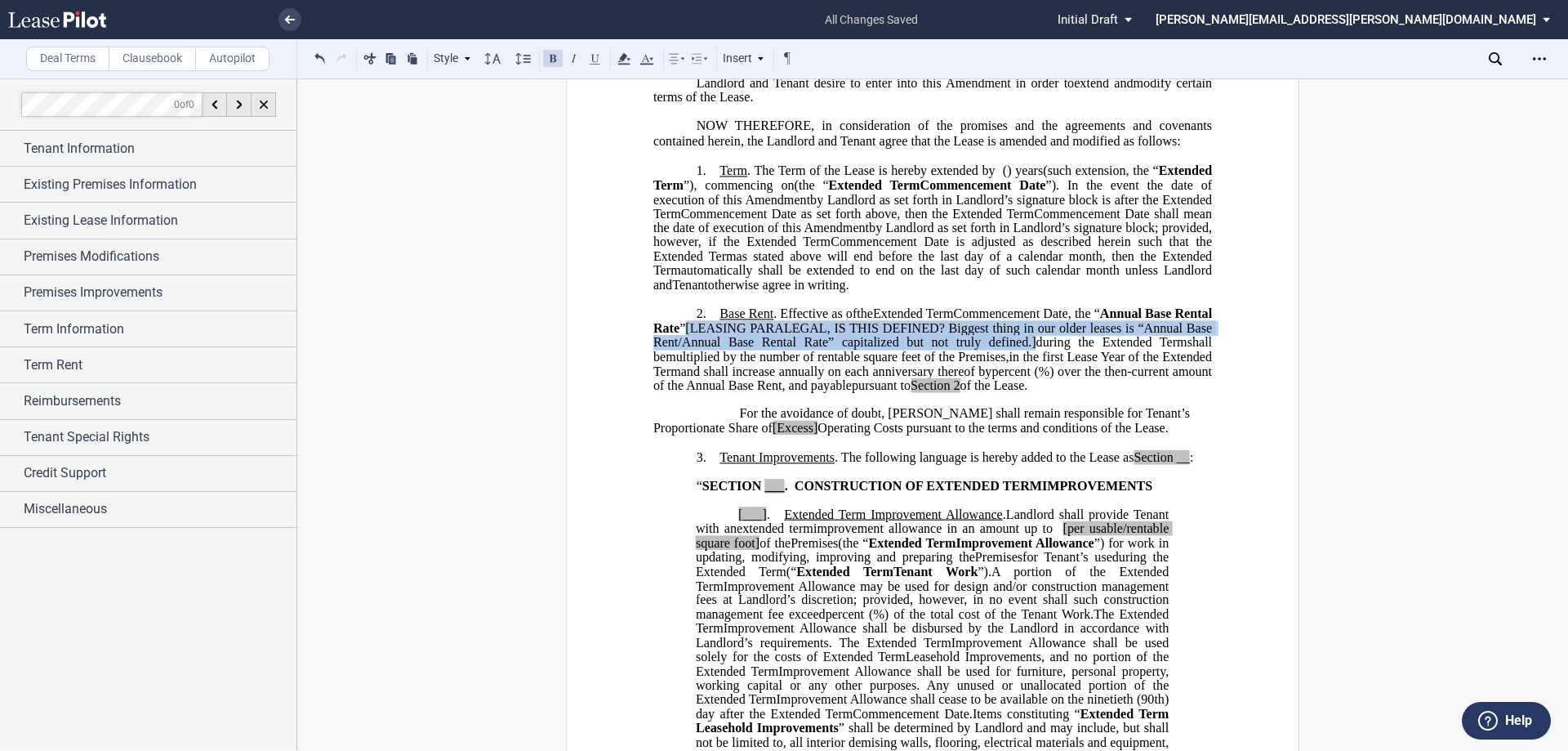
drag, startPoint x: 758, startPoint y: 401, endPoint x: 1110, endPoint y: 414, distance: 352.2
click at [1110, 349] on span ", the “ Annual Base Rental Rate ” [LEASING PARALEGAL, IS THIS DEFINED? Biggest …" at bounding box center [934, 328] width 562 height 42
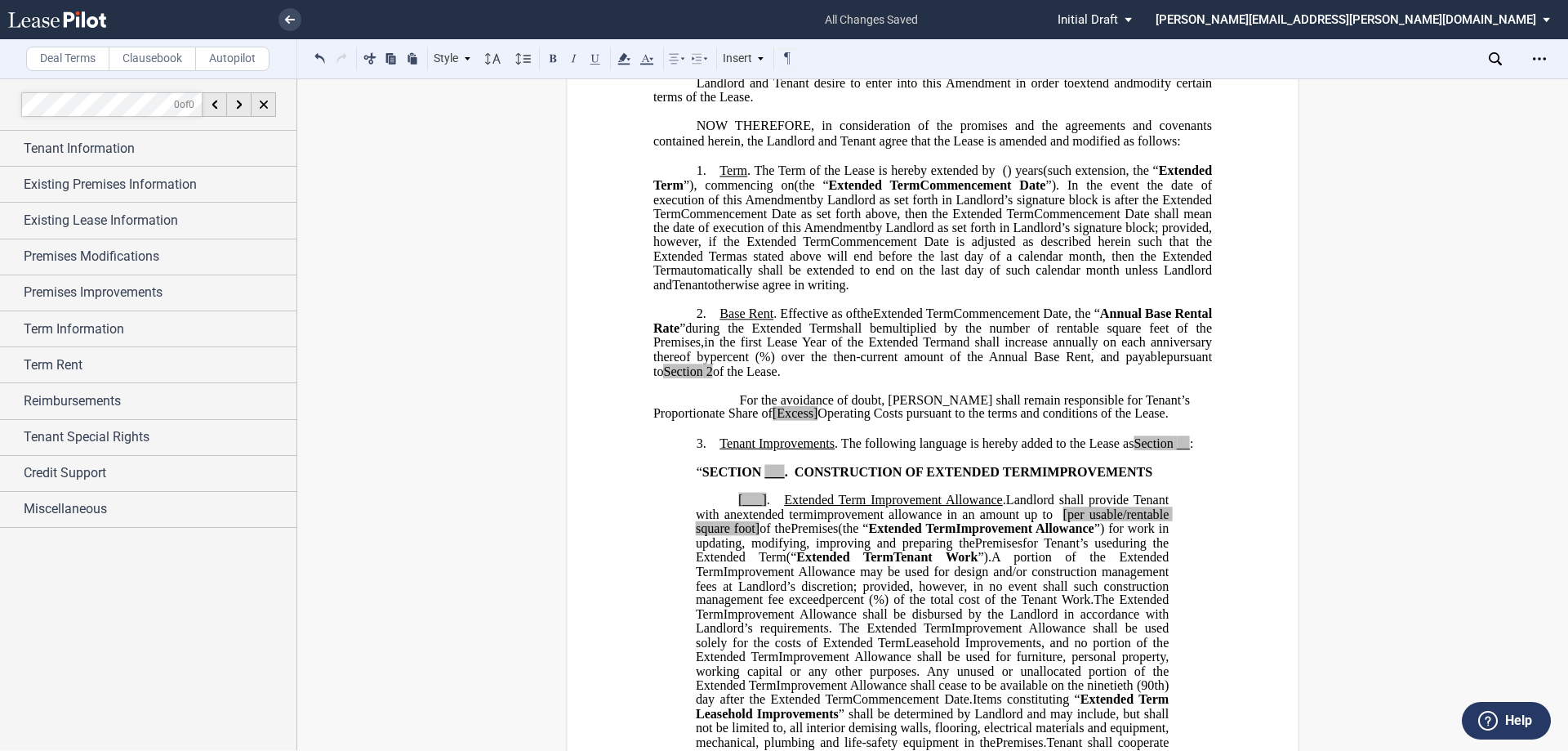
drag, startPoint x: 725, startPoint y: 471, endPoint x: 857, endPoint y: 461, distance: 132.4
click at [725, 422] on p "For the avoidance of doubt, [PERSON_NAME] shall remain responsible for Tenant’s…" at bounding box center [933, 407] width 559 height 29
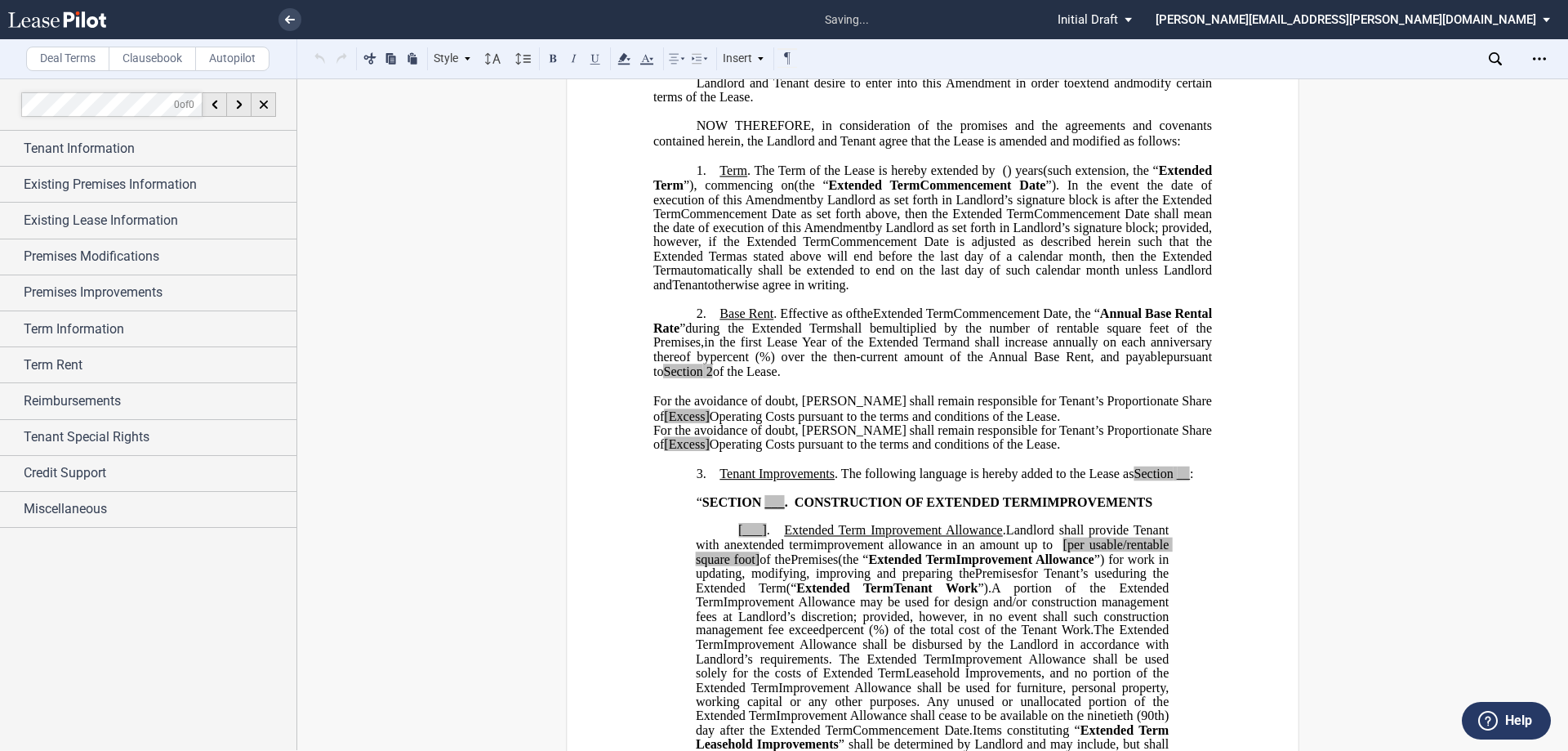
scroll to position [358, 0]
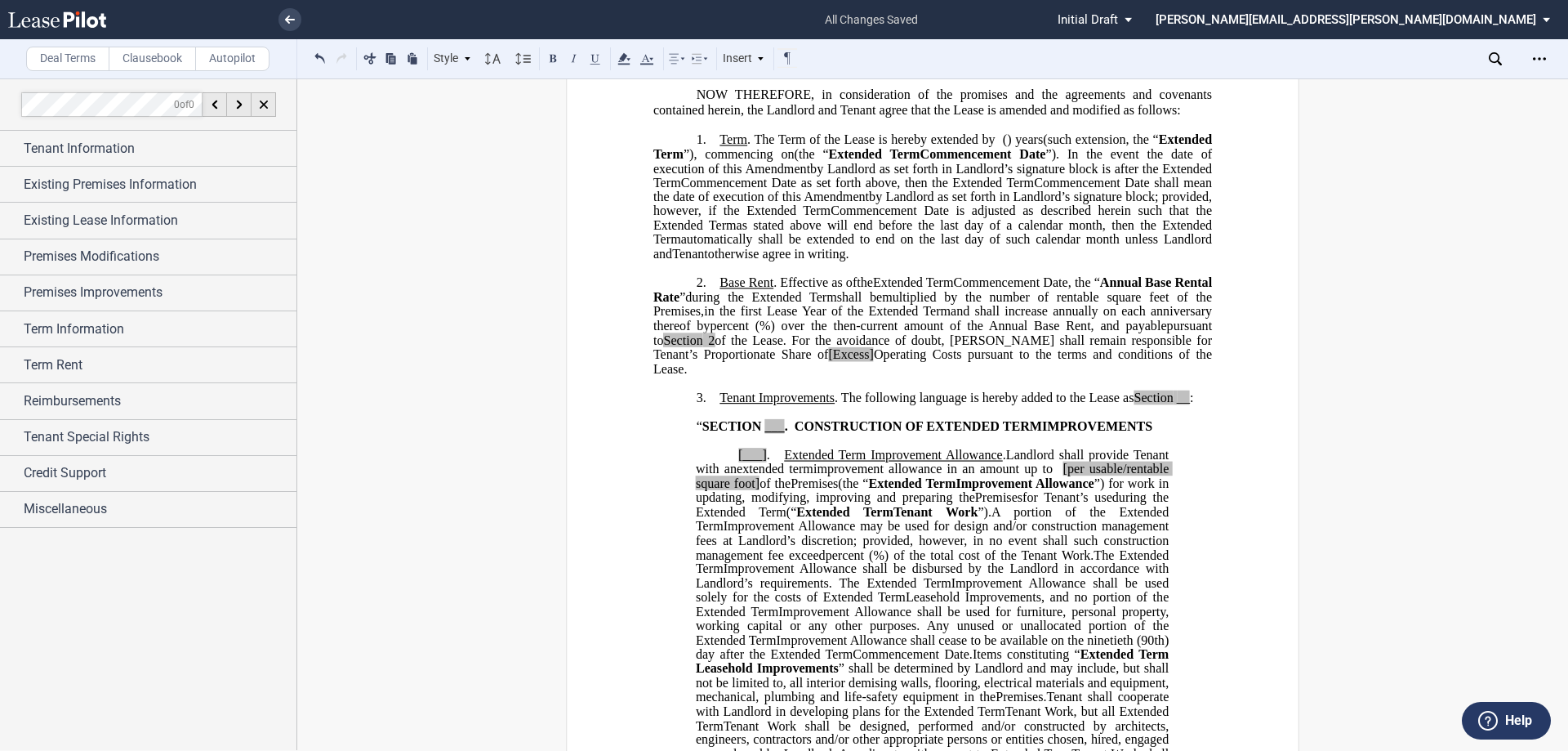
drag, startPoint x: 1031, startPoint y: 426, endPoint x: 1047, endPoint y: 427, distance: 16.0
click at [1031, 376] on span "Operating Costs pursuant to the terms and conditions of the Lease." at bounding box center [934, 361] width 562 height 29
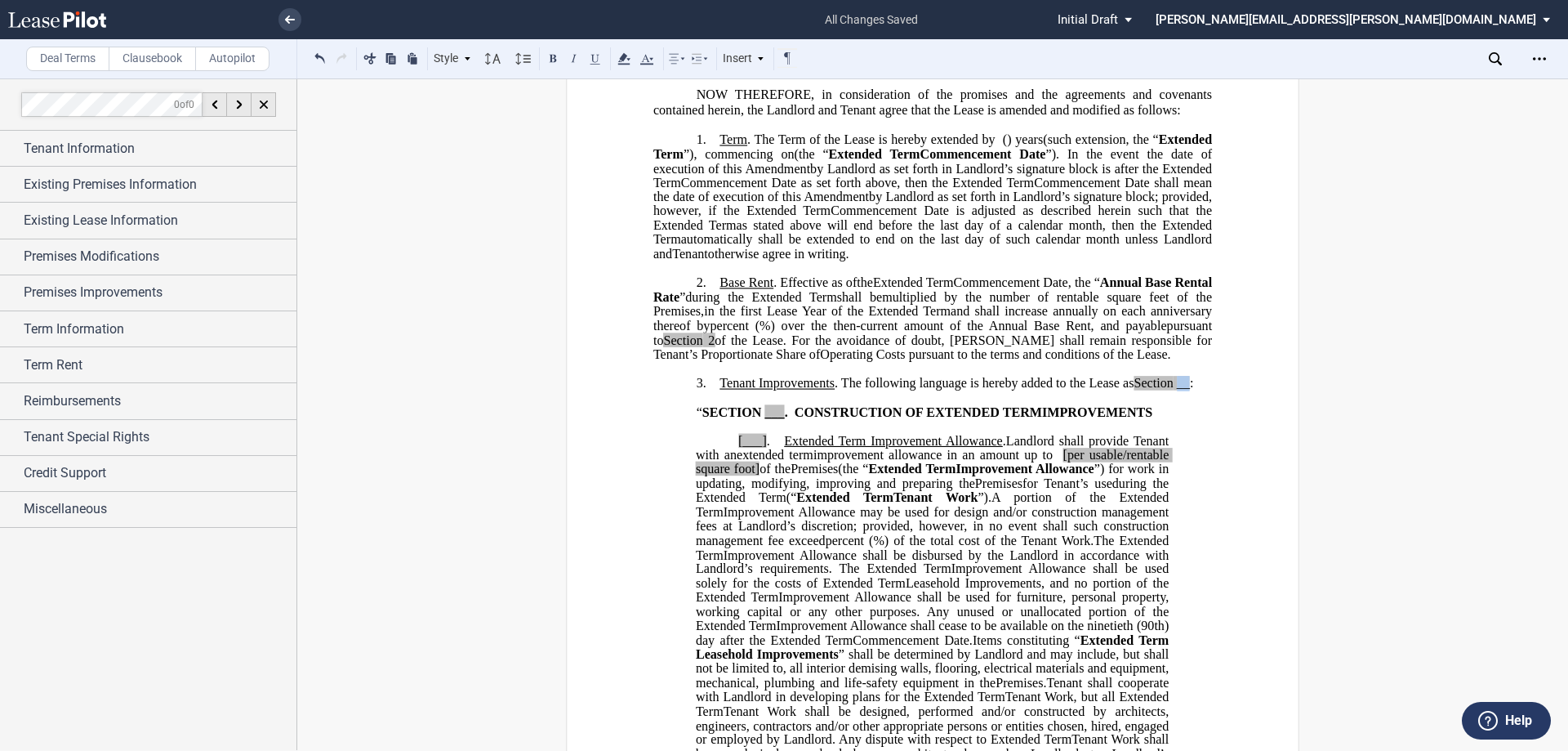
drag, startPoint x: 1176, startPoint y: 468, endPoint x: 1188, endPoint y: 470, distance: 12.2
click at [1188, 391] on span "Tenant Improvements . The following language is hereby added to the Lease as Se…" at bounding box center [956, 383] width 474 height 14
drag, startPoint x: 773, startPoint y: 492, endPoint x: 791, endPoint y: 496, distance: 18.4
click at [791, 419] on span "“ SECTION ___ . CONSTRUCTION OF" at bounding box center [811, 411] width 227 height 14
drag, startPoint x: 735, startPoint y: 538, endPoint x: 763, endPoint y: 542, distance: 28.3
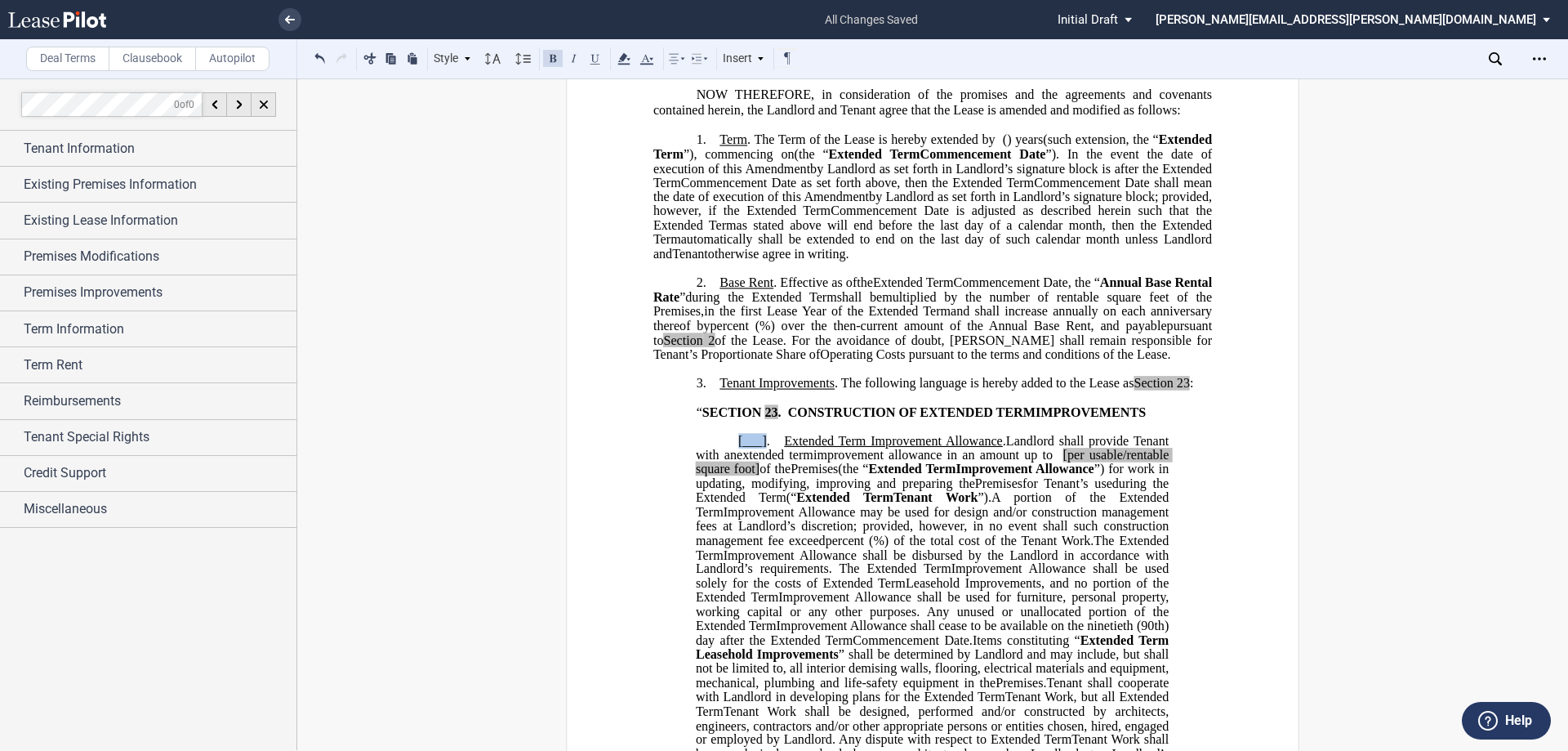
click at [763, 448] on span "[___] ." at bounding box center [761, 439] width 45 height 14
click at [1145, 477] on span "[per usable/rentable square foot]" at bounding box center [934, 462] width 476 height 29
drag, startPoint x: 693, startPoint y: 566, endPoint x: 728, endPoint y: 572, distance: 35.5
click at [728, 477] on span "per usable/rentable square foot]" at bounding box center [934, 462] width 476 height 29
click at [755, 477] on span "per rentable square foot]" at bounding box center [934, 462] width 476 height 29
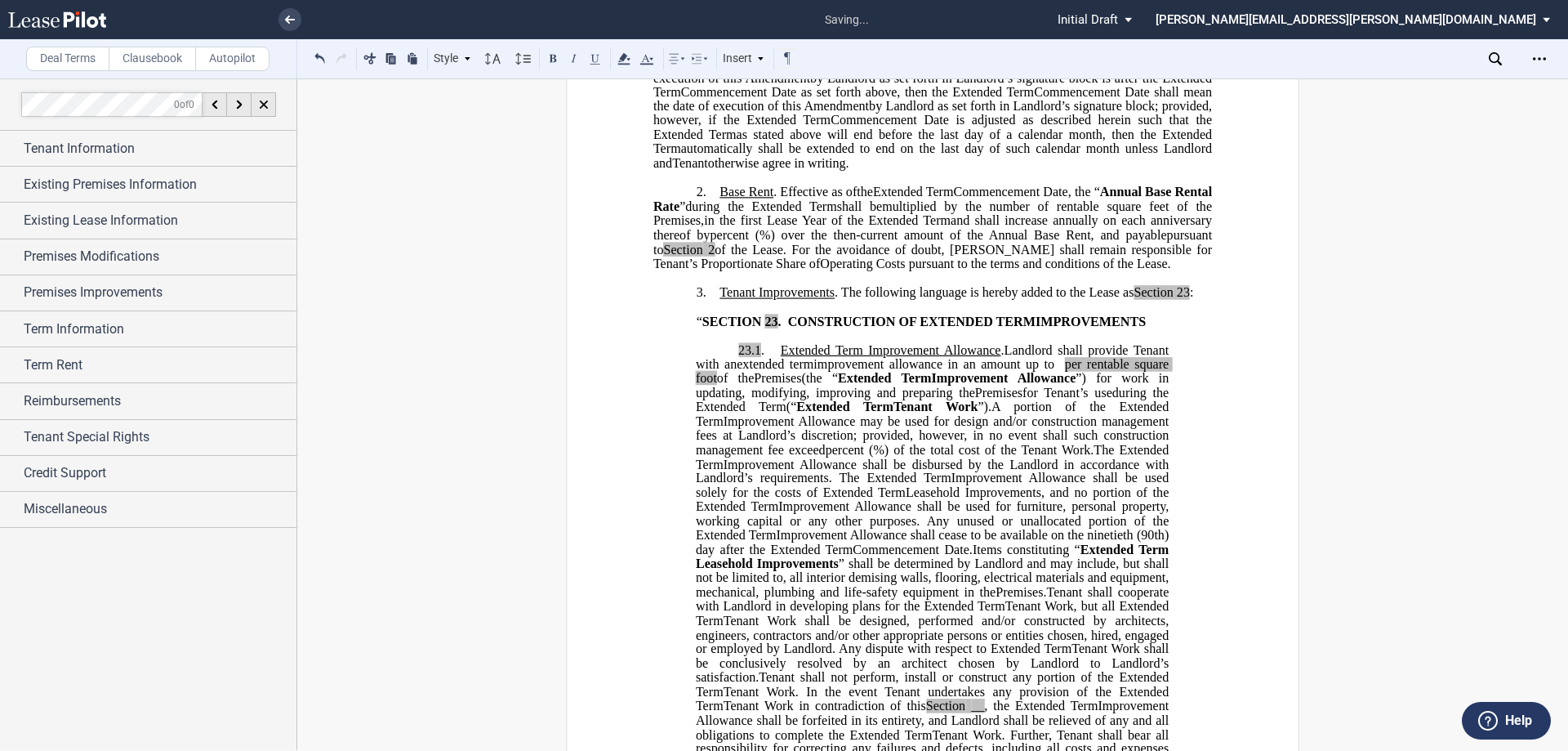
scroll to position [684, 0]
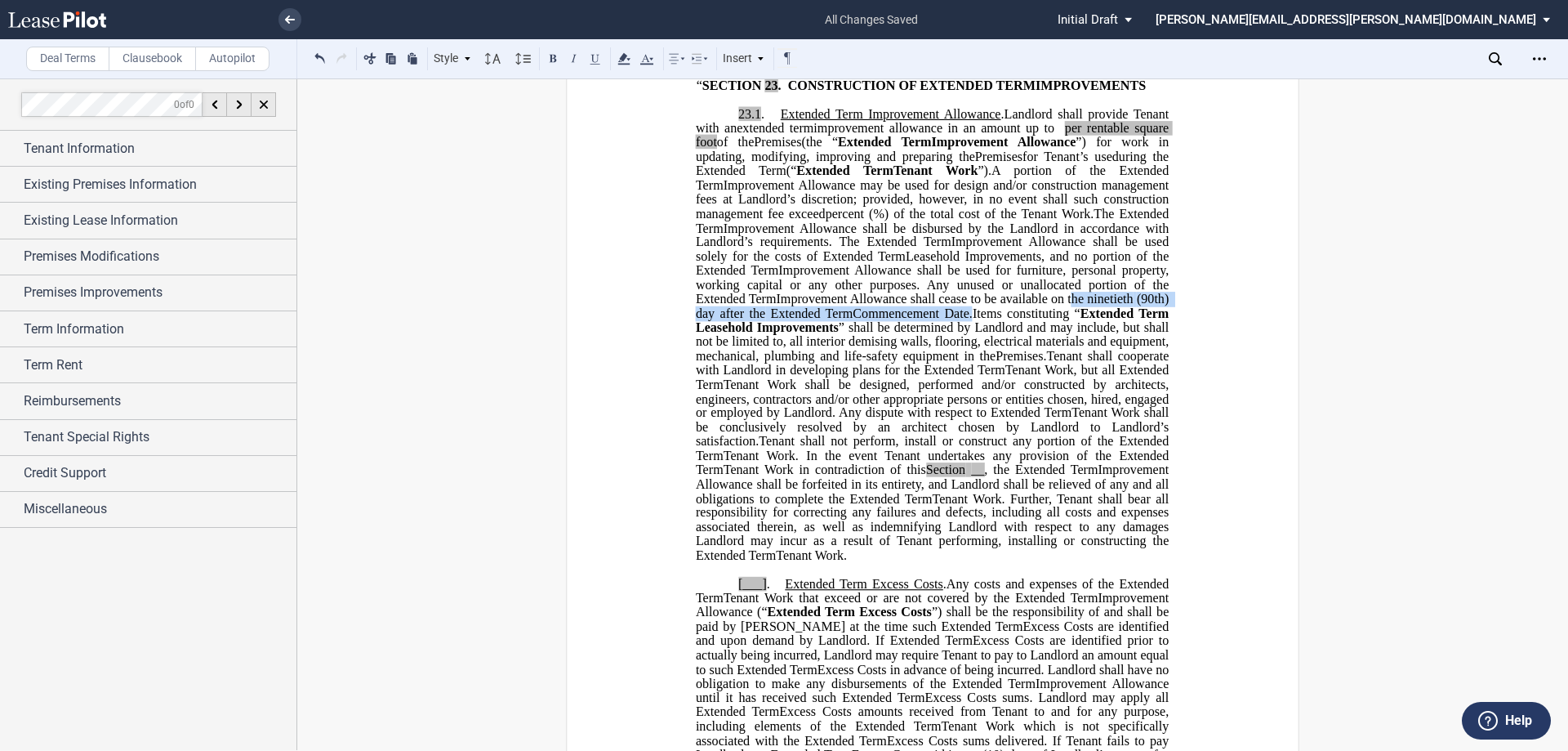
drag, startPoint x: 909, startPoint y: 412, endPoint x: 842, endPoint y: 429, distance: 69.1
click at [842, 429] on p "23.1 . Extended Term Improvement Allowance . Expansion Space Improvement Allowa…" at bounding box center [933, 334] width 473 height 455
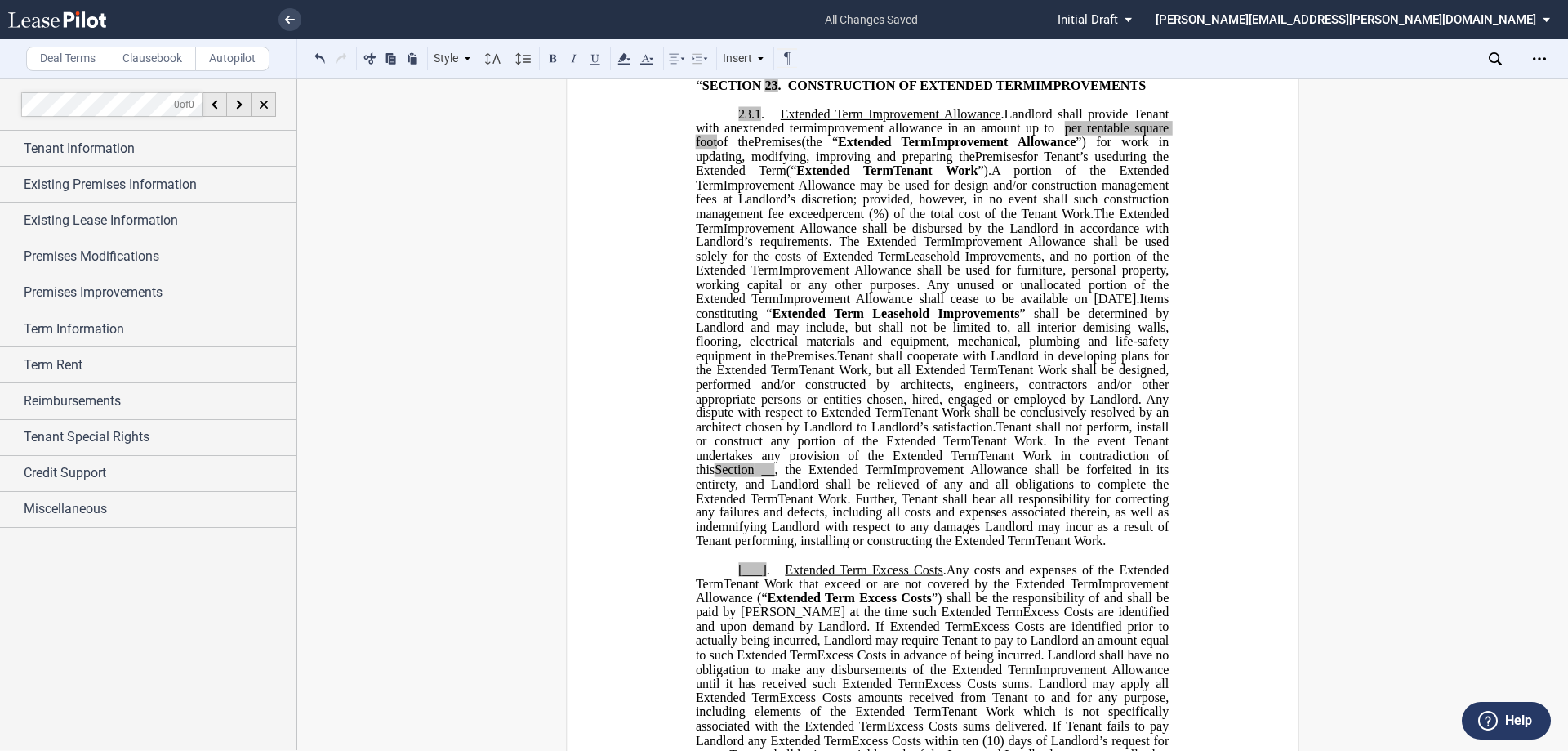
drag, startPoint x: 847, startPoint y: 583, endPoint x: 858, endPoint y: 589, distance: 12.5
click at [774, 477] on span "__" at bounding box center [768, 469] width 13 height 14
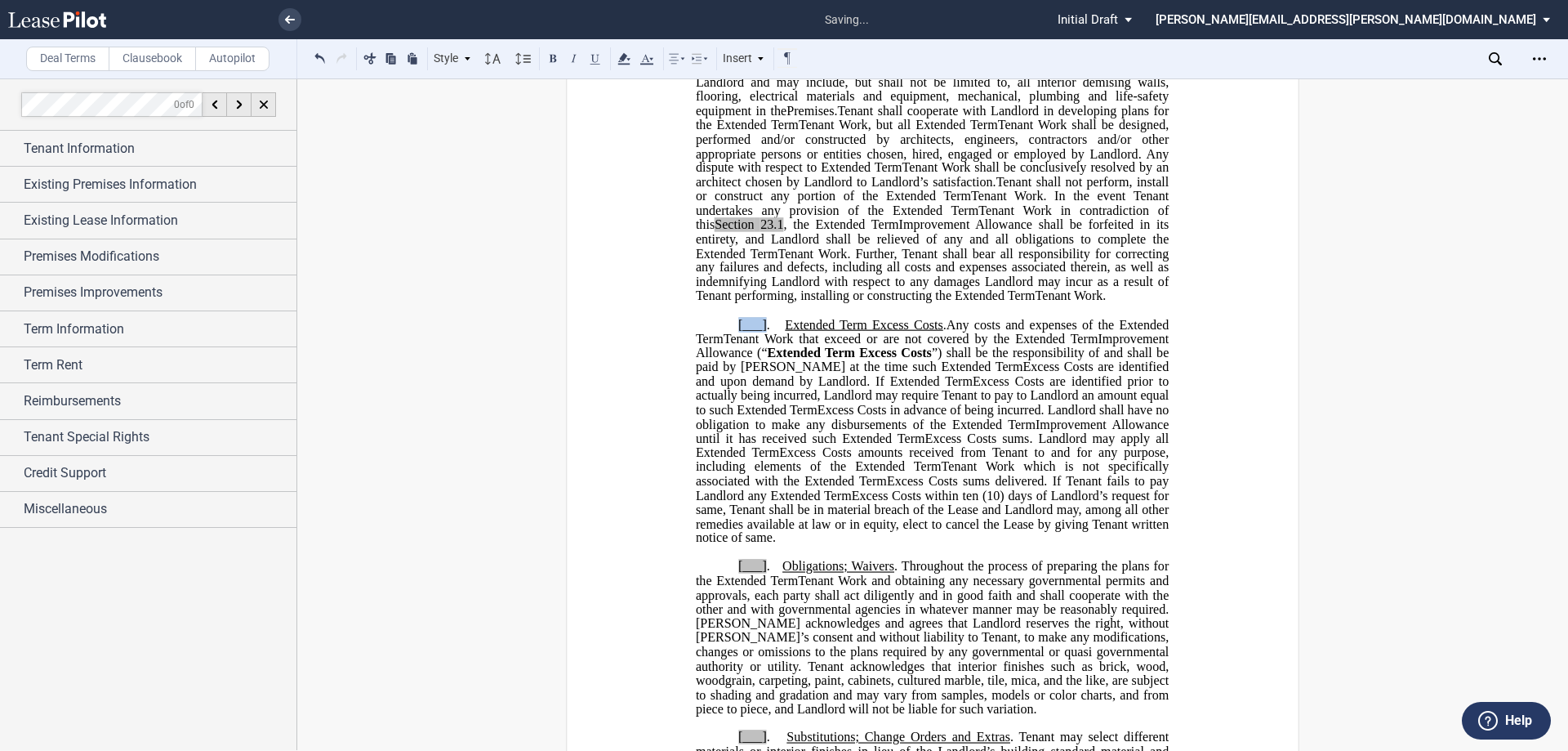
drag, startPoint x: 748, startPoint y: 451, endPoint x: 763, endPoint y: 453, distance: 15.1
click at [763, 453] on p "[___] . Extended Term Excess Costs . ﻿ ﻿ Extended Term Excess Costs . Expansion…" at bounding box center [933, 431] width 473 height 228
drag, startPoint x: 750, startPoint y: 708, endPoint x: 763, endPoint y: 708, distance: 13.0
click at [763, 708] on p "[___] . Obligations; Waivers . Throughout the process of preparing the plans fo…" at bounding box center [933, 638] width 473 height 157
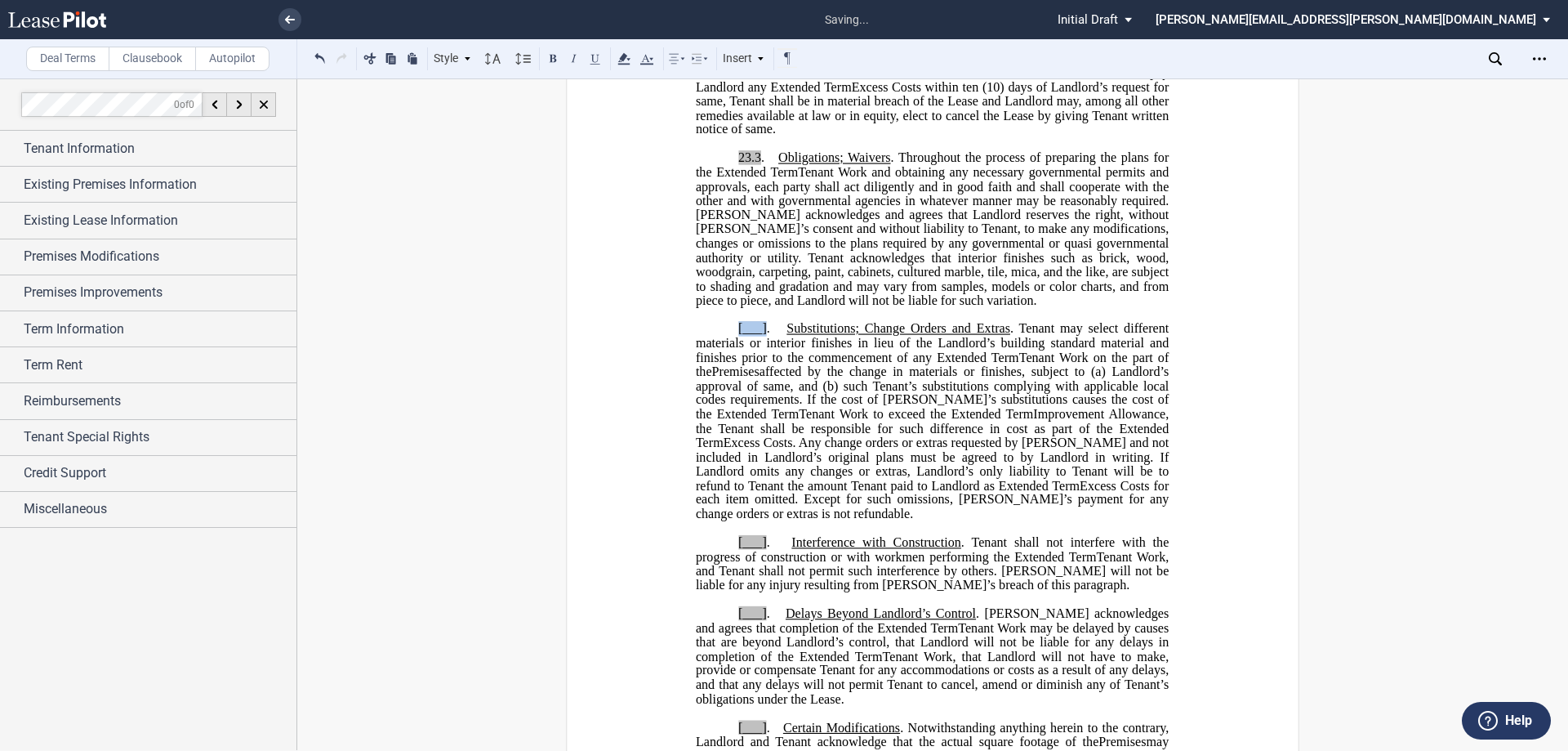
click at [763, 471] on p "[___] . Substitutions; Change Orders and Extras . Tenant may select different m…" at bounding box center [933, 421] width 473 height 200
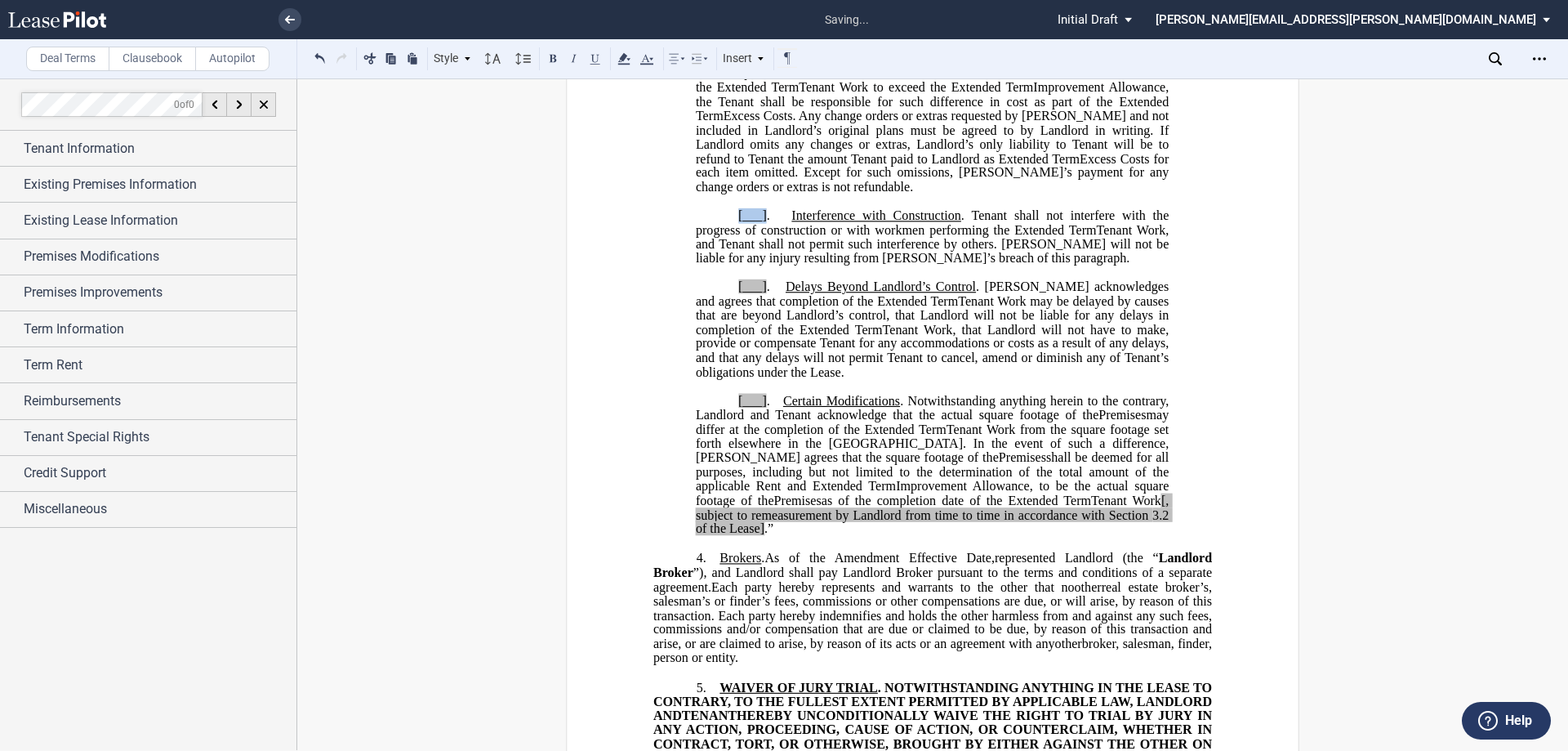
drag, startPoint x: 736, startPoint y: 358, endPoint x: 762, endPoint y: 354, distance: 26.3
click at [762, 237] on span "[___] . Interference with Construction . Tenant shall not interfere with the pr…" at bounding box center [934, 222] width 476 height 29
drag, startPoint x: 730, startPoint y: 426, endPoint x: 763, endPoint y: 426, distance: 33.0
click at [763, 380] on p "[___] . Delays Beyond Landlord’s Control . Tenant acknowledges and agrees that …" at bounding box center [933, 330] width 473 height 99
drag, startPoint x: 728, startPoint y: 541, endPoint x: 764, endPoint y: 545, distance: 36.2
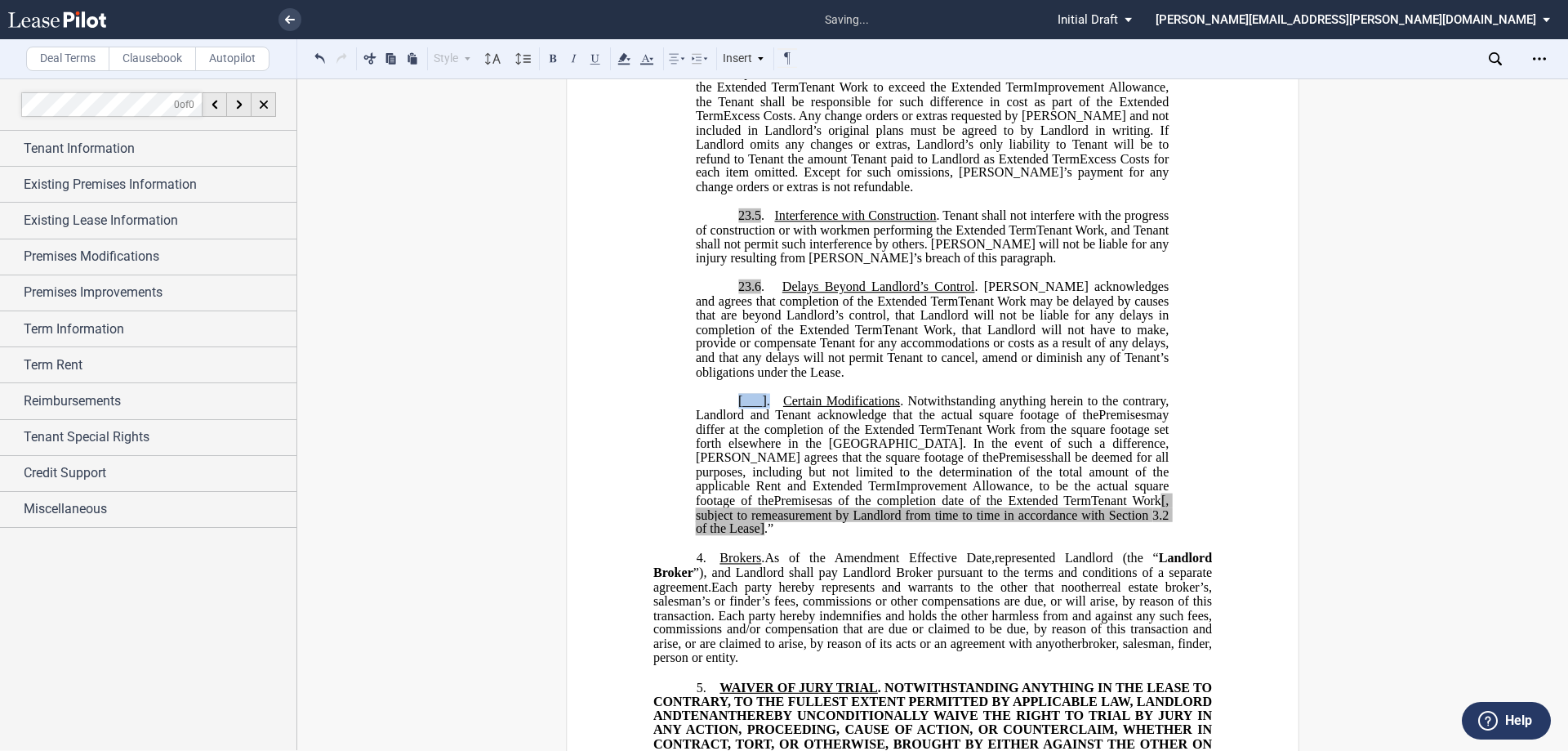
click at [764, 535] on p "[___] . Certain Modifications . Notwithstanding anything herein to the contrary…" at bounding box center [933, 465] width 473 height 142
click at [760, 422] on span ". Notwithstanding anything herein to the contrary, Landlord and Tenant acknowle…" at bounding box center [934, 407] width 476 height 29
drag, startPoint x: 735, startPoint y: 548, endPoint x: 762, endPoint y: 546, distance: 27.1
click at [762, 422] on span "[___] . Certain Modifications . Notwithstanding anything herein to the contrary…" at bounding box center [934, 407] width 476 height 29
drag, startPoint x: 1002, startPoint y: 639, endPoint x: 1025, endPoint y: 639, distance: 23.0
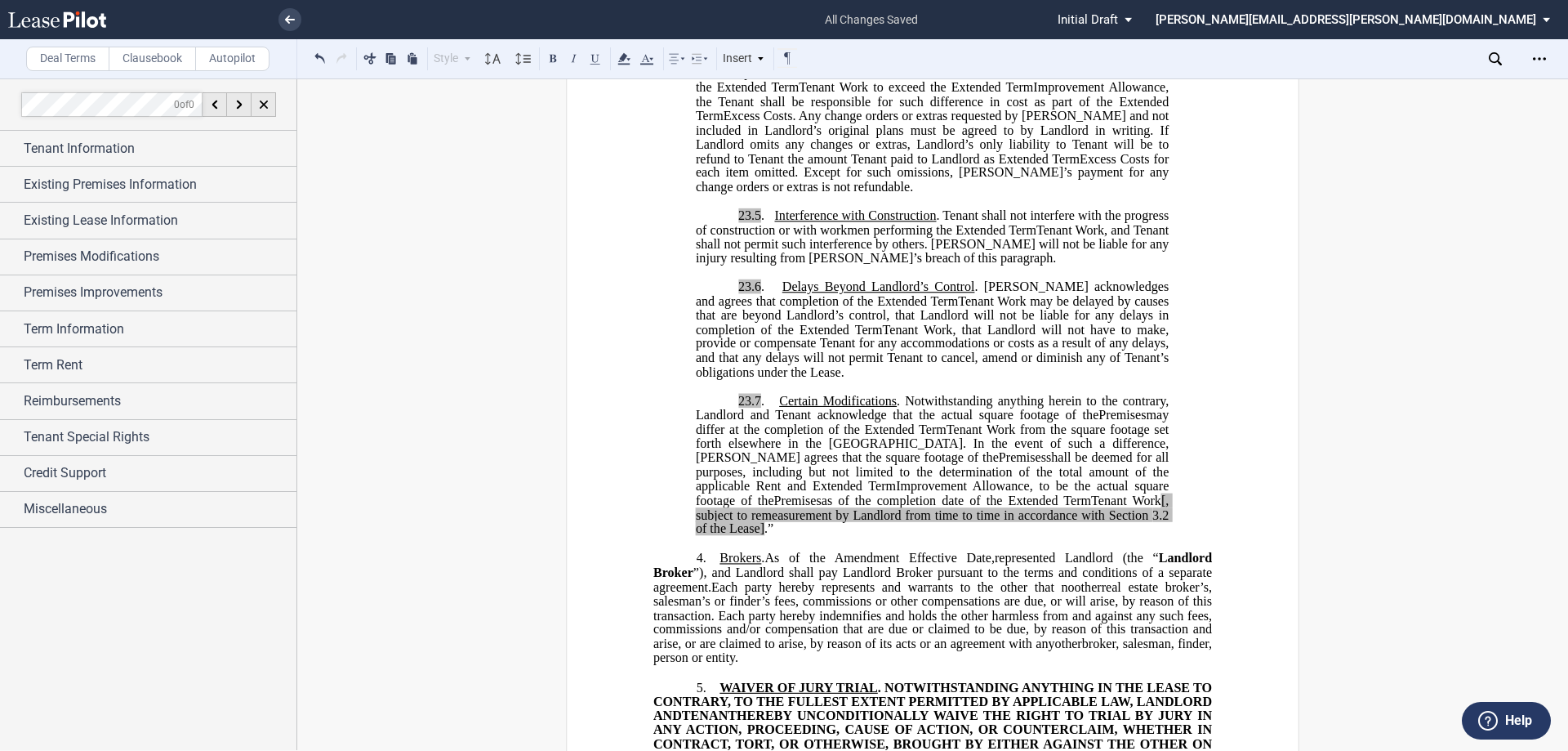
click at [1002, 521] on span "[, subject to remeasurement by Landlord from time to time in accordance with Se…" at bounding box center [934, 507] width 476 height 29
click at [1068, 535] on span "3.2 of the Lease]" at bounding box center [934, 522] width 476 height 29
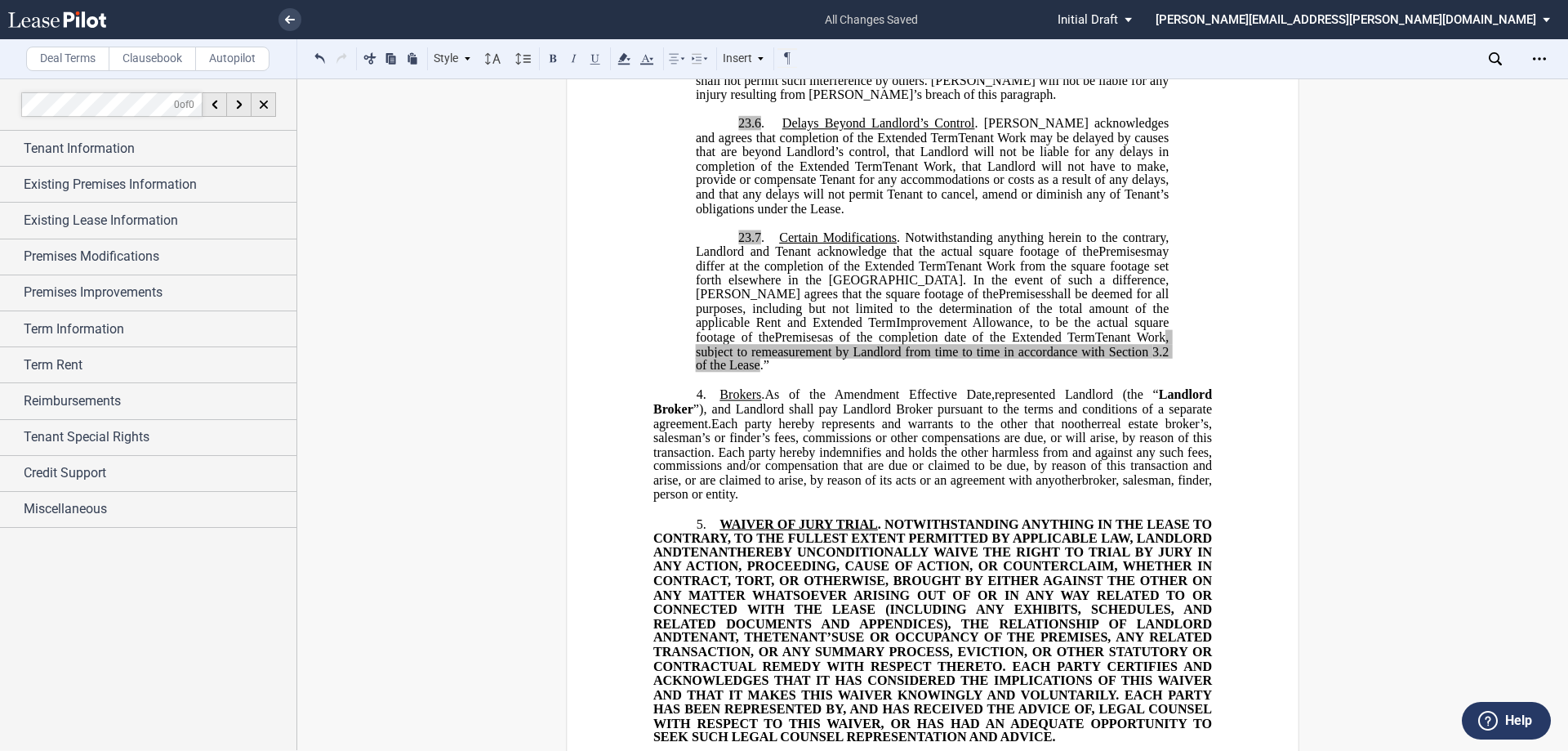
click at [995, 402] on span "Amendment Effective Date," at bounding box center [915, 394] width 160 height 14
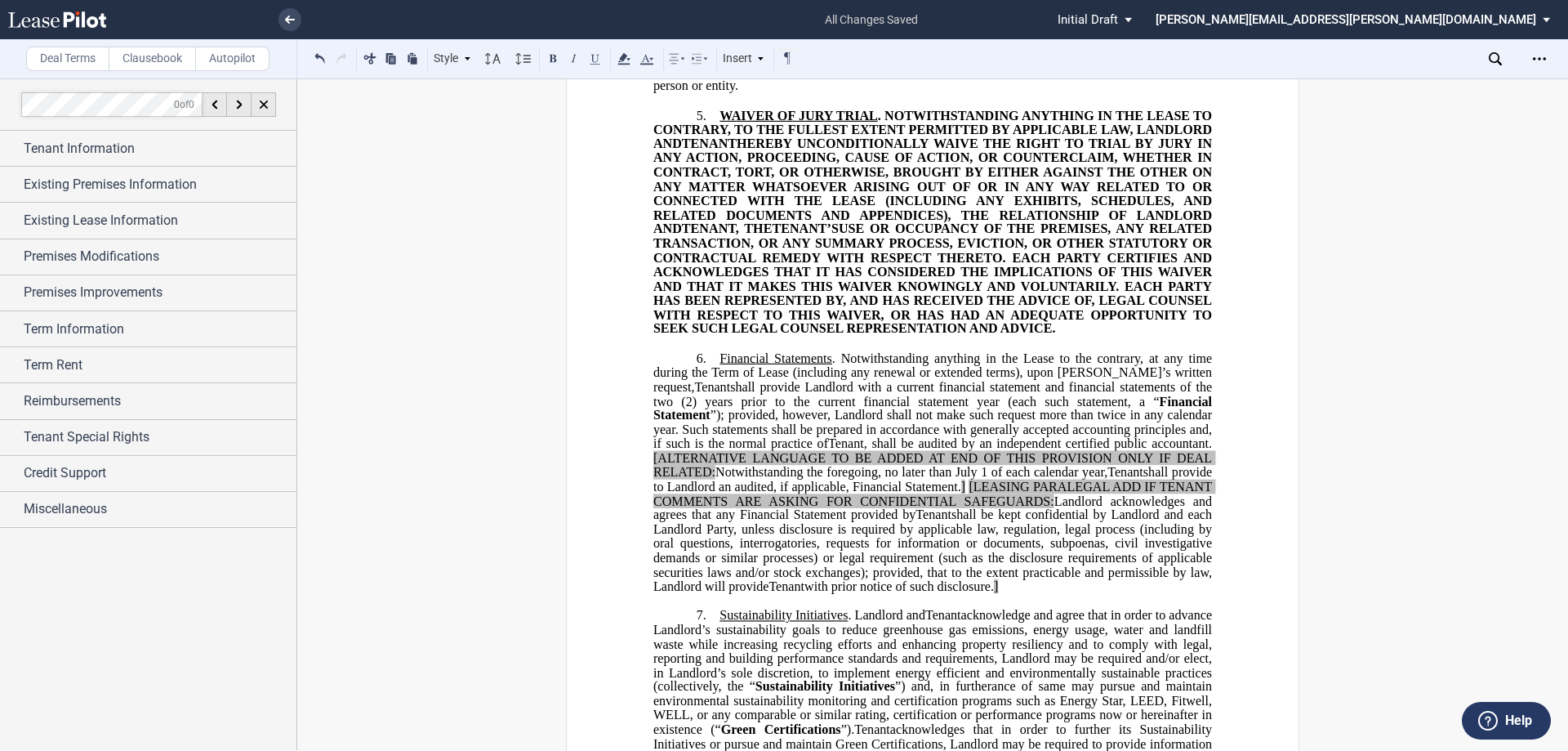
scroll to position [2319, 0]
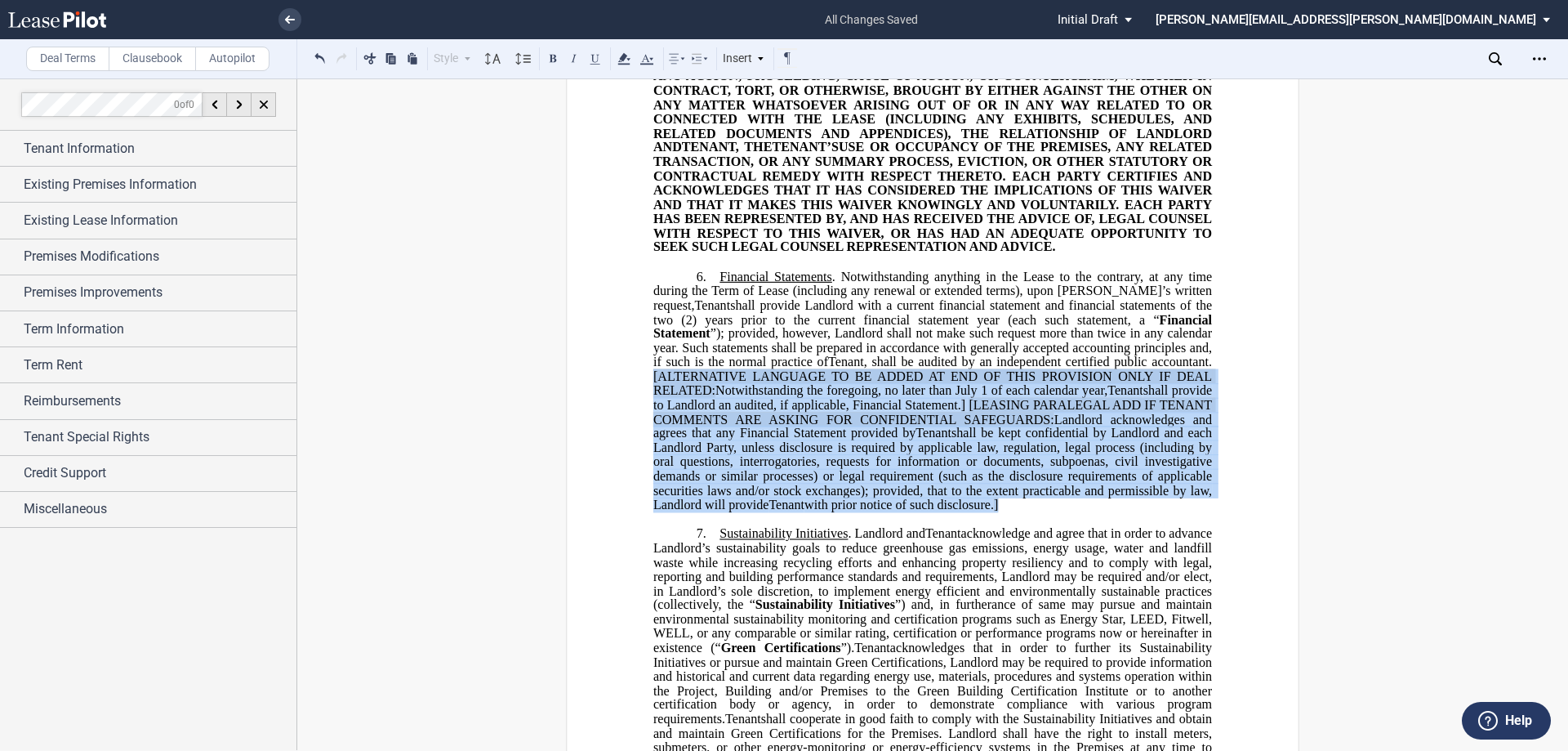
drag, startPoint x: 651, startPoint y: 507, endPoint x: 1192, endPoint y: 634, distance: 555.7
click at [1192, 511] on p "6. Financial Statements . Notwithstanding anything in the Lease to the contrary…" at bounding box center [933, 390] width 559 height 242
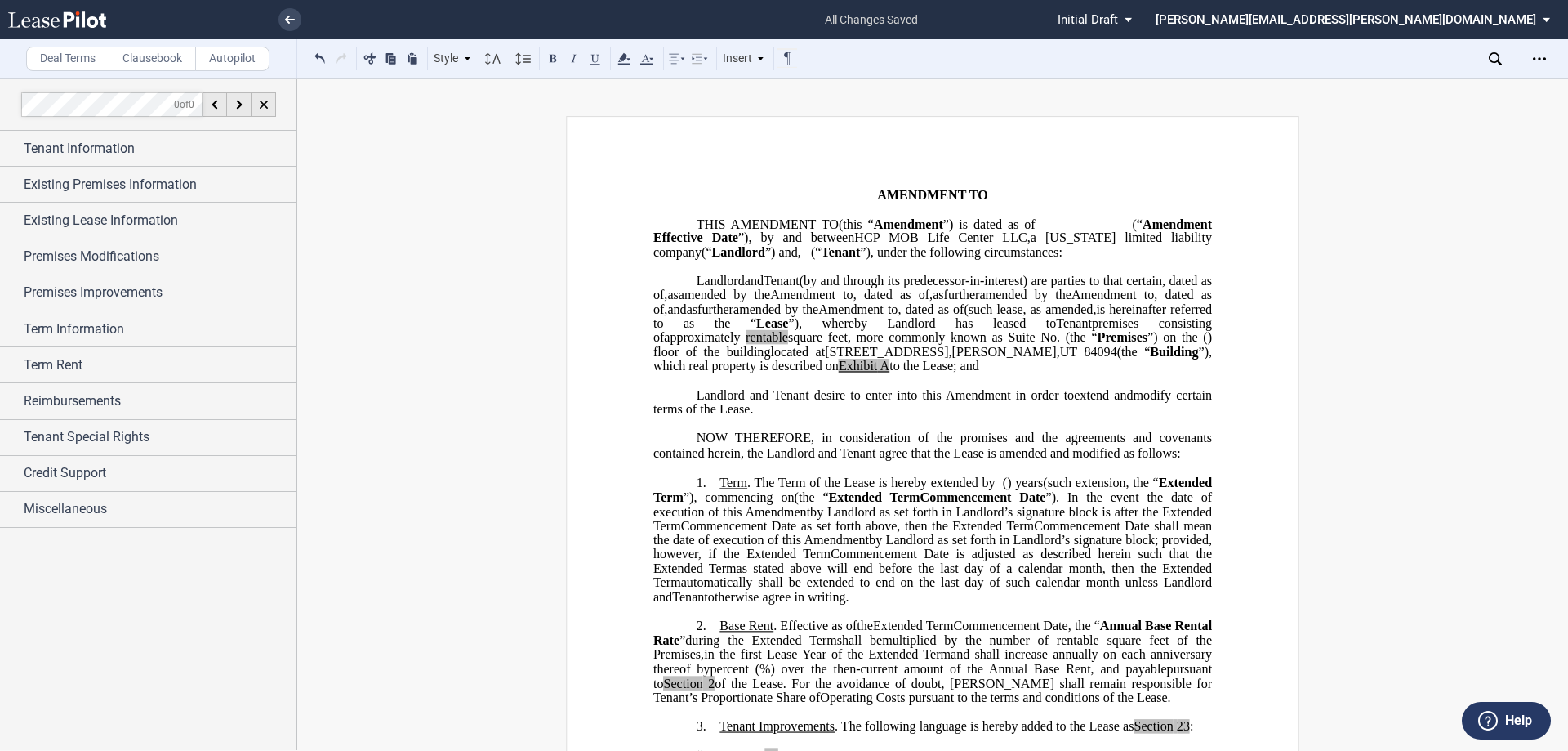
scroll to position [0, 0]
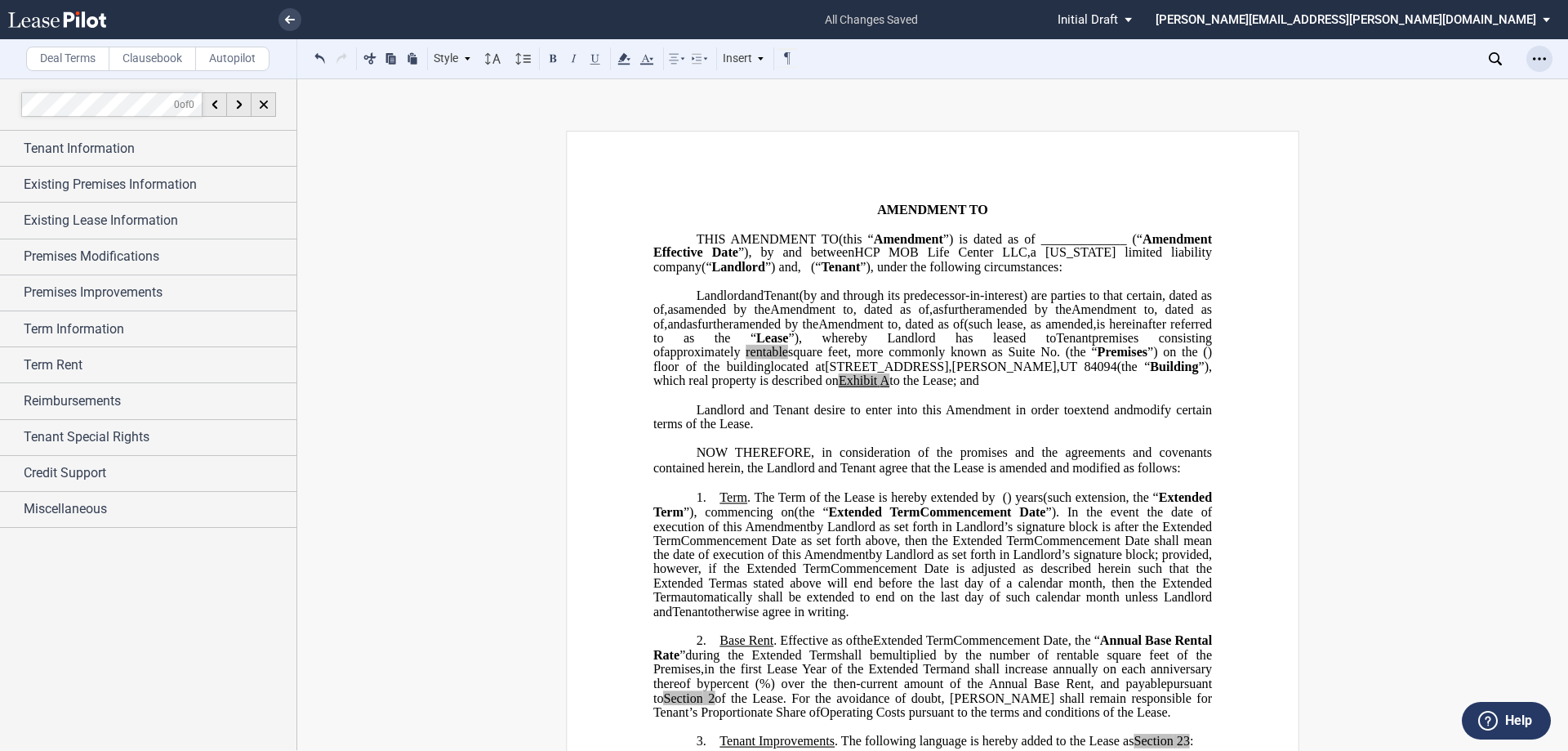
click at [1551, 65] on div "Open Lease options menu" at bounding box center [1539, 58] width 26 height 26
click at [1459, 95] on div "Download" at bounding box center [1438, 88] width 229 height 22
